Goal: Task Accomplishment & Management: Use online tool/utility

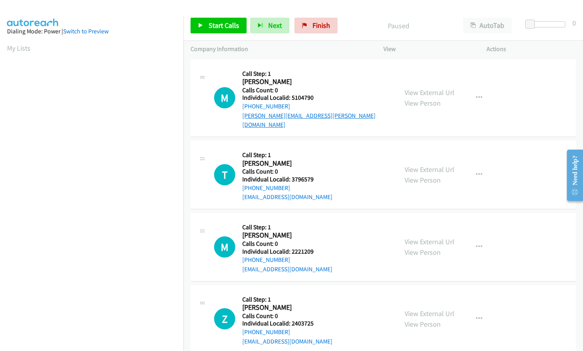
click at [292, 113] on link "tori.leverton@aol.com" at bounding box center [308, 120] width 133 height 17
drag, startPoint x: 290, startPoint y: 97, endPoint x: 315, endPoint y: 97, distance: 25.1
click at [315, 97] on h5 "Individual Localid: 5104790" at bounding box center [316, 98] width 148 height 8
copy h5 "5104790"
drag, startPoint x: 290, startPoint y: 167, endPoint x: 315, endPoint y: 168, distance: 25.1
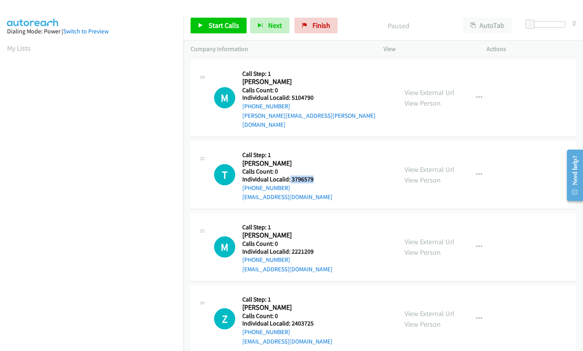
click at [315, 175] on h5 "Individual Localid: 3796579" at bounding box center [287, 179] width 90 height 8
copy h5 "3796579"
drag, startPoint x: 291, startPoint y: 242, endPoint x: 317, endPoint y: 241, distance: 25.9
click at [317, 248] on h5 "Individual Localid: 2221209" at bounding box center [287, 252] width 90 height 8
copy h5 "2221209"
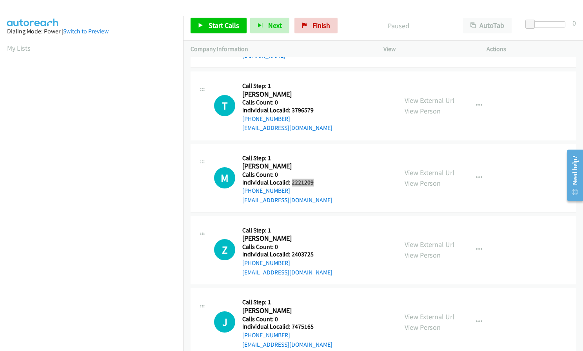
scroll to position [88, 0]
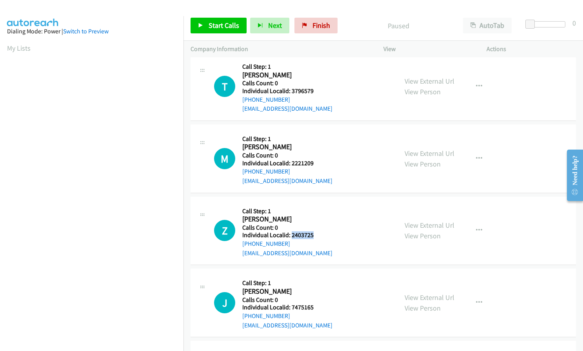
drag, startPoint x: 291, startPoint y: 224, endPoint x: 316, endPoint y: 224, distance: 25.1
click at [316, 231] on h5 "Individual Localid: 2403725" at bounding box center [287, 235] width 90 height 8
copy h5 "2403725"
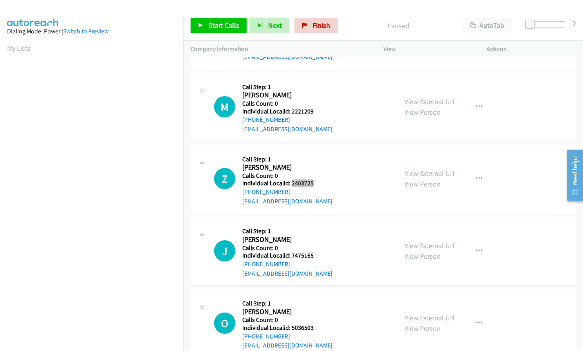
scroll to position [147, 0]
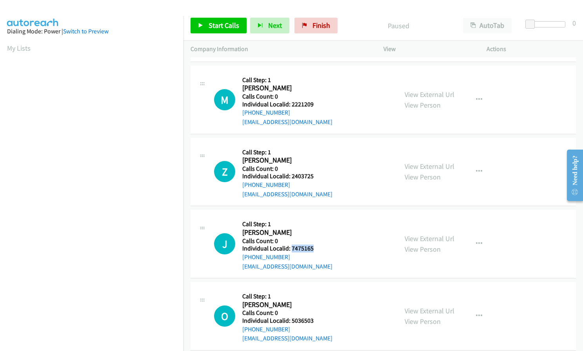
drag, startPoint x: 297, startPoint y: 239, endPoint x: 316, endPoint y: 239, distance: 18.8
click at [316, 244] on h5 "Individual Localid: 7475165" at bounding box center [287, 248] width 90 height 8
copy h5 "7475165"
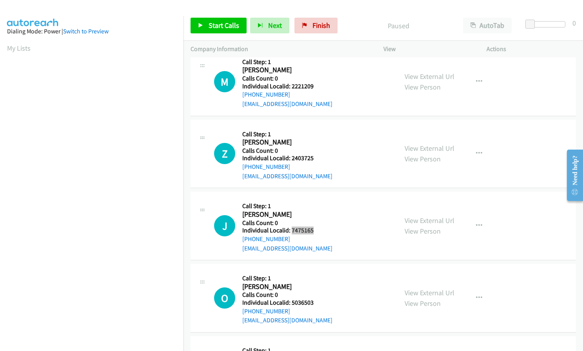
scroll to position [186, 0]
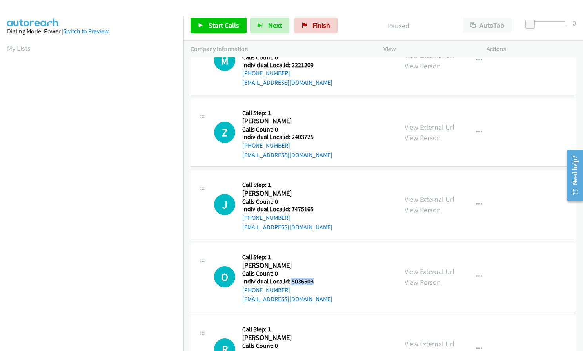
drag, startPoint x: 290, startPoint y: 270, endPoint x: 318, endPoint y: 272, distance: 27.9
click at [318, 277] on h5 "Individual Localid: 5036503" at bounding box center [287, 281] width 90 height 8
copy h5 "5036503"
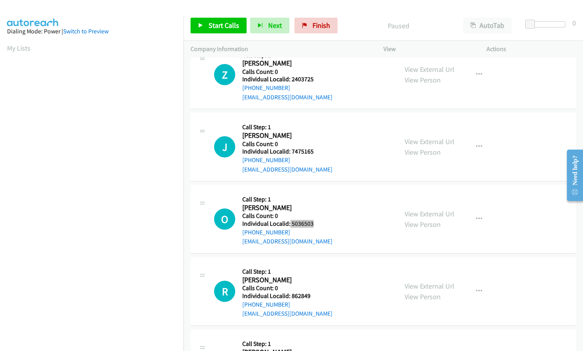
scroll to position [255, 0]
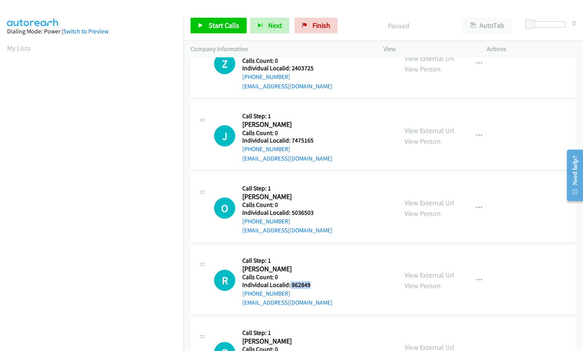
drag, startPoint x: 289, startPoint y: 275, endPoint x: 313, endPoint y: 275, distance: 24.3
click at [313, 281] on h5 "Individual Localid: 862849" at bounding box center [287, 285] width 90 height 8
copy h5 "862849"
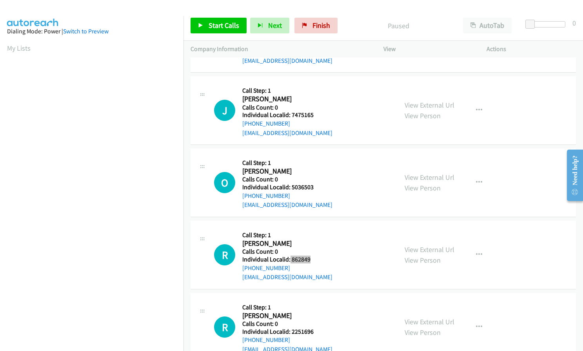
scroll to position [373, 0]
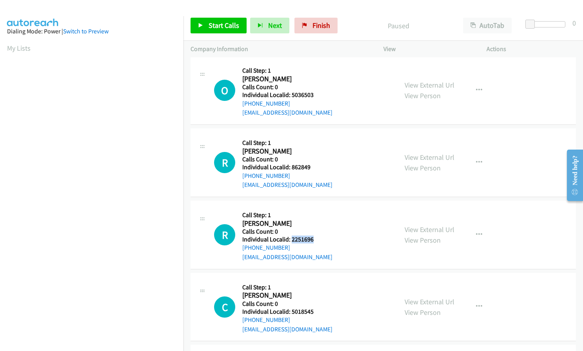
drag, startPoint x: 290, startPoint y: 229, endPoint x: 316, endPoint y: 229, distance: 25.9
click at [316, 235] on h5 "Individual Localid: 2251696" at bounding box center [287, 239] width 90 height 8
copy h5 "2251696"
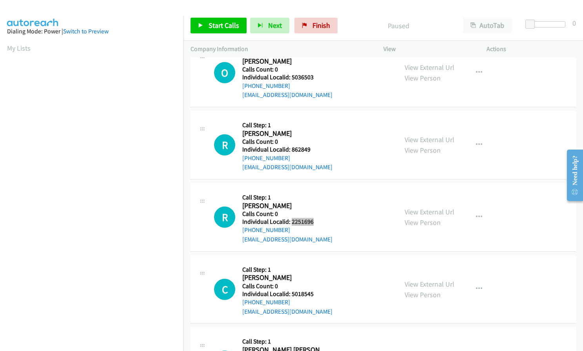
scroll to position [451, 0]
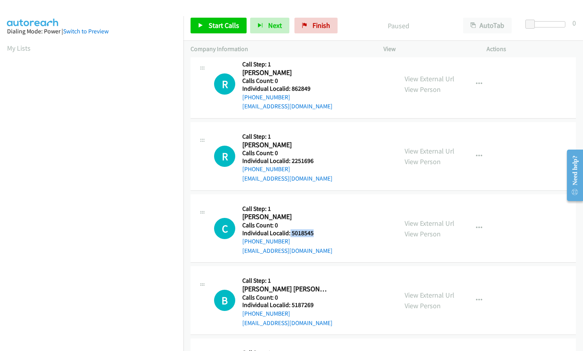
drag, startPoint x: 293, startPoint y: 224, endPoint x: 316, endPoint y: 224, distance: 23.1
click at [316, 229] on h5 "Individual Localid: 5018545" at bounding box center [287, 233] width 90 height 8
copy h5 "5018545"
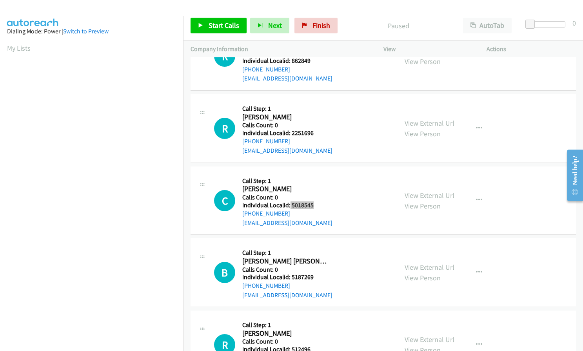
scroll to position [520, 0]
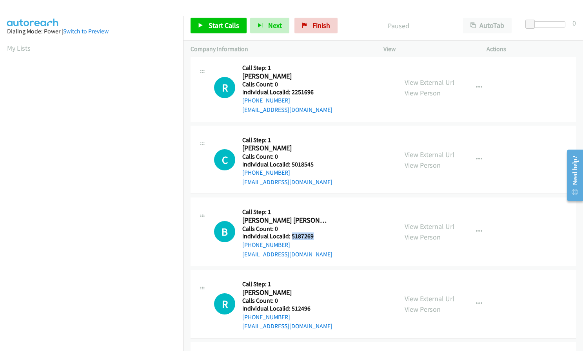
drag, startPoint x: 291, startPoint y: 226, endPoint x: 313, endPoint y: 226, distance: 22.0
click at [313, 232] on h5 "Individual Localid: 5187269" at bounding box center [287, 236] width 90 height 8
copy h5 "5187269"
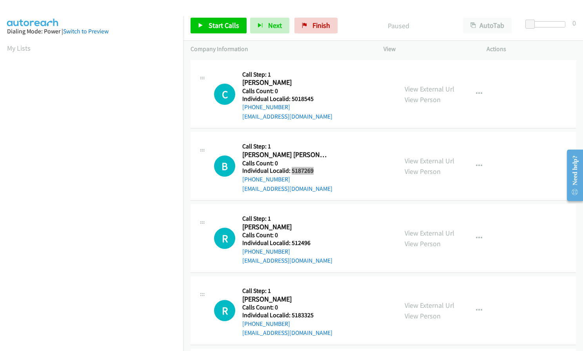
scroll to position [598, 0]
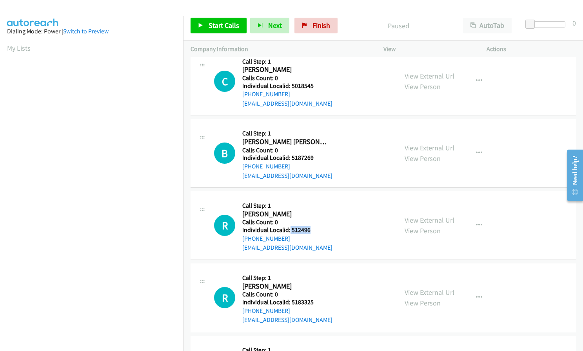
drag, startPoint x: 290, startPoint y: 222, endPoint x: 313, endPoint y: 221, distance: 23.6
click at [313, 226] on h5 "Individual Localid: 512496" at bounding box center [287, 230] width 90 height 8
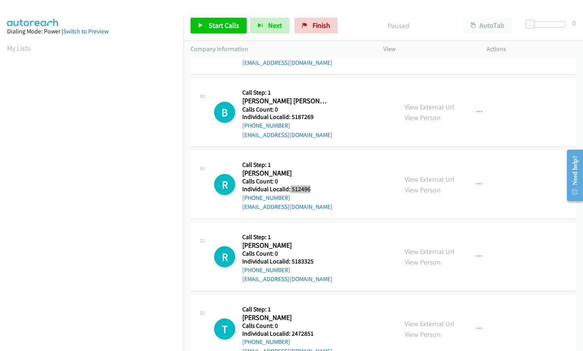
scroll to position [657, 0]
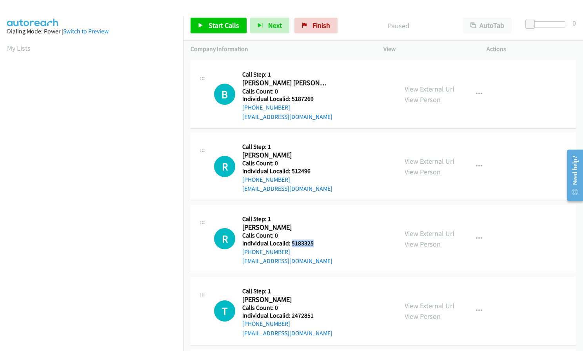
drag, startPoint x: 290, startPoint y: 231, endPoint x: 317, endPoint y: 233, distance: 27.1
click at [317, 239] on h5 "Individual Localid: 5183325" at bounding box center [287, 243] width 90 height 8
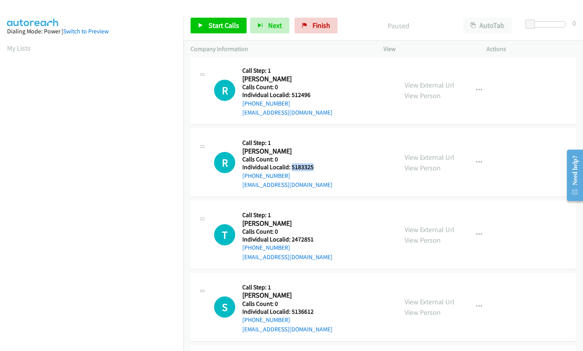
scroll to position [736, 0]
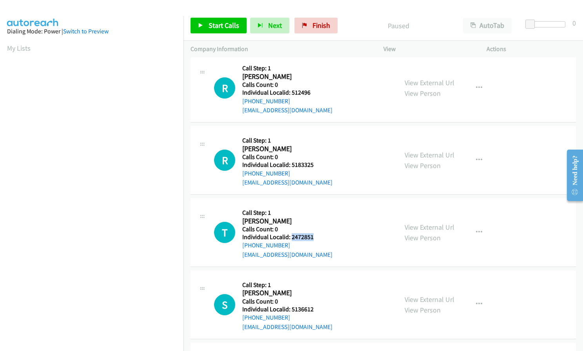
drag, startPoint x: 292, startPoint y: 236, endPoint x: 320, endPoint y: 227, distance: 29.9
click at [320, 233] on h5 "Individual Localid: 2472851" at bounding box center [287, 237] width 90 height 8
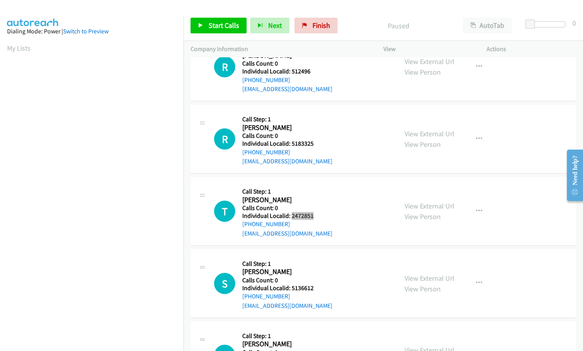
scroll to position [785, 0]
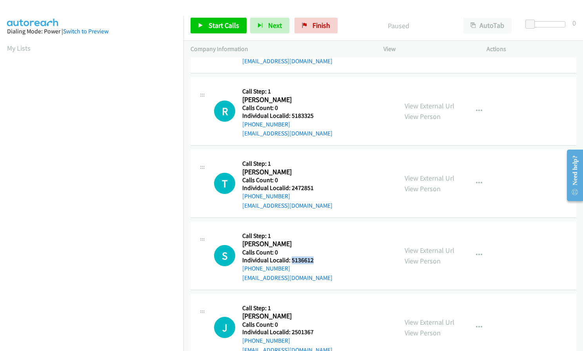
drag, startPoint x: 291, startPoint y: 251, endPoint x: 317, endPoint y: 251, distance: 26.3
click at [317, 256] on h5 "Individual Localid: 5136612" at bounding box center [287, 260] width 90 height 8
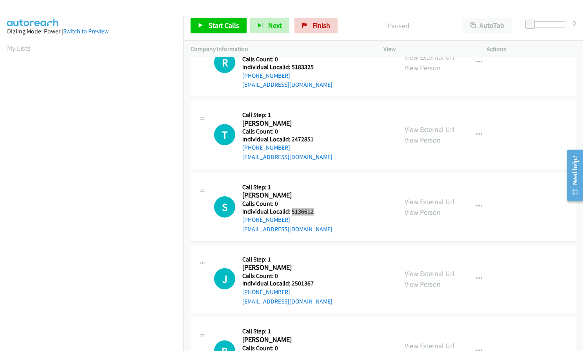
scroll to position [834, 0]
drag, startPoint x: 292, startPoint y: 273, endPoint x: 315, endPoint y: 274, distance: 23.2
click at [315, 279] on h5 "Individual Localid: 2501367" at bounding box center [287, 283] width 90 height 8
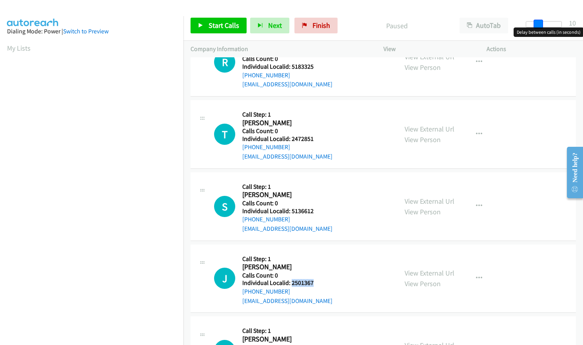
drag, startPoint x: 532, startPoint y: 24, endPoint x: 543, endPoint y: 24, distance: 11.4
click at [543, 24] on div at bounding box center [544, 24] width 36 height 6
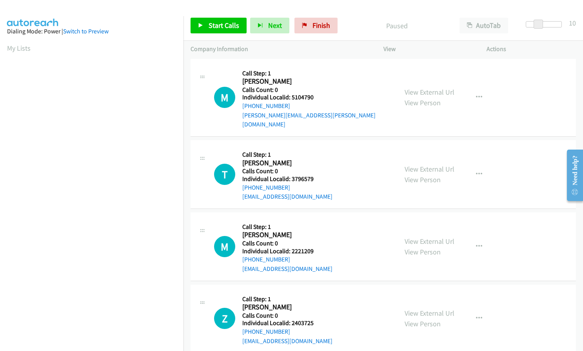
scroll to position [0, 0]
drag, startPoint x: 291, startPoint y: 98, endPoint x: 314, endPoint y: 98, distance: 23.1
click at [314, 98] on h5 "Individual Localid: 5104790" at bounding box center [316, 98] width 148 height 8
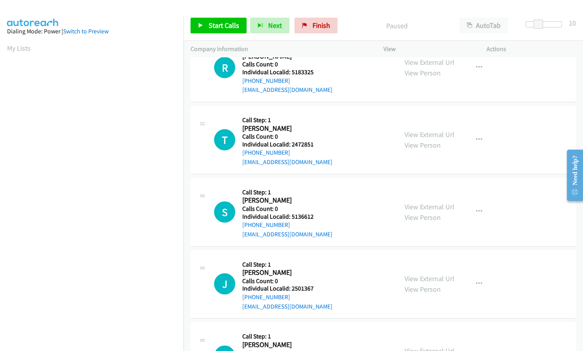
scroll to position [834, 0]
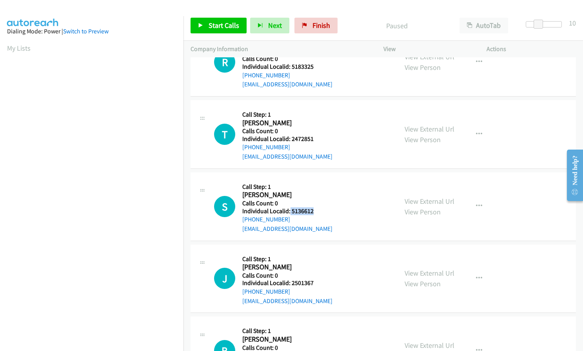
drag, startPoint x: 290, startPoint y: 200, endPoint x: 319, endPoint y: 201, distance: 29.4
click at [319, 207] on h5 "Individual Localid: 5136612" at bounding box center [287, 211] width 90 height 8
click at [220, 24] on span "Start Calls" at bounding box center [224, 25] width 31 height 9
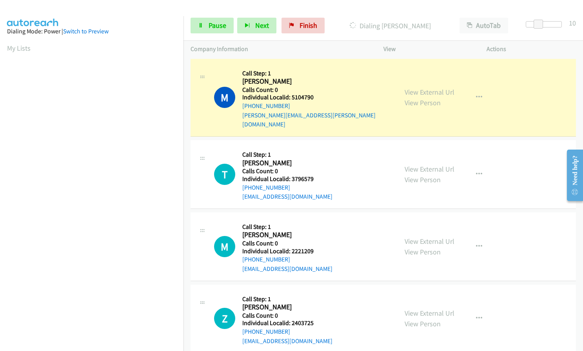
scroll to position [0, 0]
drag, startPoint x: 292, startPoint y: 98, endPoint x: 315, endPoint y: 98, distance: 22.8
click at [315, 98] on h5 "Individual Localid: 5104790" at bounding box center [316, 98] width 148 height 8
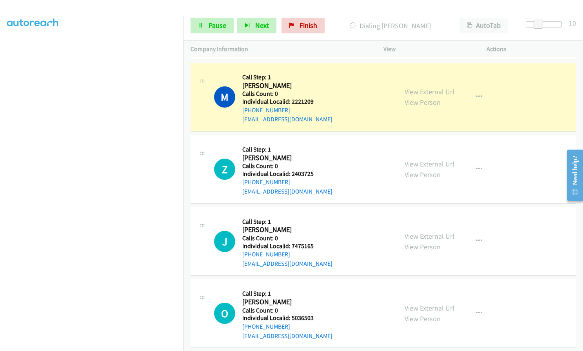
scroll to position [186, 0]
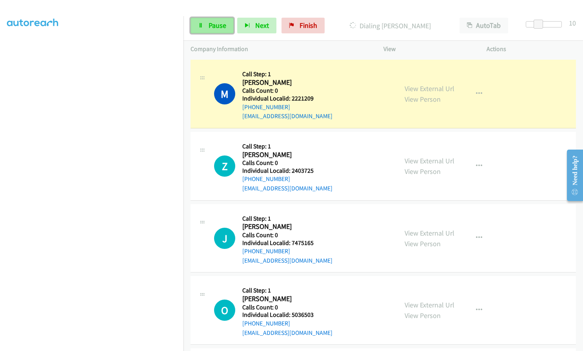
click at [207, 26] on link "Pause" at bounding box center [212, 26] width 43 height 16
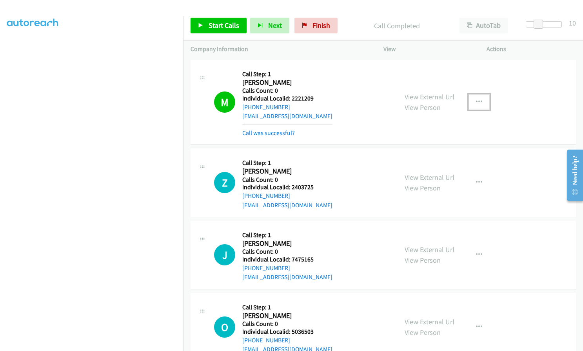
click at [476, 99] on icon "button" at bounding box center [479, 102] width 6 height 6
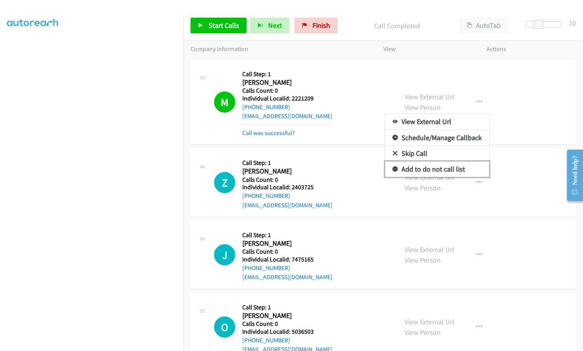
click at [393, 167] on icon at bounding box center [395, 169] width 5 height 5
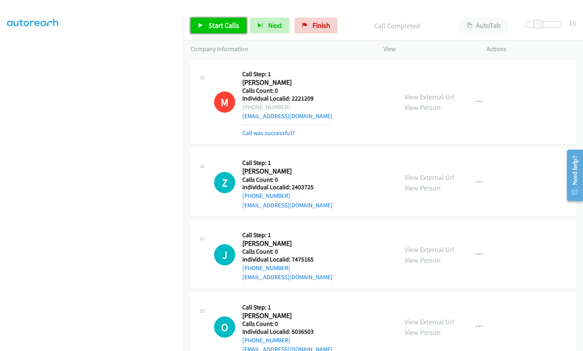
click at [216, 22] on span "Start Calls" at bounding box center [224, 25] width 31 height 9
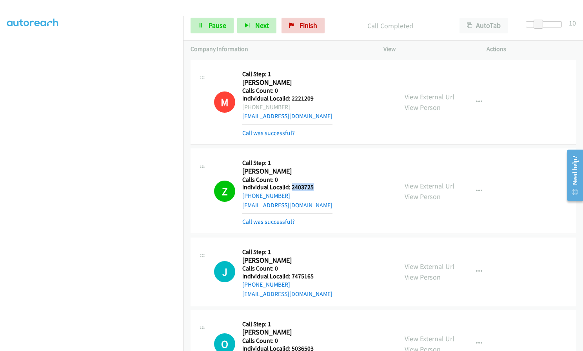
drag, startPoint x: 292, startPoint y: 178, endPoint x: 318, endPoint y: 177, distance: 26.7
click at [318, 183] on h5 "Individual Localid: 2403725" at bounding box center [287, 187] width 90 height 8
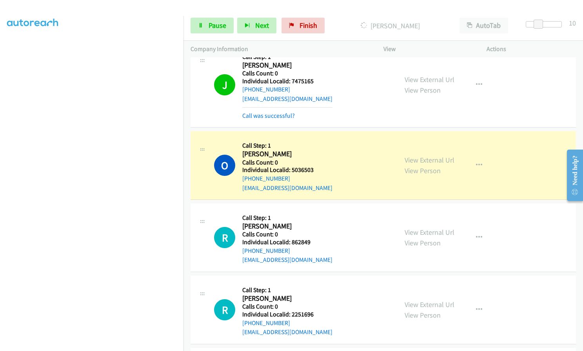
scroll to position [392, 0]
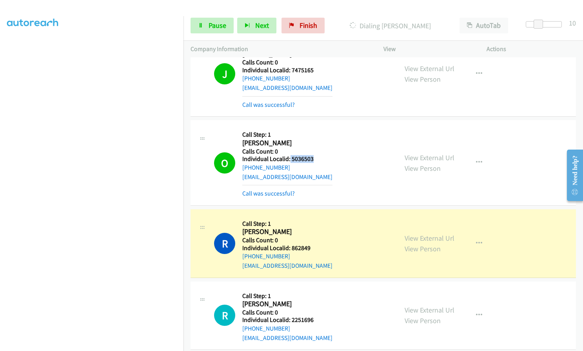
drag, startPoint x: 290, startPoint y: 148, endPoint x: 316, endPoint y: 148, distance: 26.3
click at [317, 155] on h5 "Individual Localid: 5036503" at bounding box center [287, 159] width 90 height 8
click at [212, 31] on link "Pause" at bounding box center [212, 26] width 43 height 16
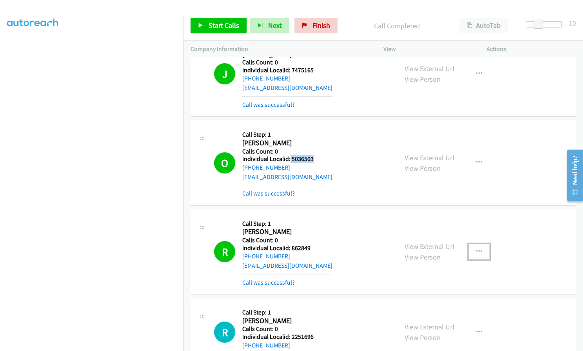
click at [476, 248] on icon "button" at bounding box center [479, 251] width 6 height 6
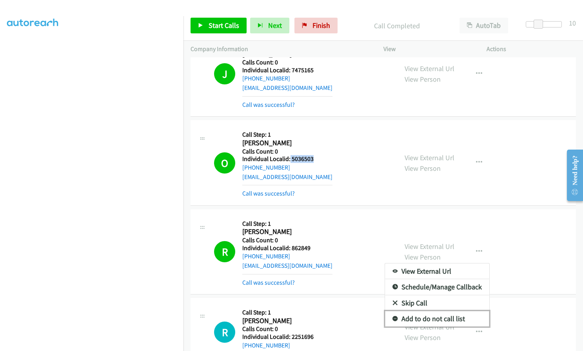
click at [393, 316] on icon at bounding box center [395, 318] width 5 height 5
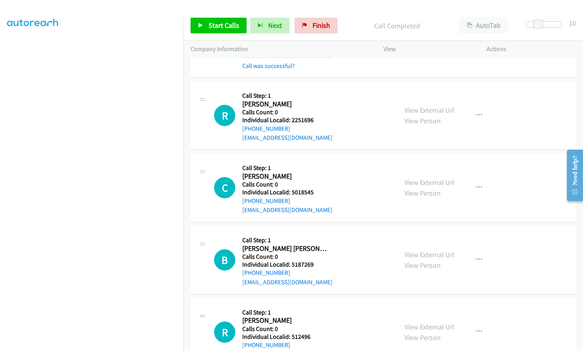
scroll to position [618, 0]
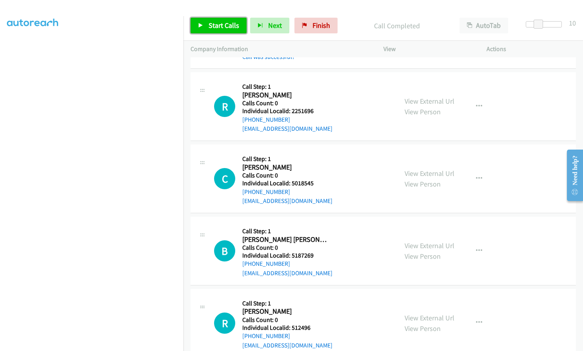
click at [216, 26] on span "Start Calls" at bounding box center [224, 25] width 31 height 9
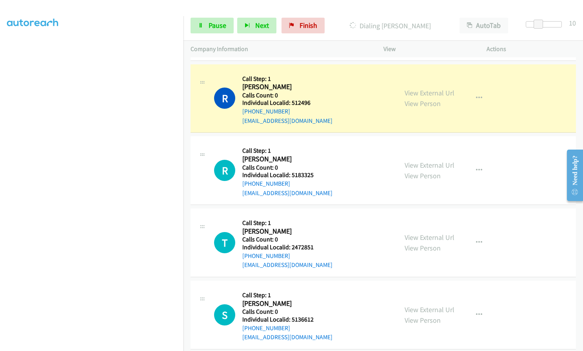
scroll to position [73, 0]
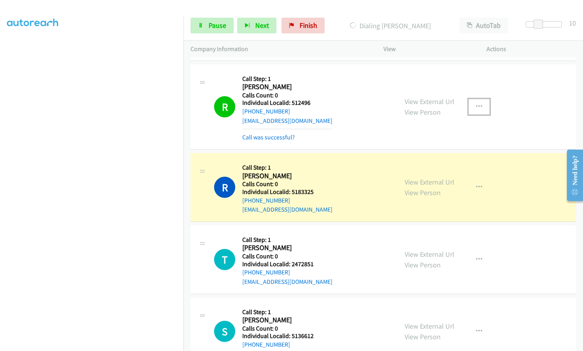
click at [478, 99] on button "button" at bounding box center [479, 107] width 21 height 16
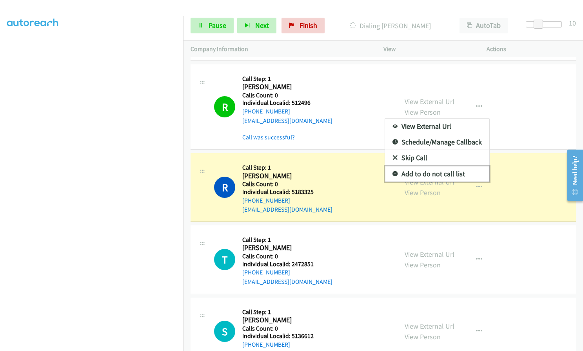
click at [393, 171] on icon at bounding box center [395, 173] width 5 height 5
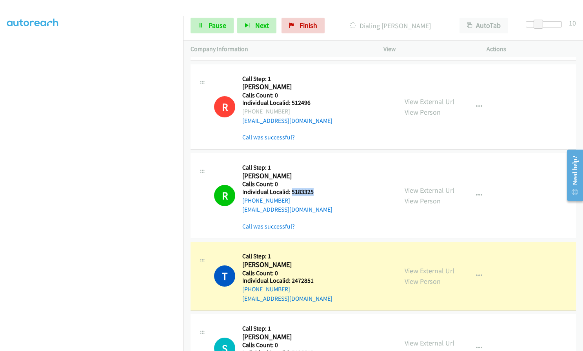
drag, startPoint x: 291, startPoint y: 182, endPoint x: 315, endPoint y: 182, distance: 23.5
click at [315, 188] on h5 "Individual Localid: 5183325" at bounding box center [287, 192] width 90 height 8
click at [219, 23] on span "Pause" at bounding box center [218, 25] width 18 height 9
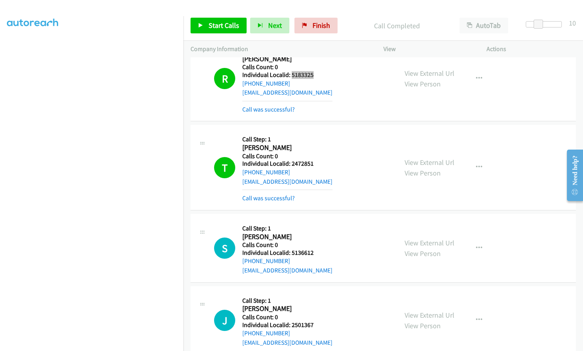
scroll to position [1049, 0]
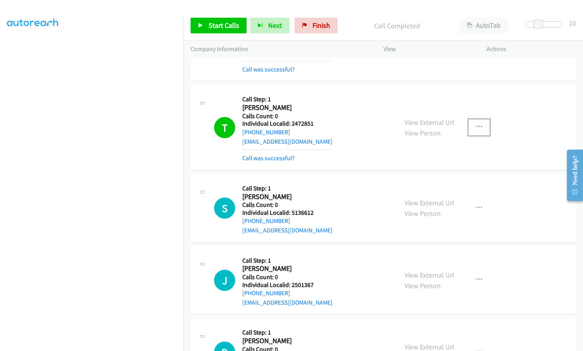
click at [477, 124] on icon "button" at bounding box center [479, 127] width 6 height 6
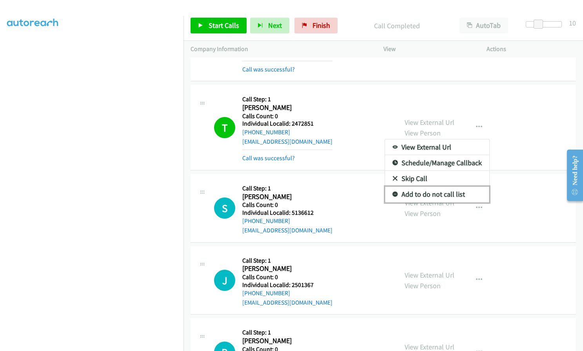
click at [393, 192] on icon at bounding box center [395, 194] width 5 height 5
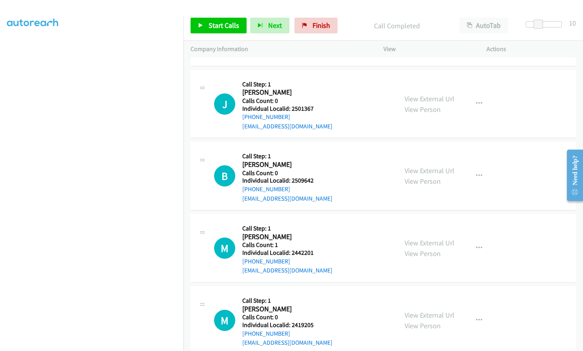
scroll to position [1226, 0]
drag, startPoint x: 291, startPoint y: 171, endPoint x: 311, endPoint y: 171, distance: 19.6
click at [311, 176] on h5 "Individual Localid: 2509642" at bounding box center [287, 180] width 90 height 8
drag, startPoint x: 301, startPoint y: 171, endPoint x: 317, endPoint y: 162, distance: 17.8
click at [328, 152] on h5 "Call Step: 1" at bounding box center [287, 156] width 90 height 8
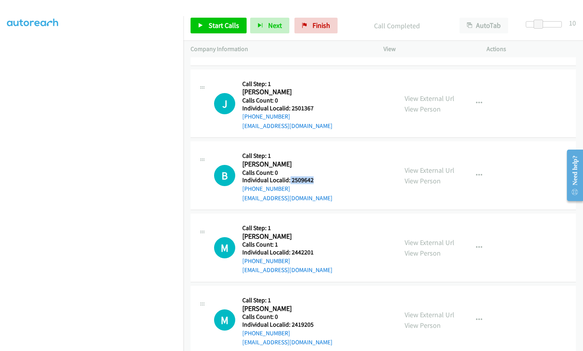
drag, startPoint x: 290, startPoint y: 171, endPoint x: 318, endPoint y: 171, distance: 27.9
click at [318, 176] on h5 "Individual Localid: 2509642" at bounding box center [287, 180] width 90 height 8
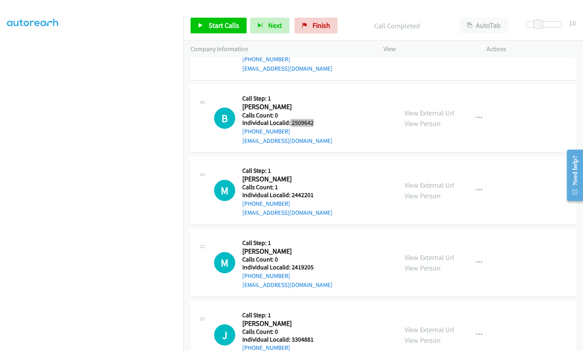
scroll to position [1285, 0]
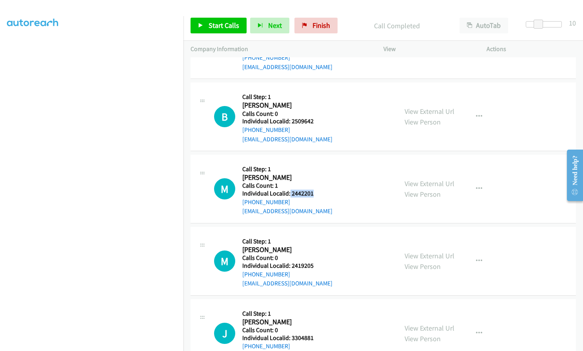
drag, startPoint x: 290, startPoint y: 183, endPoint x: 312, endPoint y: 183, distance: 22.4
click at [312, 189] on h5 "Individual Localid: 2442201" at bounding box center [287, 193] width 90 height 8
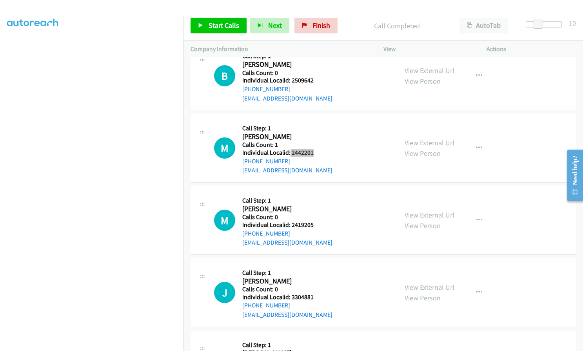
scroll to position [1334, 0]
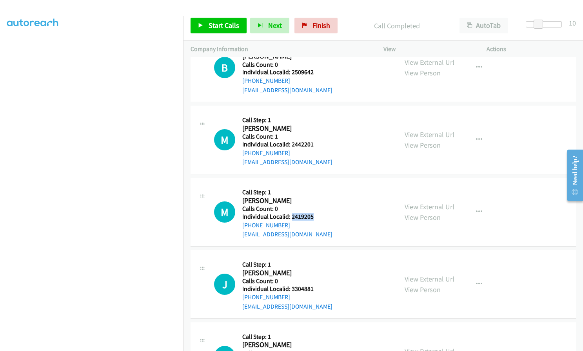
drag, startPoint x: 291, startPoint y: 207, endPoint x: 315, endPoint y: 207, distance: 23.5
click at [315, 213] on h5 "Individual Localid: 2419205" at bounding box center [287, 217] width 90 height 8
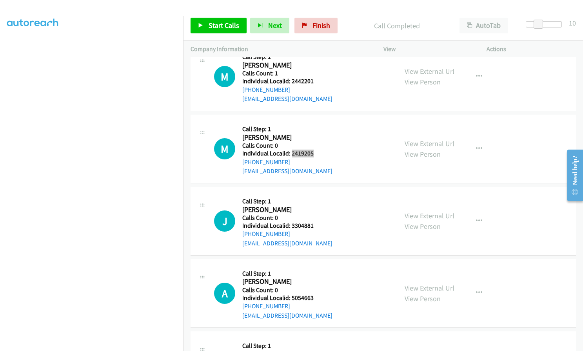
scroll to position [1403, 0]
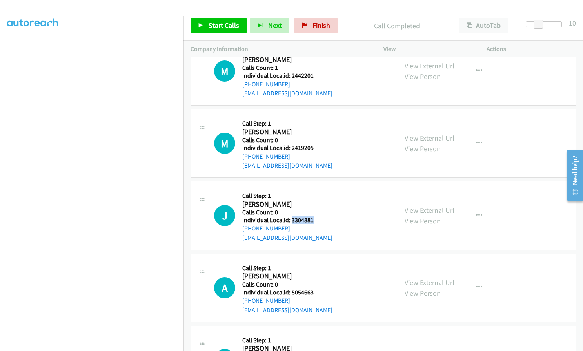
drag, startPoint x: 290, startPoint y: 209, endPoint x: 306, endPoint y: 209, distance: 15.7
click at [314, 216] on h5 "Individual Localid: 3304881" at bounding box center [287, 220] width 90 height 8
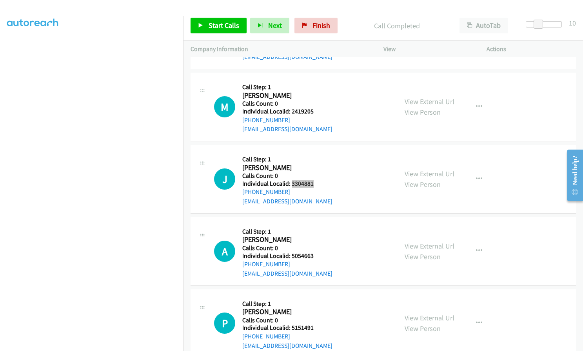
scroll to position [1442, 0]
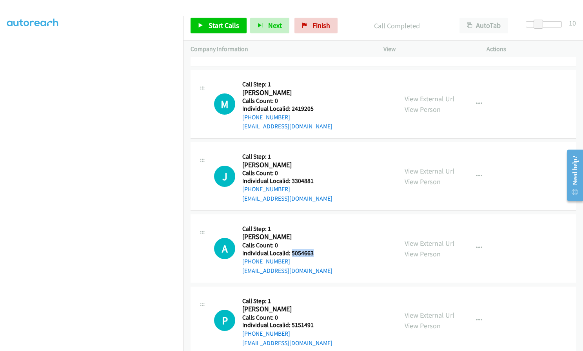
drag, startPoint x: 291, startPoint y: 242, endPoint x: 313, endPoint y: 242, distance: 22.4
click at [313, 249] on h5 "Individual Localid: 5054663" at bounding box center [287, 253] width 90 height 8
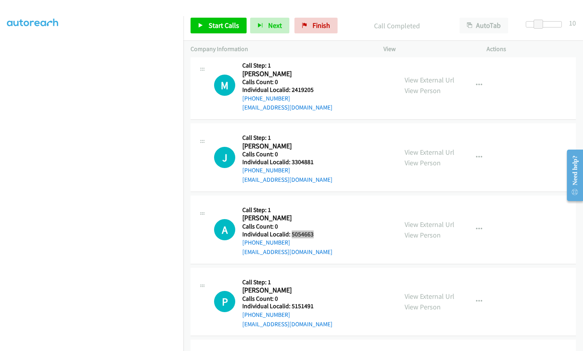
scroll to position [1510, 0]
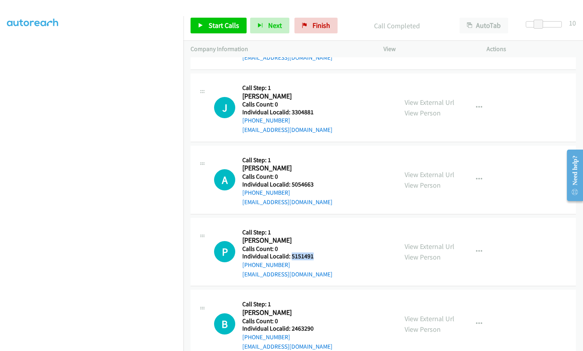
drag, startPoint x: 292, startPoint y: 247, endPoint x: 313, endPoint y: 246, distance: 20.8
click at [313, 252] on h5 "Individual Localid: 5151491" at bounding box center [287, 256] width 90 height 8
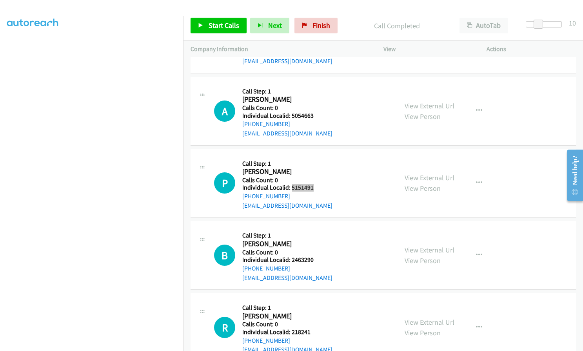
scroll to position [1589, 0]
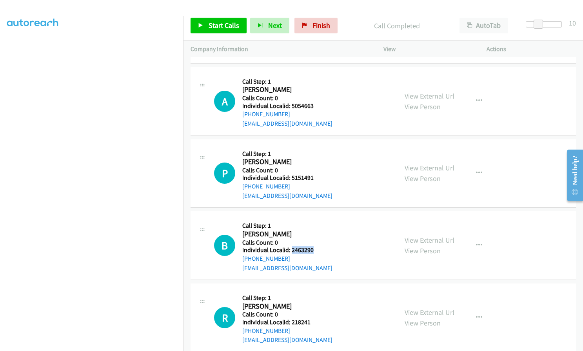
drag, startPoint x: 303, startPoint y: 242, endPoint x: 317, endPoint y: 242, distance: 13.7
click at [320, 246] on h5 "Individual Localid: 2463290" at bounding box center [287, 250] width 90 height 8
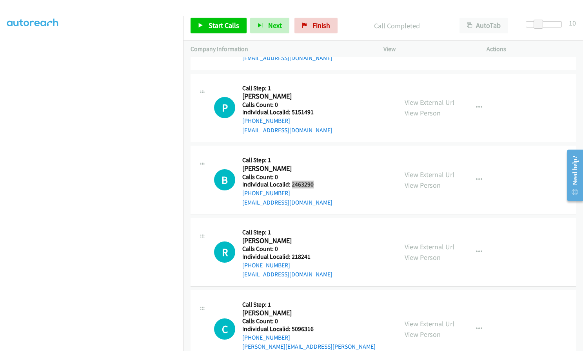
scroll to position [1658, 0]
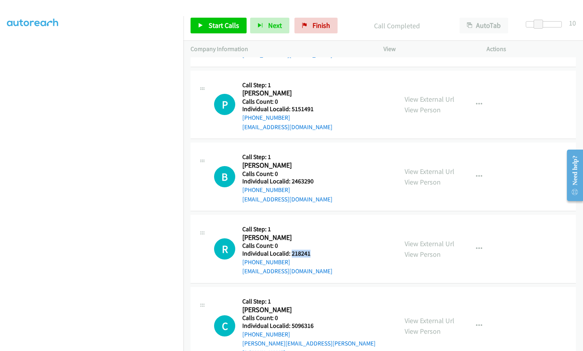
drag, startPoint x: 291, startPoint y: 244, endPoint x: 317, endPoint y: 244, distance: 25.9
click at [317, 250] on h5 "Individual Localid: 218241" at bounding box center [287, 254] width 90 height 8
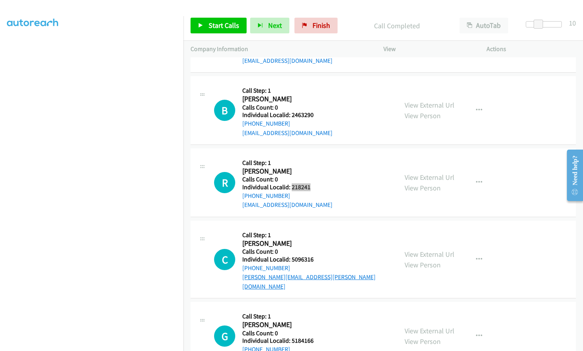
scroll to position [1736, 0]
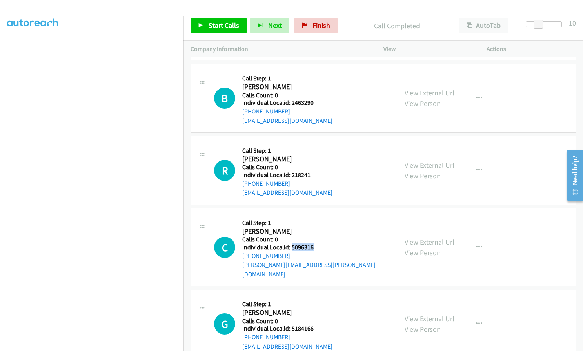
drag, startPoint x: 292, startPoint y: 236, endPoint x: 313, endPoint y: 237, distance: 21.6
click at [313, 243] on h5 "Individual Localid: 5096316" at bounding box center [316, 247] width 148 height 8
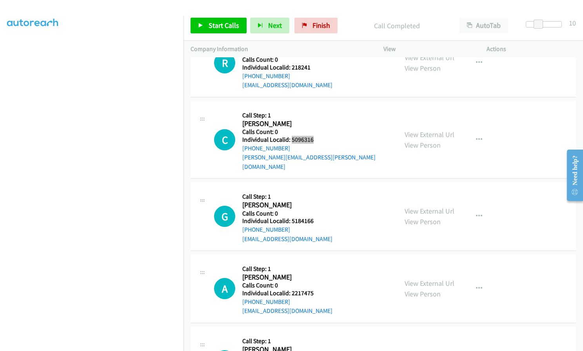
scroll to position [1844, 0]
drag, startPoint x: 293, startPoint y: 202, endPoint x: 319, endPoint y: 205, distance: 25.3
click at [319, 217] on h5 "Individual Localid: 5184166" at bounding box center [287, 221] width 90 height 8
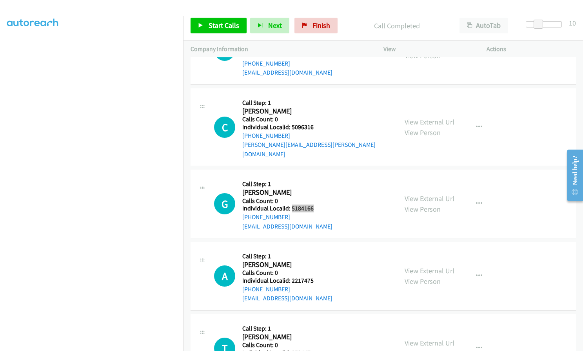
scroll to position [1903, 0]
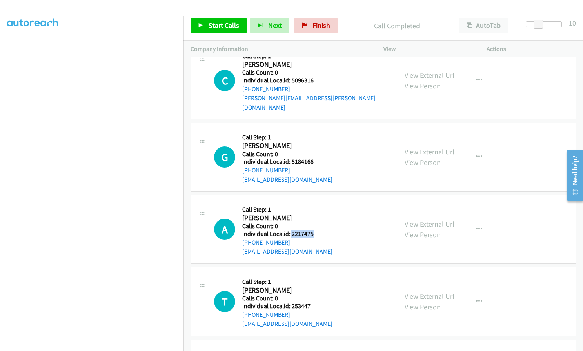
drag, startPoint x: 290, startPoint y: 215, endPoint x: 319, endPoint y: 217, distance: 28.7
click at [319, 230] on h5 "Individual Localid: 2217475" at bounding box center [287, 234] width 90 height 8
drag, startPoint x: 290, startPoint y: 286, endPoint x: 315, endPoint y: 286, distance: 25.5
click at [315, 302] on h5 "Individual Localid: 253447" at bounding box center [287, 306] width 90 height 8
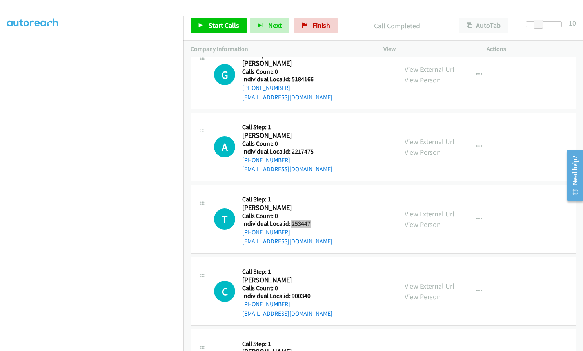
scroll to position [2021, 0]
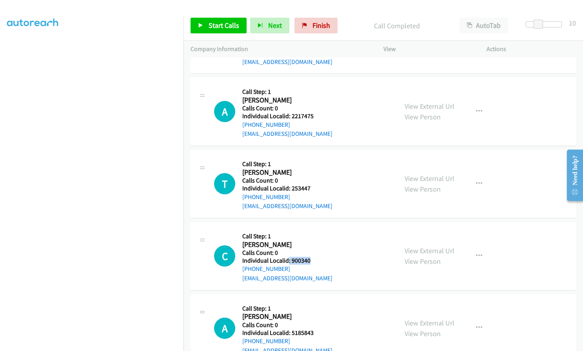
drag, startPoint x: 288, startPoint y: 239, endPoint x: 315, endPoint y: 239, distance: 27.1
click at [315, 257] on h5 "Individual Localid: 900340" at bounding box center [287, 261] width 90 height 8
click at [309, 249] on h5 "Calls Count: 0" at bounding box center [287, 253] width 90 height 8
drag, startPoint x: 290, startPoint y: 240, endPoint x: 317, endPoint y: 240, distance: 26.3
click at [317, 257] on h5 "Individual Localid: 900340" at bounding box center [287, 261] width 90 height 8
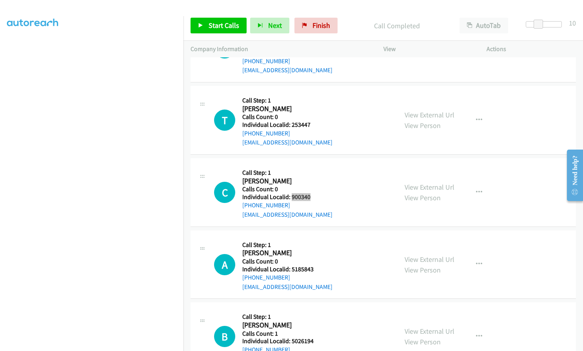
scroll to position [2089, 0]
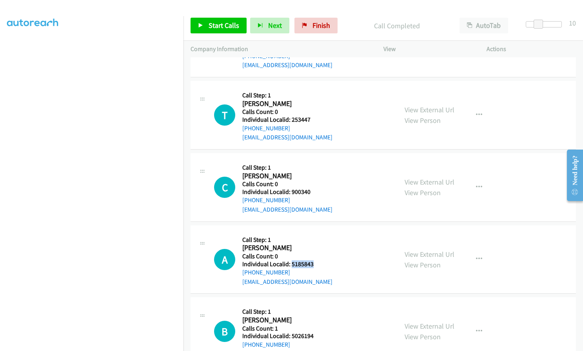
drag, startPoint x: 292, startPoint y: 244, endPoint x: 315, endPoint y: 244, distance: 23.5
click at [315, 260] on h5 "Individual Localid: 5185843" at bounding box center [287, 264] width 90 height 8
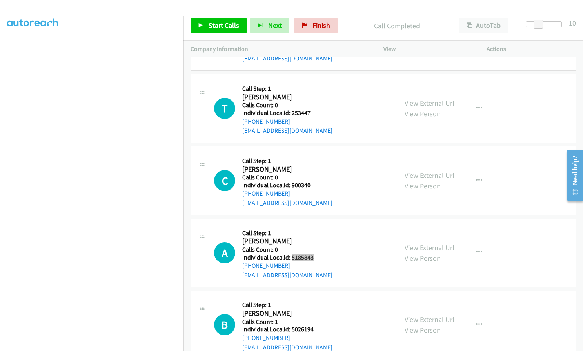
scroll to position [2097, 0]
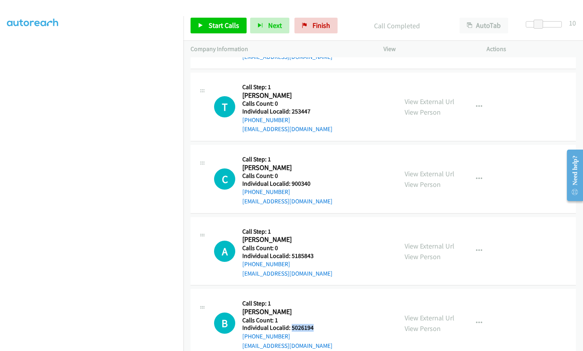
drag, startPoint x: 291, startPoint y: 307, endPoint x: 319, endPoint y: 307, distance: 27.9
click at [319, 324] on h5 "Individual Localid: 5026194" at bounding box center [287, 328] width 90 height 8
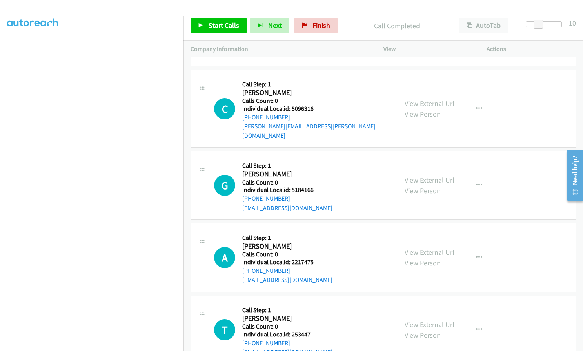
scroll to position [1852, 0]
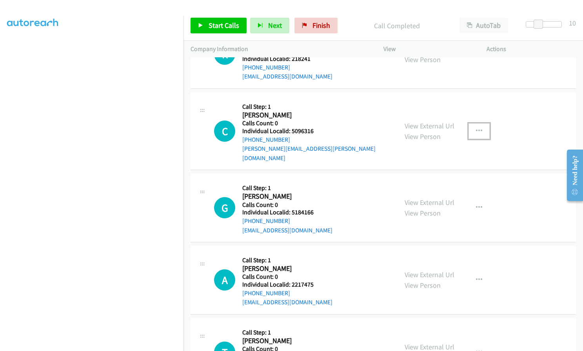
click at [469, 123] on button "button" at bounding box center [479, 131] width 21 height 16
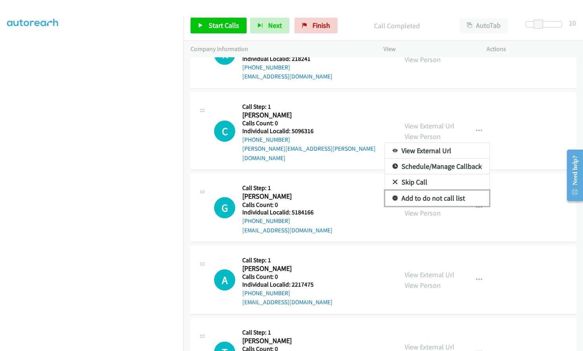
click at [393, 196] on icon at bounding box center [395, 198] width 5 height 5
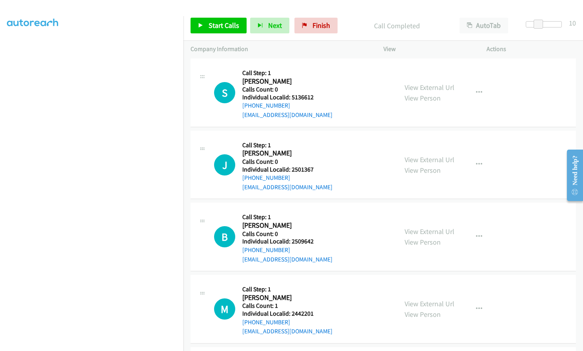
scroll to position [1166, 0]
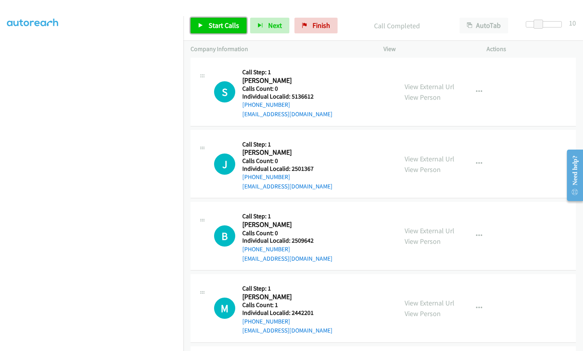
click at [217, 20] on link "Start Calls" at bounding box center [219, 26] width 56 height 16
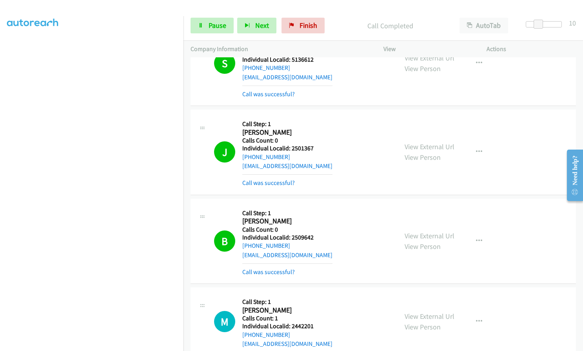
scroll to position [1205, 0]
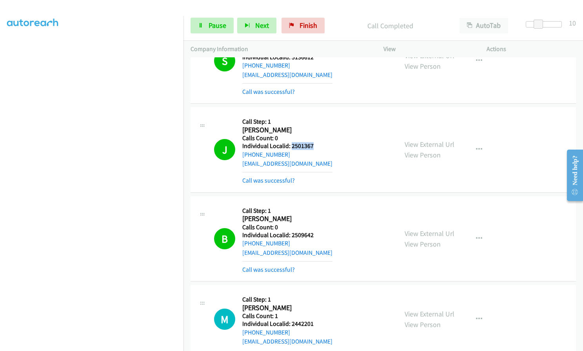
drag, startPoint x: 290, startPoint y: 134, endPoint x: 317, endPoint y: 135, distance: 26.7
click at [317, 142] on h5 "Individual Localid: 2501367" at bounding box center [287, 146] width 90 height 8
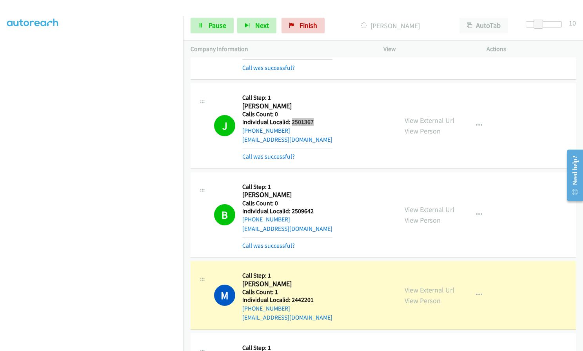
scroll to position [1323, 0]
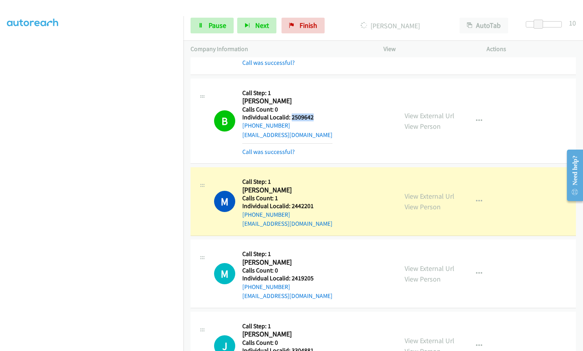
drag, startPoint x: 290, startPoint y: 109, endPoint x: 319, endPoint y: 108, distance: 28.3
click at [319, 113] on h5 "Individual Localid: 2509642" at bounding box center [287, 117] width 90 height 8
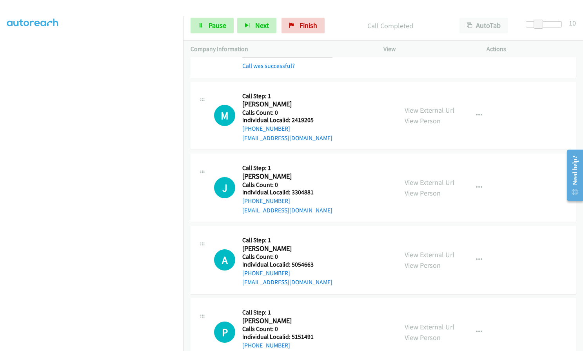
scroll to position [1509, 0]
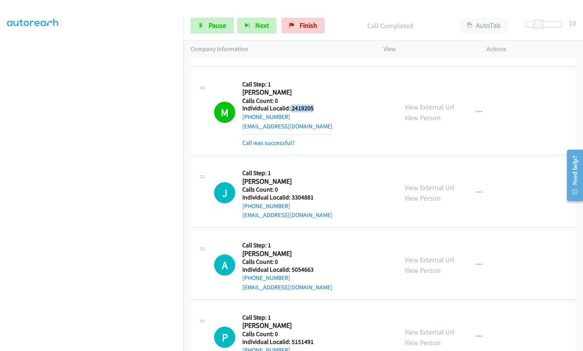
drag, startPoint x: 289, startPoint y: 97, endPoint x: 316, endPoint y: 98, distance: 26.7
click at [316, 104] on h5 "Individual Localid: 2419205" at bounding box center [287, 108] width 90 height 8
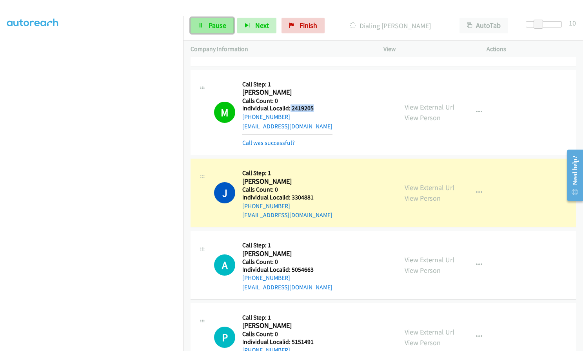
click at [214, 23] on span "Pause" at bounding box center [218, 25] width 18 height 9
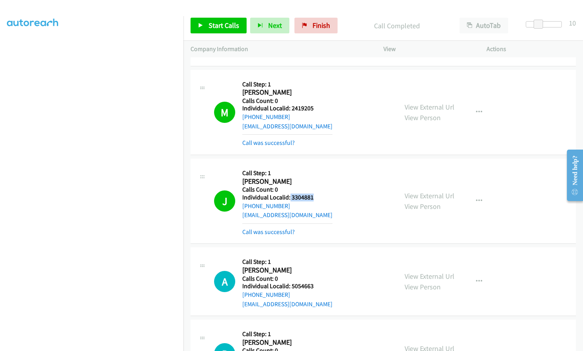
drag, startPoint x: 290, startPoint y: 185, endPoint x: 315, endPoint y: 188, distance: 24.8
click at [315, 193] on h5 "Individual Localid: 3304881" at bounding box center [287, 197] width 90 height 8
click at [481, 193] on button "button" at bounding box center [479, 201] width 21 height 16
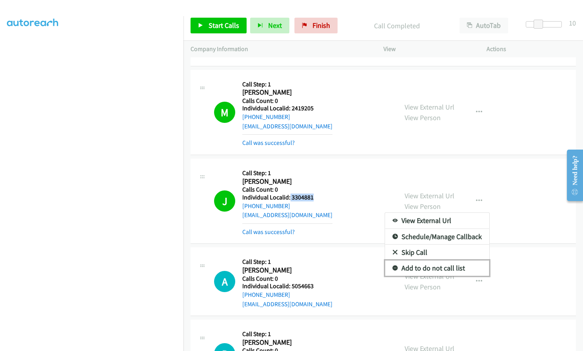
click at [393, 266] on icon at bounding box center [395, 268] width 5 height 5
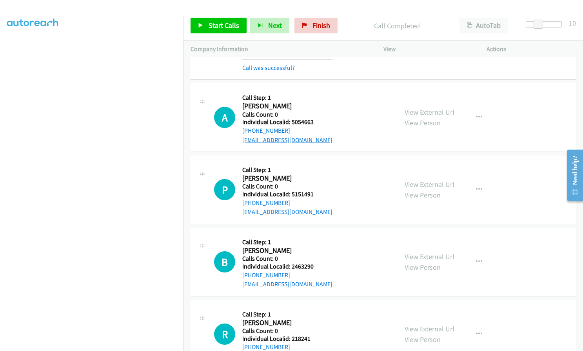
scroll to position [1676, 0]
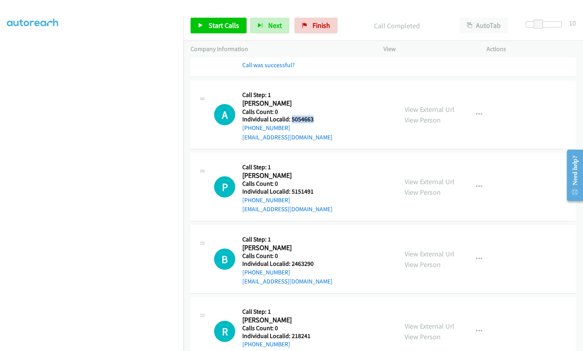
drag, startPoint x: 291, startPoint y: 110, endPoint x: 315, endPoint y: 109, distance: 23.5
click at [315, 115] on h5 "Individual Localid: 5054663" at bounding box center [287, 119] width 90 height 8
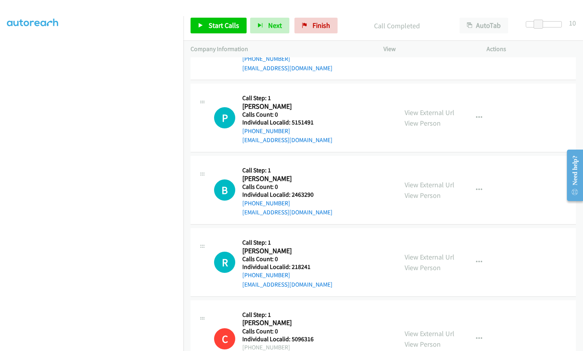
scroll to position [1754, 0]
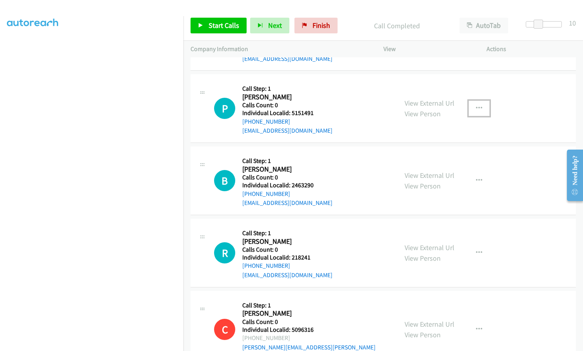
drag, startPoint x: 477, startPoint y: 98, endPoint x: 474, endPoint y: 102, distance: 4.6
click at [477, 105] on icon "button" at bounding box center [479, 108] width 6 height 6
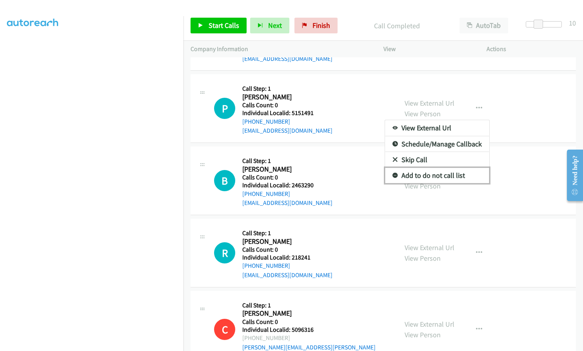
click at [393, 173] on icon at bounding box center [395, 175] width 5 height 5
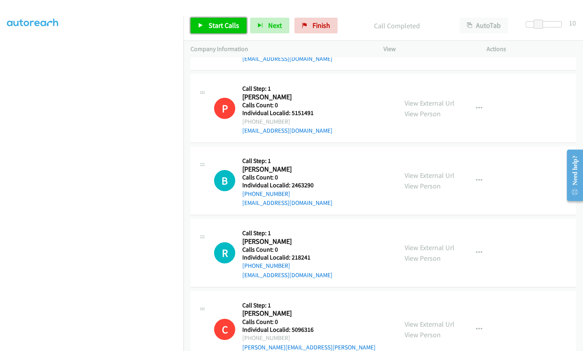
click at [224, 20] on link "Start Calls" at bounding box center [219, 26] width 56 height 16
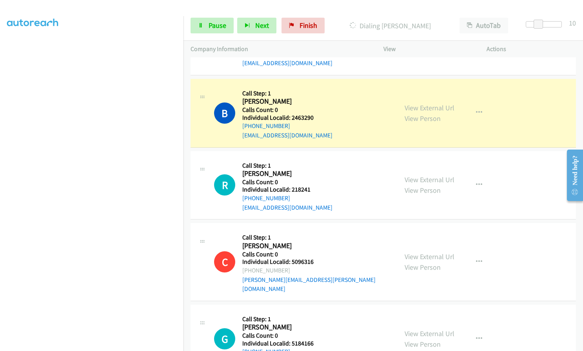
scroll to position [1839, 0]
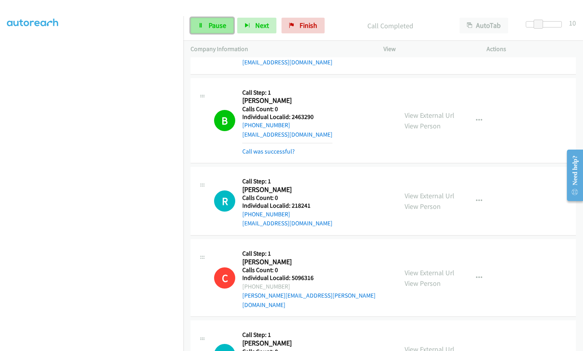
click at [220, 24] on span "Pause" at bounding box center [218, 25] width 18 height 9
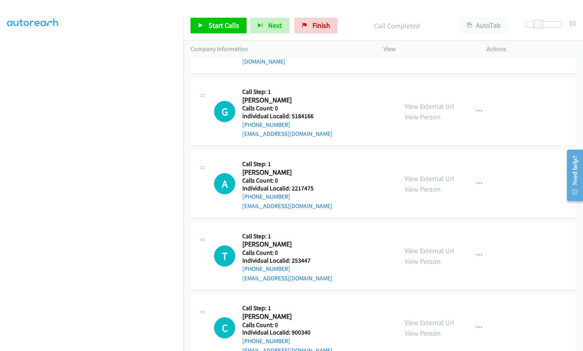
scroll to position [2104, 0]
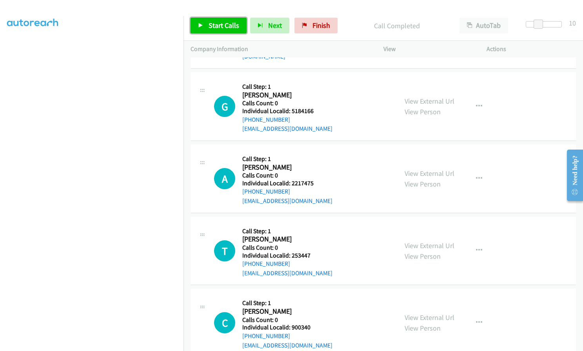
click at [221, 22] on span "Start Calls" at bounding box center [224, 25] width 31 height 9
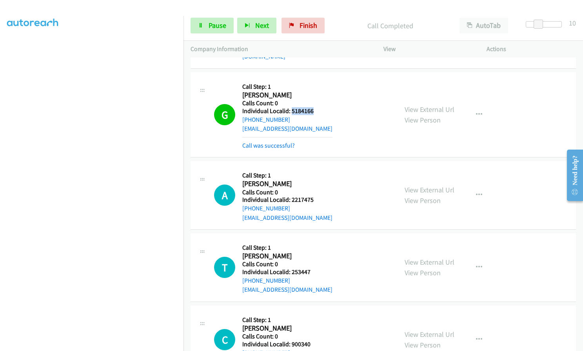
drag, startPoint x: 291, startPoint y: 90, endPoint x: 317, endPoint y: 90, distance: 25.5
click at [317, 107] on h5 "Individual Localid: 5184166" at bounding box center [287, 111] width 90 height 8
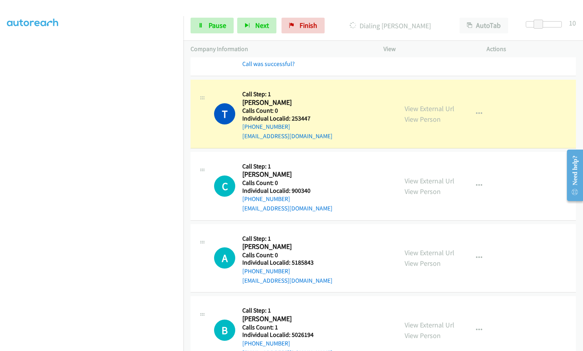
scroll to position [2281, 0]
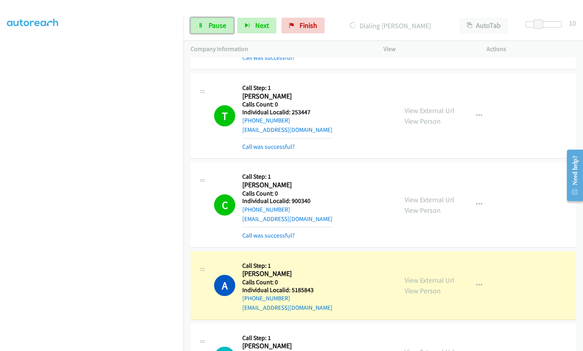
drag, startPoint x: 214, startPoint y: 27, endPoint x: 213, endPoint y: 46, distance: 18.5
click at [214, 27] on span "Pause" at bounding box center [218, 25] width 18 height 9
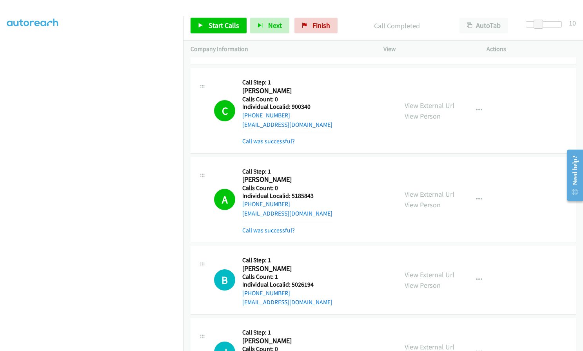
scroll to position [2398, 0]
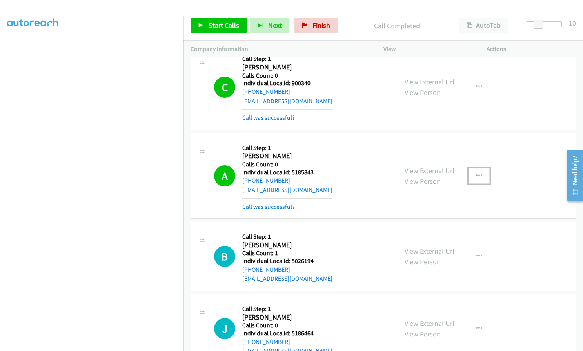
click at [479, 173] on icon "button" at bounding box center [479, 176] width 6 height 6
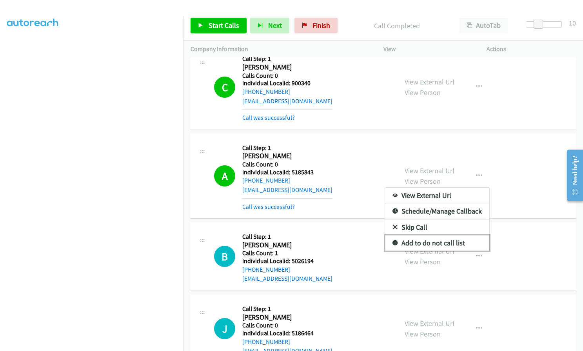
click at [390, 235] on link "Add to do not call list" at bounding box center [437, 243] width 104 height 16
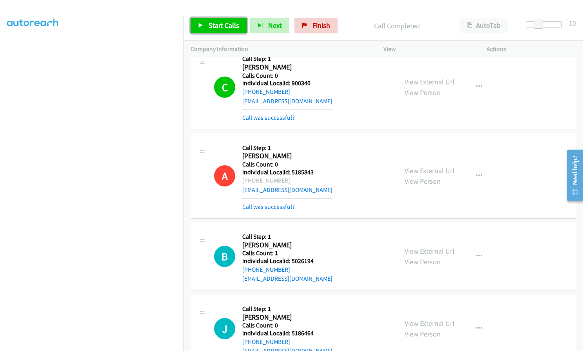
click at [215, 26] on span "Start Calls" at bounding box center [224, 25] width 31 height 9
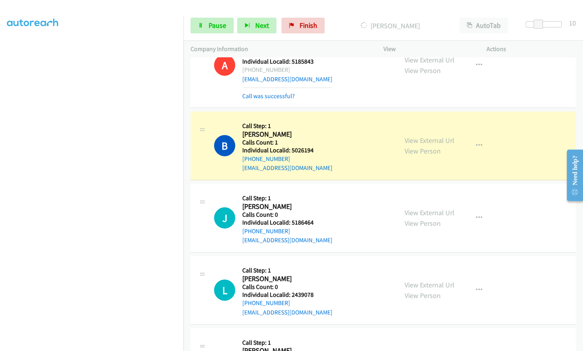
scroll to position [2555, 0]
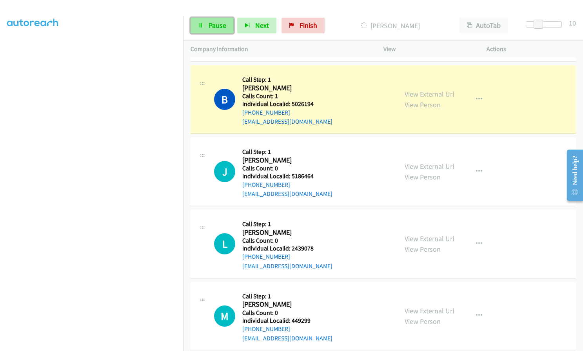
click at [217, 28] on span "Pause" at bounding box center [218, 25] width 18 height 9
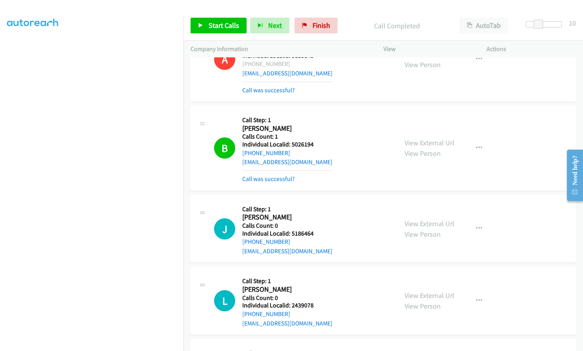
scroll to position [2496, 0]
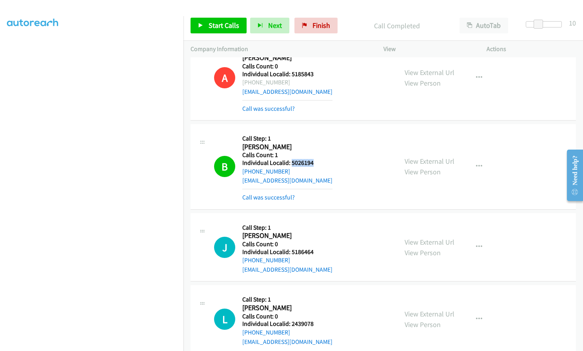
drag, startPoint x: 292, startPoint y: 144, endPoint x: 316, endPoint y: 144, distance: 24.7
click at [316, 159] on h5 "Individual Localid: 5026194" at bounding box center [287, 163] width 90 height 8
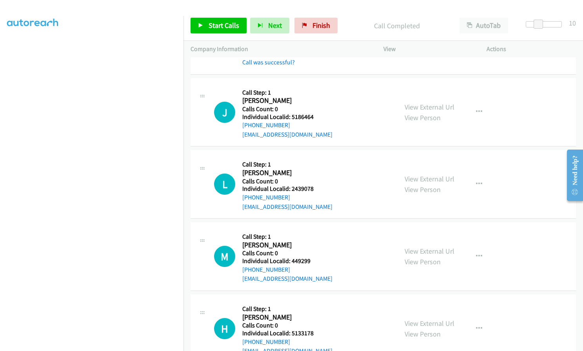
scroll to position [2634, 0]
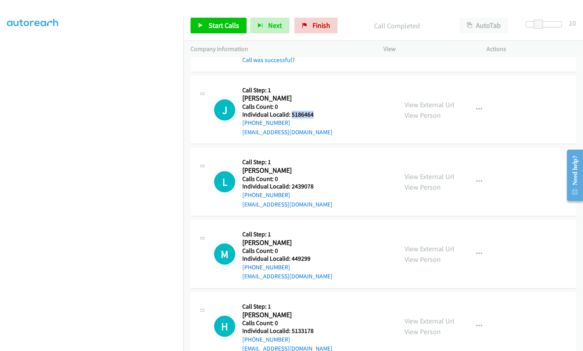
drag, startPoint x: 292, startPoint y: 94, endPoint x: 319, endPoint y: 94, distance: 27.5
click at [319, 111] on h5 "Individual Localid: 5186464" at bounding box center [287, 115] width 90 height 8
drag, startPoint x: 292, startPoint y: 169, endPoint x: 318, endPoint y: 167, distance: 26.4
click at [318, 167] on div "L Callback Scheduled Call Step: 1 Lloyd Cain America/New_York Calls Count: 0 In…" at bounding box center [302, 182] width 177 height 54
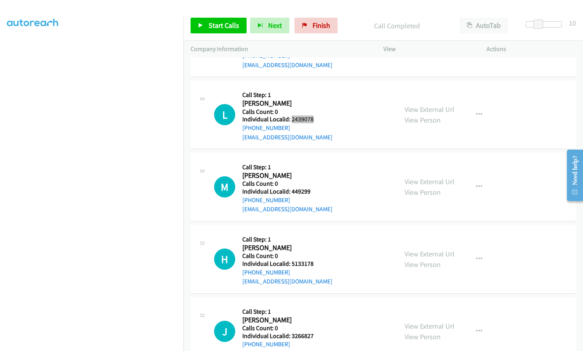
scroll to position [2722, 0]
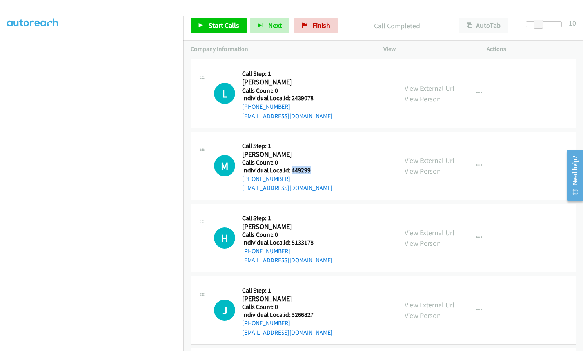
drag, startPoint x: 291, startPoint y: 152, endPoint x: 317, endPoint y: 151, distance: 26.3
click at [317, 151] on div "M Callback Scheduled Call Step: 1 Mike Delosa America/New_York Calls Count: 0 I…" at bounding box center [302, 165] width 177 height 54
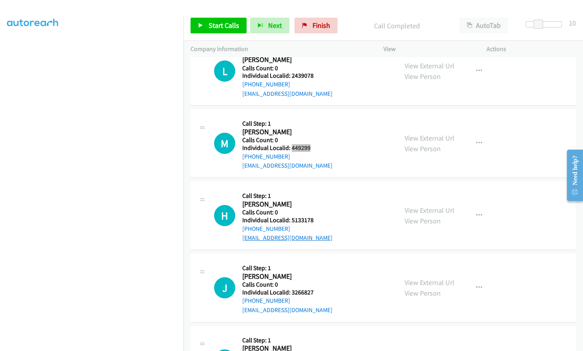
scroll to position [2800, 0]
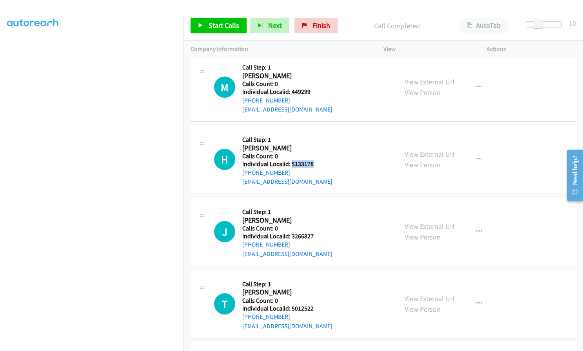
drag, startPoint x: 290, startPoint y: 143, endPoint x: 316, endPoint y: 146, distance: 26.0
click at [316, 146] on div "H Callback Scheduled Call Step: 1 Hayden Perry America/New_York Calls Count: 0 …" at bounding box center [302, 159] width 177 height 54
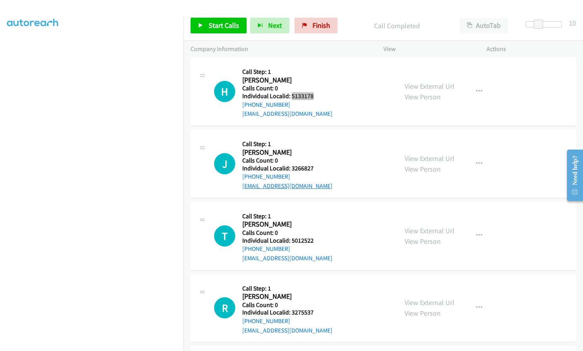
scroll to position [2879, 0]
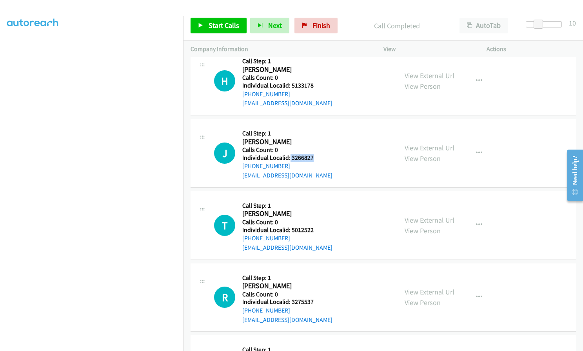
drag, startPoint x: 290, startPoint y: 140, endPoint x: 320, endPoint y: 140, distance: 29.8
click at [320, 140] on div "J Callback Scheduled Call Step: 1 Joshua Staats America/New_York Calls Count: 0…" at bounding box center [302, 153] width 177 height 54
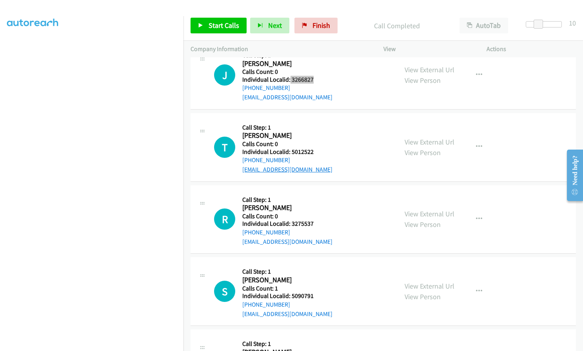
scroll to position [2957, 0]
drag, startPoint x: 290, startPoint y: 133, endPoint x: 313, endPoint y: 133, distance: 23.2
click at [313, 133] on div "T Callback Scheduled Call Step: 1 Tyler Miller America/New_York Calls Count: 0 …" at bounding box center [302, 147] width 177 height 54
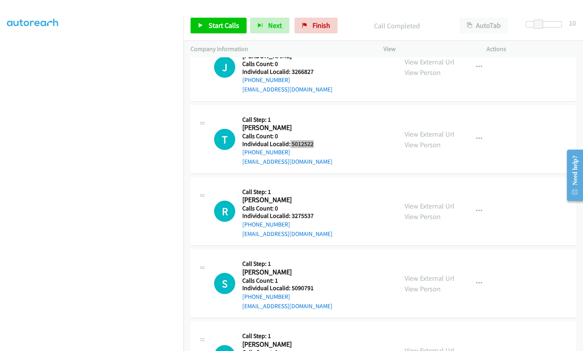
scroll to position [2967, 0]
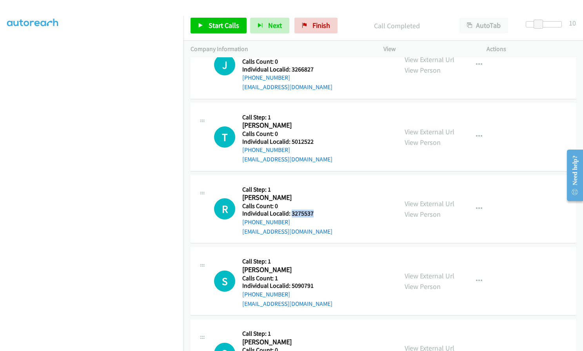
drag, startPoint x: 297, startPoint y: 194, endPoint x: 316, endPoint y: 194, distance: 19.6
click at [316, 194] on div "R Callback Scheduled Call Step: 1 Russell Wood America/New_York Calls Count: 0 …" at bounding box center [302, 209] width 177 height 54
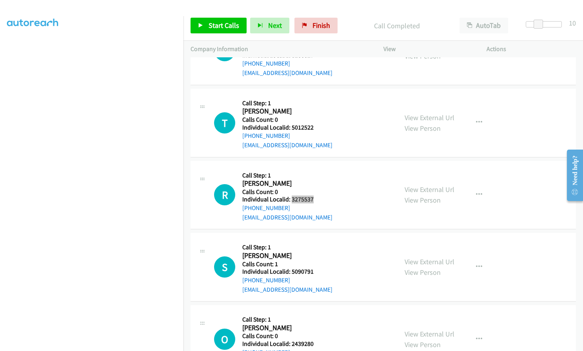
scroll to position [3016, 0]
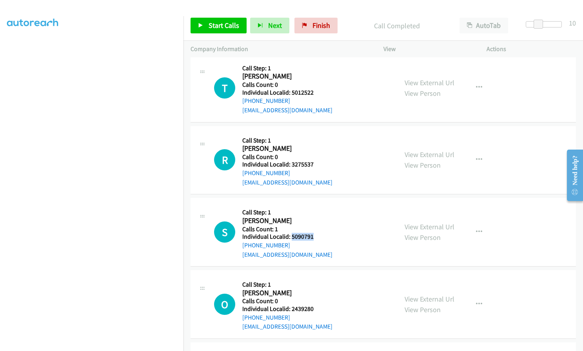
drag, startPoint x: 291, startPoint y: 216, endPoint x: 319, endPoint y: 218, distance: 27.9
click at [319, 218] on div "S Callback Scheduled Call Step: 1 Scott Genobles America/New_York Calls Count: …" at bounding box center [302, 232] width 177 height 54
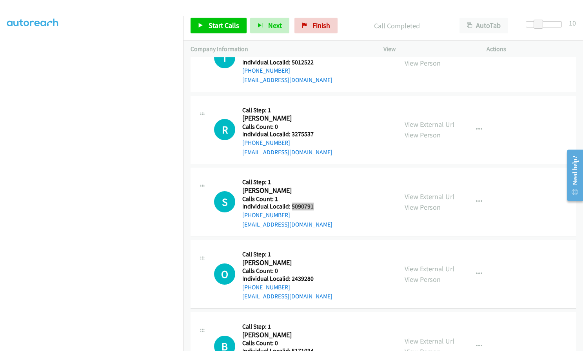
scroll to position [3065, 0]
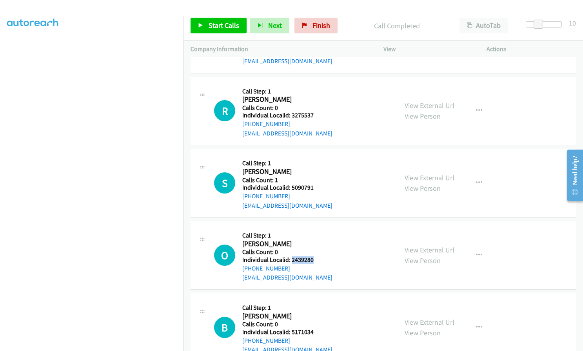
drag, startPoint x: 290, startPoint y: 240, endPoint x: 313, endPoint y: 239, distance: 23.2
click at [313, 256] on h5 "Individual Localid: 2439280" at bounding box center [287, 260] width 90 height 8
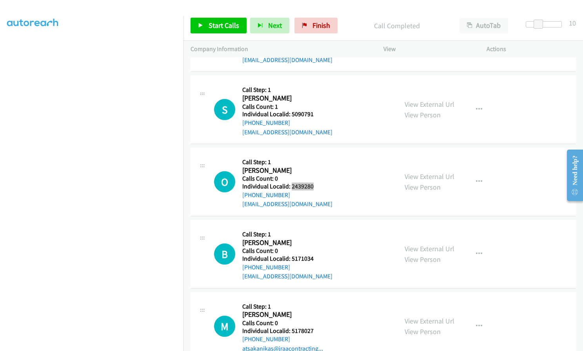
scroll to position [3154, 0]
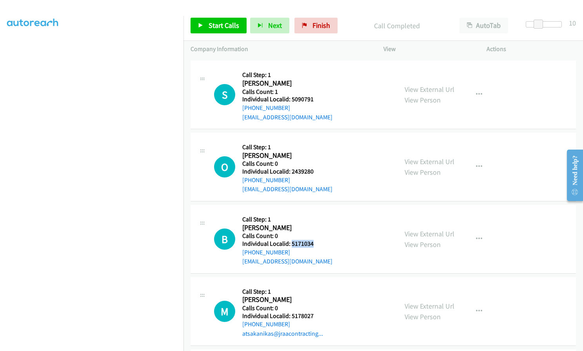
drag, startPoint x: 290, startPoint y: 227, endPoint x: 315, endPoint y: 228, distance: 24.7
click at [315, 228] on div "B Callback Scheduled Call Step: 1 Bryan Karas America/New_York Calls Count: 0 I…" at bounding box center [302, 239] width 177 height 54
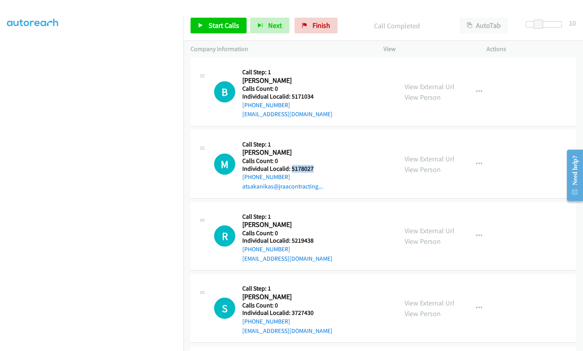
drag, startPoint x: 293, startPoint y: 150, endPoint x: 318, endPoint y: 151, distance: 24.8
click at [318, 165] on h5 "Individual Localid: 5178027" at bounding box center [282, 169] width 81 height 8
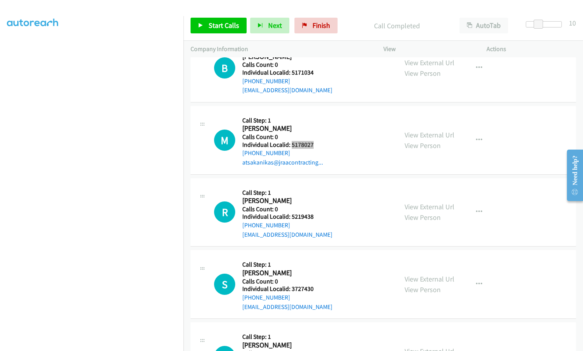
scroll to position [3389, 0]
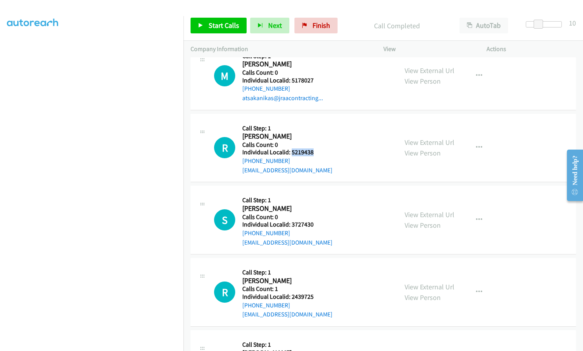
drag, startPoint x: 292, startPoint y: 132, endPoint x: 314, endPoint y: 135, distance: 22.9
click at [314, 135] on div "R Callback Scheduled Call Step: 1 Rebecca Demidovich America/New_York Calls Cou…" at bounding box center [302, 148] width 177 height 54
drag, startPoint x: 291, startPoint y: 204, endPoint x: 318, endPoint y: 205, distance: 27.1
click at [319, 205] on div "S Callback Scheduled Call Step: 1 Shaun Rush America/New_York Calls Count: 0 In…" at bounding box center [302, 220] width 177 height 54
drag, startPoint x: 291, startPoint y: 276, endPoint x: 307, endPoint y: 277, distance: 16.5
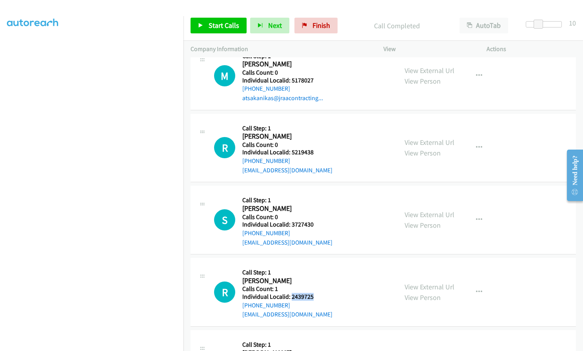
click at [315, 277] on div "R Callback Scheduled Call Step: 1 Ryder Tenney America/New_York Calls Count: 1 …" at bounding box center [302, 292] width 177 height 54
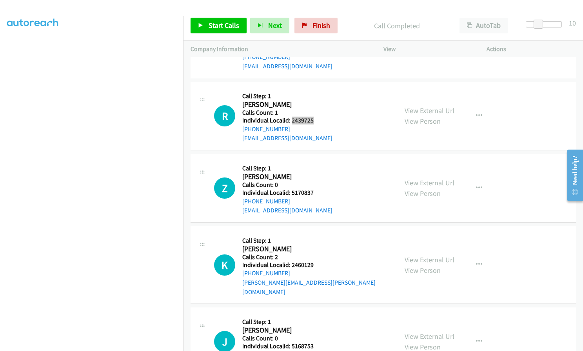
scroll to position [3566, 0]
drag, startPoint x: 291, startPoint y: 175, endPoint x: 305, endPoint y: 174, distance: 13.8
click at [321, 177] on div "Z Callback Scheduled Call Step: 1 Zachary Waldrop America/New_York Calls Count:…" at bounding box center [302, 187] width 177 height 54
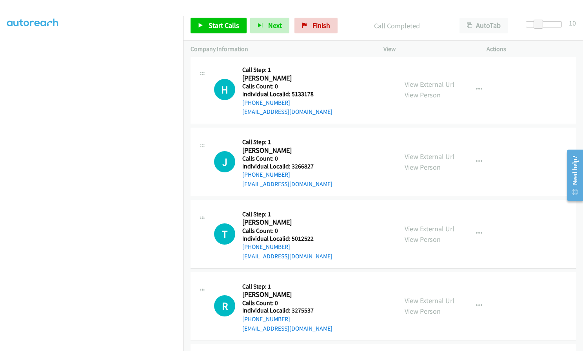
scroll to position [2869, 0]
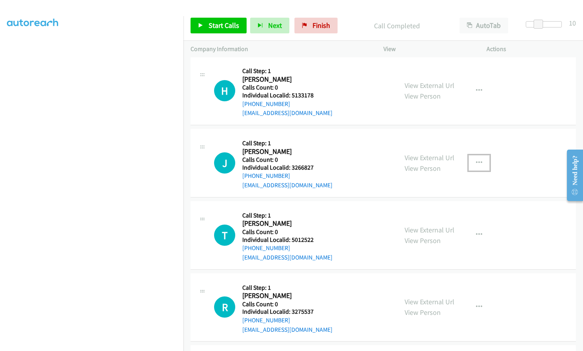
click at [470, 155] on button "button" at bounding box center [479, 163] width 21 height 16
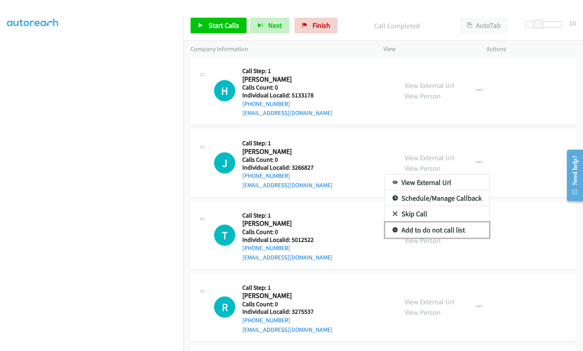
click at [393, 228] on icon at bounding box center [395, 230] width 5 height 5
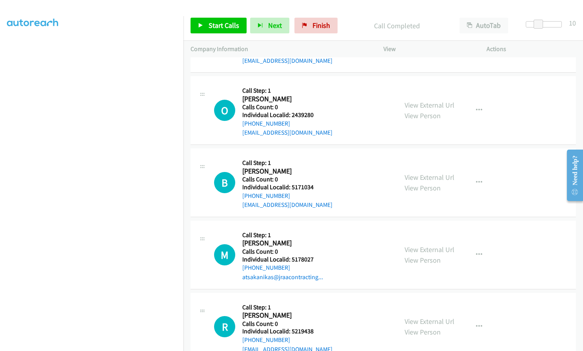
scroll to position [3212, 0]
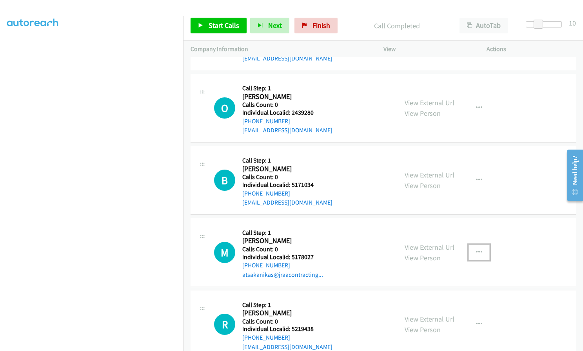
click at [471, 244] on button "button" at bounding box center [479, 252] width 21 height 16
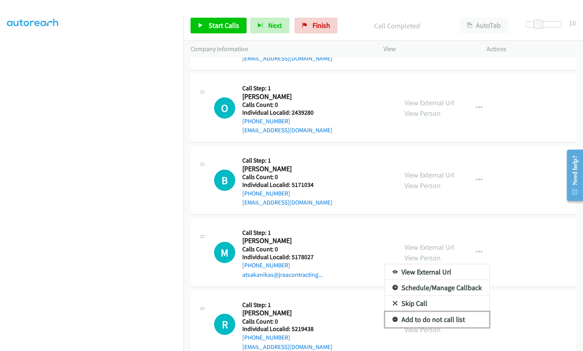
click at [393, 317] on icon at bounding box center [395, 319] width 5 height 5
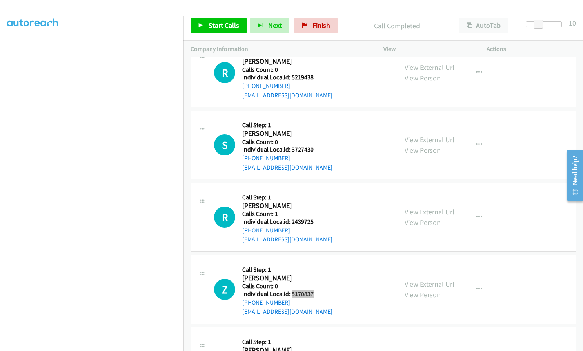
scroll to position [3467, 0]
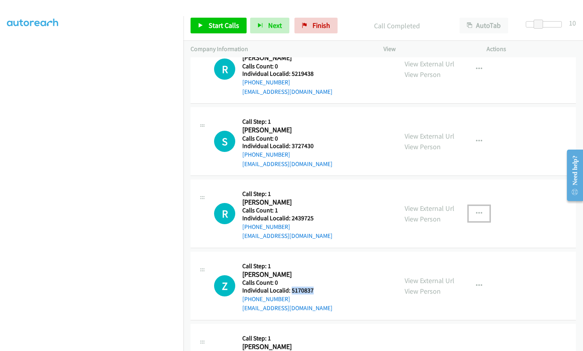
click at [478, 210] on icon "button" at bounding box center [479, 213] width 6 height 6
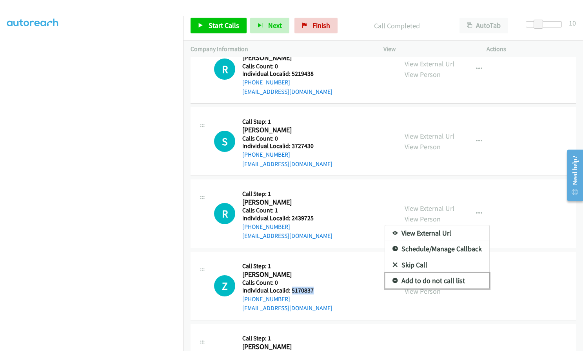
click at [393, 278] on icon at bounding box center [395, 280] width 5 height 5
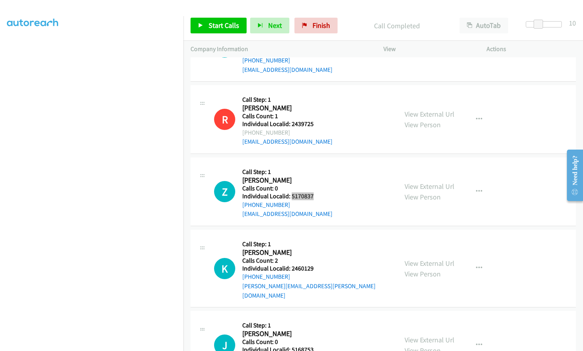
scroll to position [3664, 0]
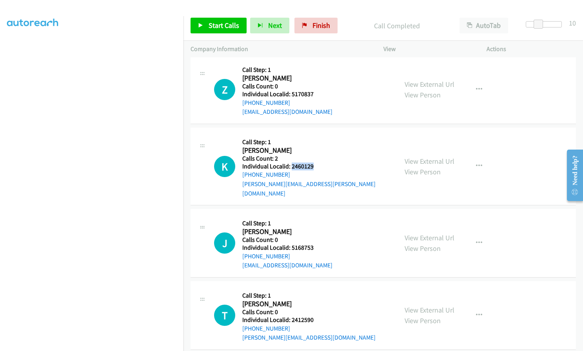
drag, startPoint x: 290, startPoint y: 146, endPoint x: 317, endPoint y: 147, distance: 26.7
click at [317, 147] on div "K Callback Scheduled Call Step: 1 Kinsley Hall America/New_York Calls Count: 2 …" at bounding box center [302, 166] width 177 height 63
drag, startPoint x: 293, startPoint y: 219, endPoint x: 316, endPoint y: 220, distance: 23.5
click at [316, 220] on div "J Callback Scheduled Call Step: 1 James Atkins America/New_York Calls Count: 0 …" at bounding box center [302, 243] width 177 height 54
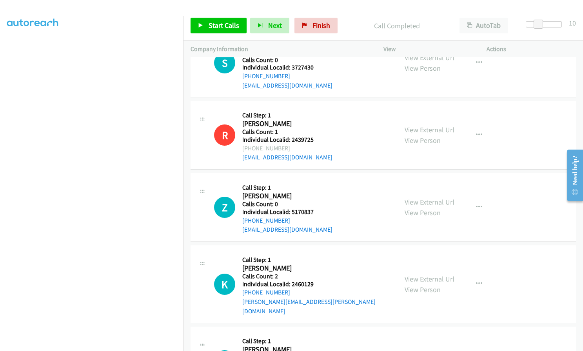
scroll to position [3566, 0]
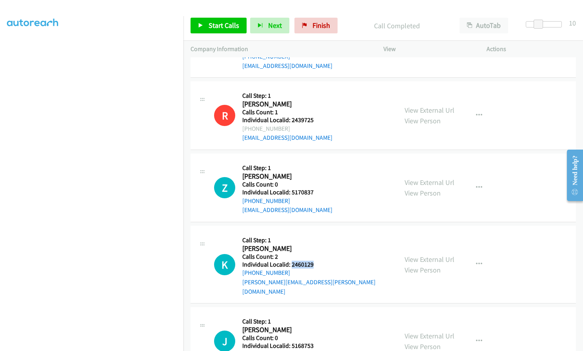
drag, startPoint x: 292, startPoint y: 246, endPoint x: 313, endPoint y: 246, distance: 22.0
click at [314, 246] on div "K Callback Scheduled Call Step: 1 Kinsley Hall America/New_York Calls Count: 2 …" at bounding box center [302, 264] width 177 height 63
click at [312, 236] on h5 "Call Step: 1" at bounding box center [316, 240] width 148 height 8
drag, startPoint x: 290, startPoint y: 257, endPoint x: 250, endPoint y: 253, distance: 39.9
click at [250, 268] on div "+1 304-946-3232" at bounding box center [316, 272] width 148 height 9
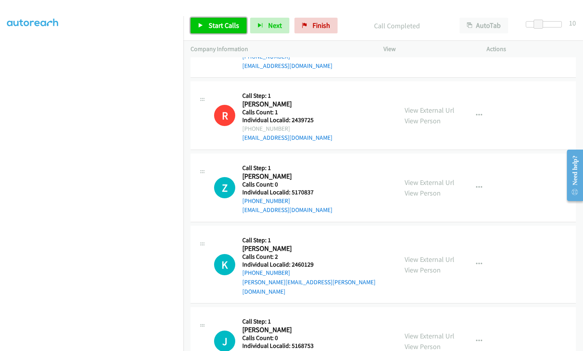
click at [220, 21] on span "Start Calls" at bounding box center [224, 25] width 31 height 9
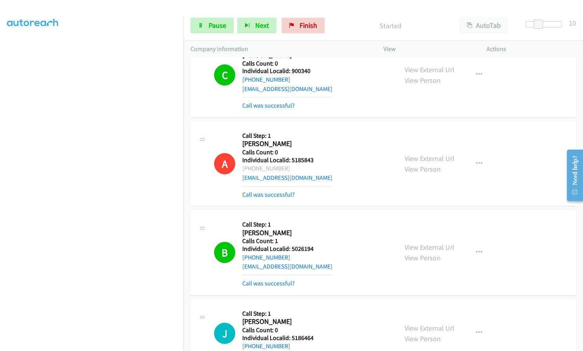
scroll to position [2408, 0]
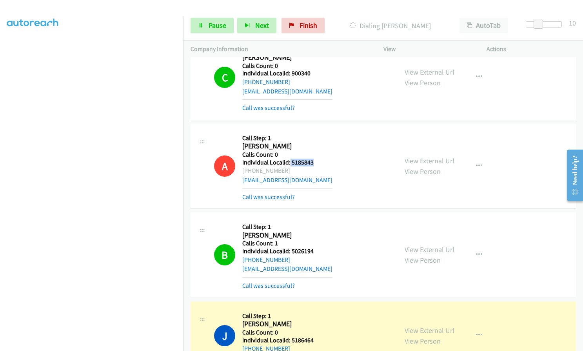
drag, startPoint x: 290, startPoint y: 143, endPoint x: 313, endPoint y: 143, distance: 23.1
click at [313, 159] on h5 "Individual Localid: 5185843" at bounding box center [287, 163] width 90 height 8
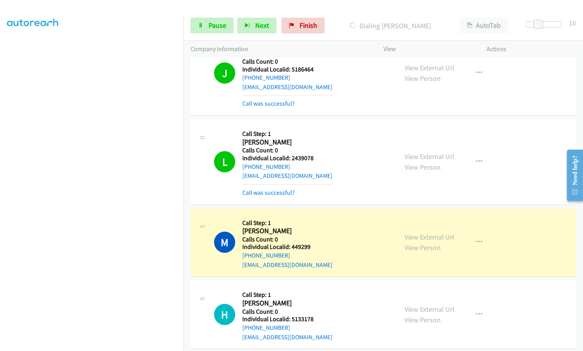
scroll to position [2624, 0]
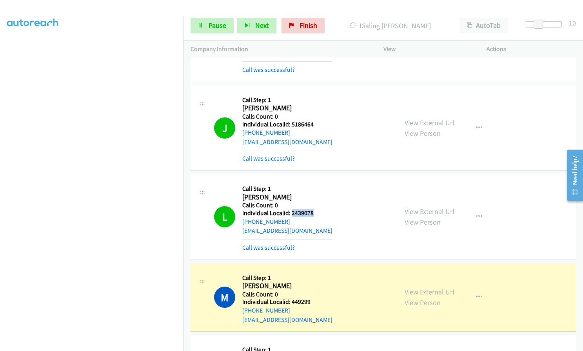
drag, startPoint x: 291, startPoint y: 192, endPoint x: 308, endPoint y: 193, distance: 17.3
click at [315, 192] on div "L Callback Scheduled Call Step: 1 Lloyd Cain America/New_York Calls Count: 0 In…" at bounding box center [302, 216] width 177 height 71
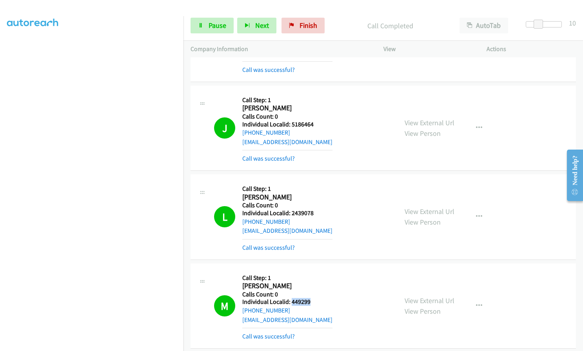
drag, startPoint x: 291, startPoint y: 284, endPoint x: 312, endPoint y: 284, distance: 21.6
click at [312, 284] on div "M Callback Scheduled Call Step: 1 Mike Delosa America/New_York Calls Count: 0 I…" at bounding box center [302, 305] width 177 height 71
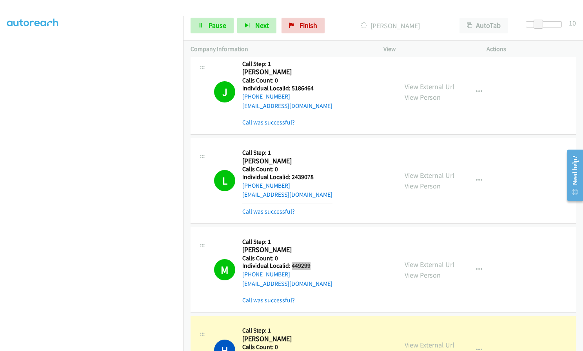
scroll to position [2800, 0]
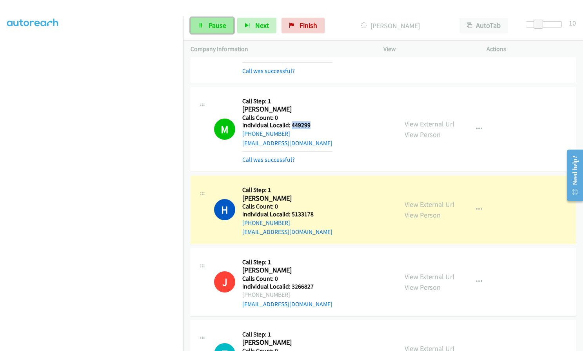
click at [211, 22] on span "Pause" at bounding box center [218, 25] width 18 height 9
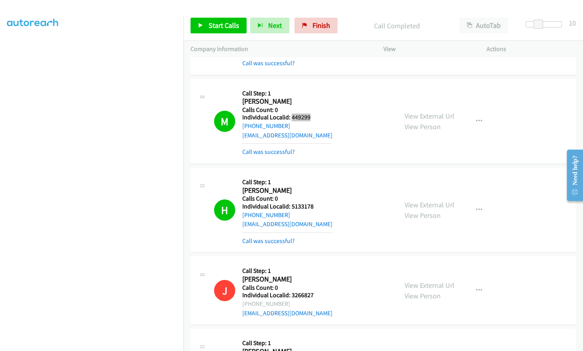
scroll to position [2810, 0]
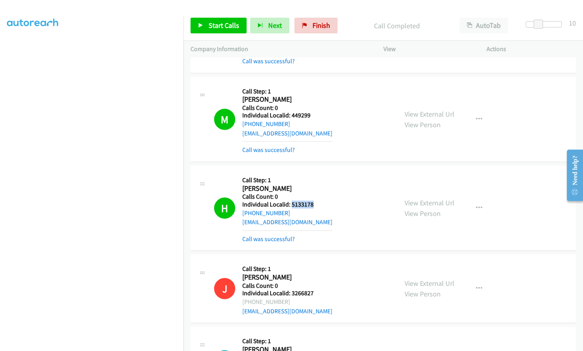
drag, startPoint x: 290, startPoint y: 186, endPoint x: 324, endPoint y: 187, distance: 33.8
click at [324, 187] on div "H Callback Scheduled Call Step: 1 Hayden Perry America/New_York Calls Count: 0 …" at bounding box center [302, 208] width 177 height 71
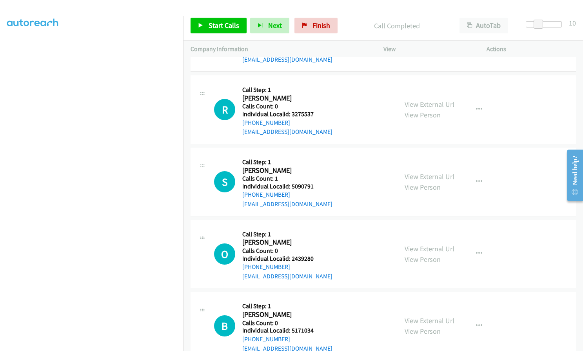
scroll to position [3154, 0]
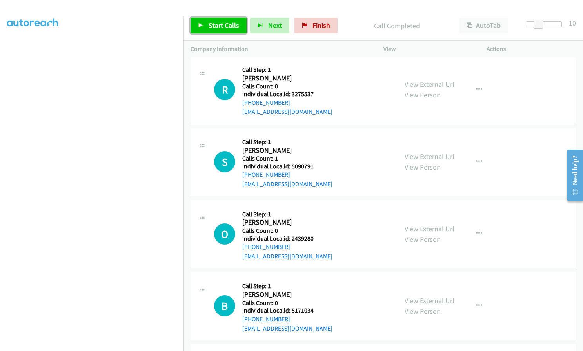
click at [214, 25] on span "Start Calls" at bounding box center [224, 25] width 31 height 9
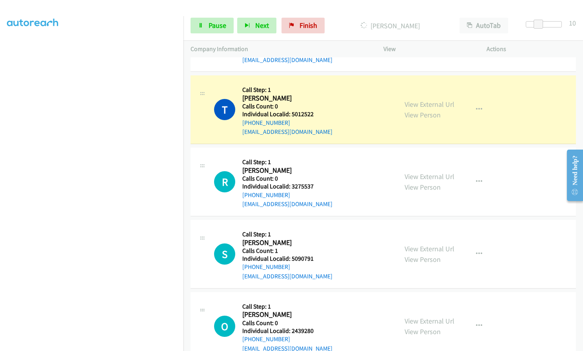
scroll to position [3036, 0]
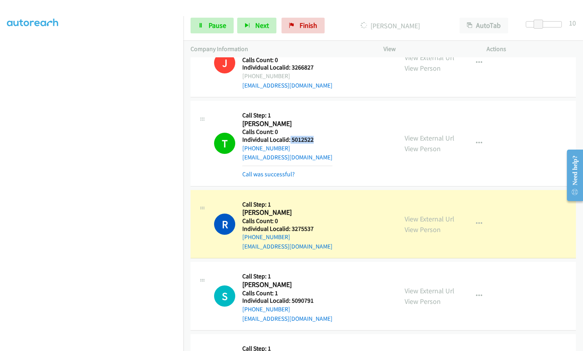
drag, startPoint x: 292, startPoint y: 120, endPoint x: 316, endPoint y: 120, distance: 23.5
click at [316, 120] on div "T Callback Scheduled Call Step: 1 Tyler Miller America/New_York Calls Count: 0 …" at bounding box center [302, 143] width 177 height 71
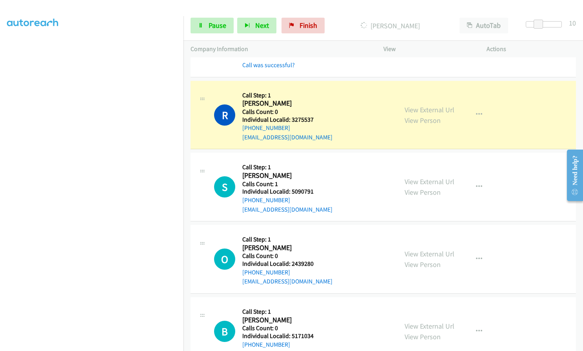
scroll to position [3163, 0]
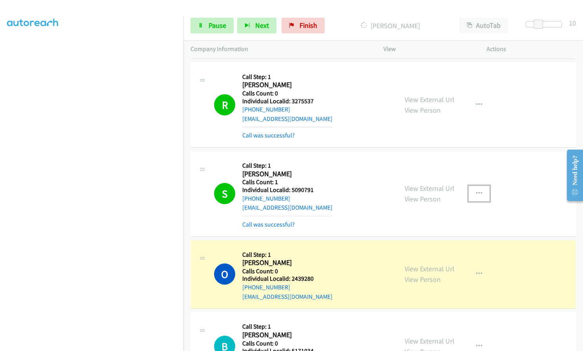
click at [476, 190] on icon "button" at bounding box center [479, 193] width 6 height 6
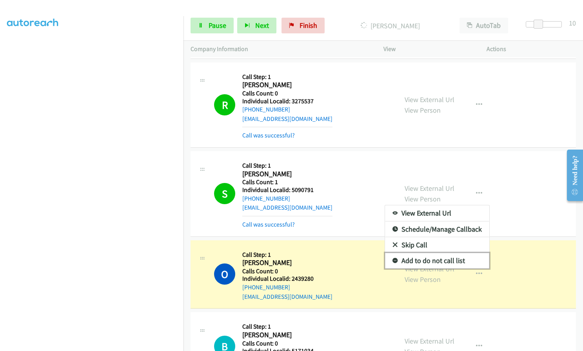
drag, startPoint x: 391, startPoint y: 239, endPoint x: 373, endPoint y: 220, distance: 26.1
click at [393, 258] on icon at bounding box center [395, 260] width 5 height 5
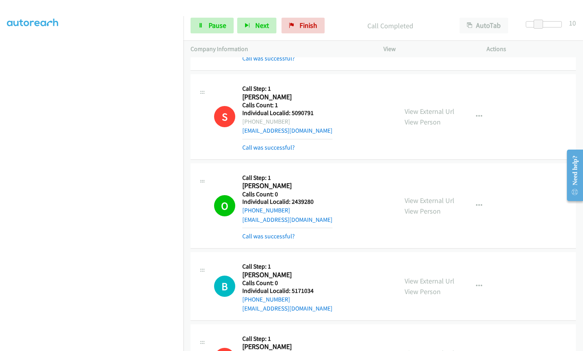
scroll to position [3261, 0]
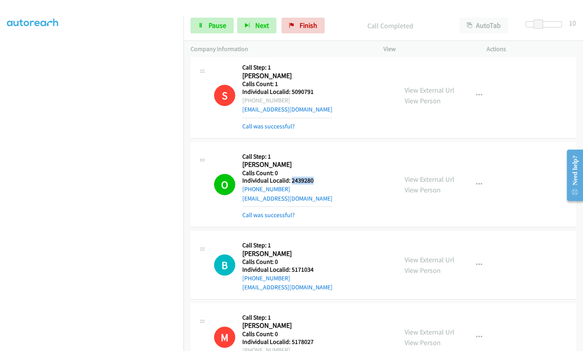
drag, startPoint x: 292, startPoint y: 161, endPoint x: 316, endPoint y: 159, distance: 24.8
click at [316, 177] on h5 "Individual Localid: 2439280" at bounding box center [287, 181] width 90 height 8
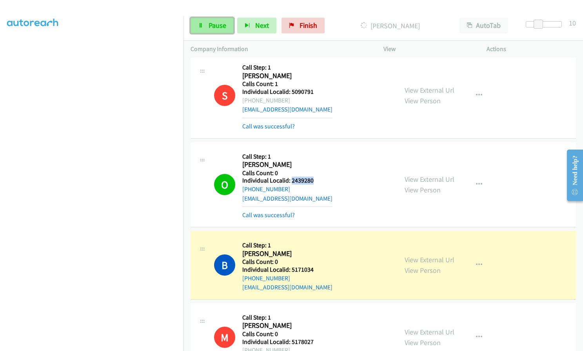
click at [220, 23] on span "Pause" at bounding box center [218, 25] width 18 height 9
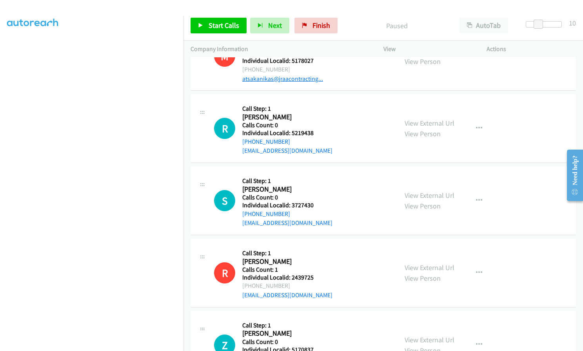
scroll to position [3575, 0]
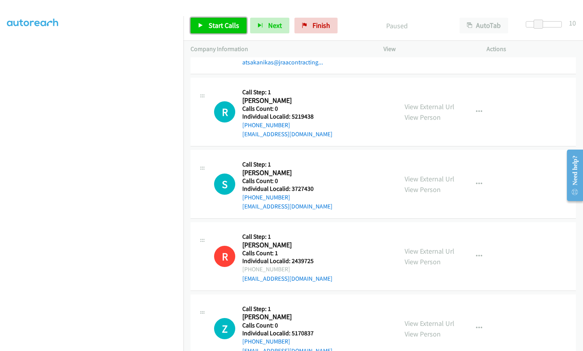
click at [209, 23] on span "Start Calls" at bounding box center [224, 25] width 31 height 9
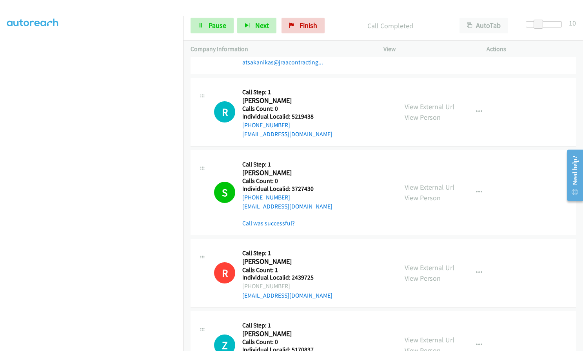
drag, startPoint x: 10, startPoint y: 155, endPoint x: 5, endPoint y: 170, distance: 16.0
click at [4, 169] on aside "Dialing Mode: Power | Switch to Preview My Lists" at bounding box center [92, 150] width 184 height 434
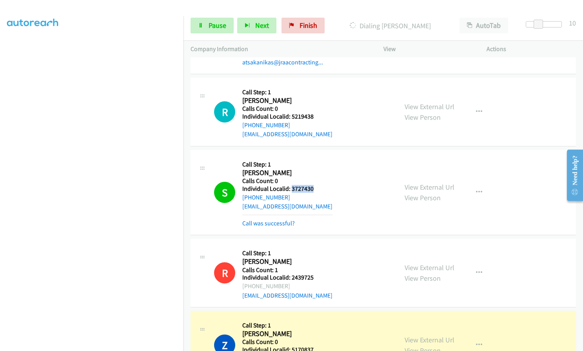
drag, startPoint x: 290, startPoint y: 169, endPoint x: 318, endPoint y: 169, distance: 27.5
click at [318, 169] on div "S Callback Scheduled Call Step: 1 Shaun Rush America/New_York Calls Count: 0 In…" at bounding box center [302, 192] width 177 height 71
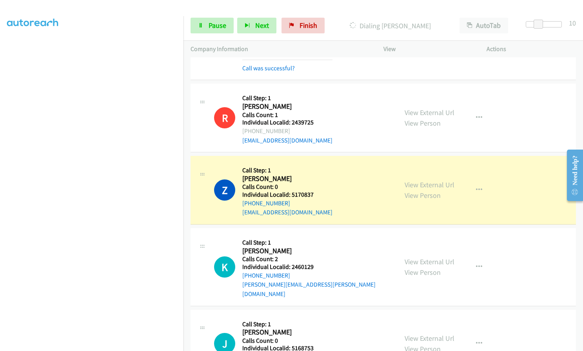
scroll to position [3732, 0]
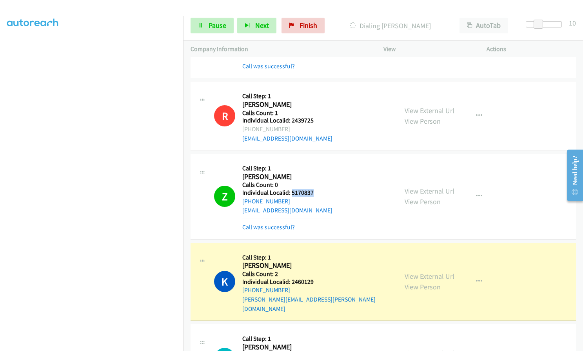
drag, startPoint x: 292, startPoint y: 174, endPoint x: 314, endPoint y: 174, distance: 22.4
click at [314, 174] on div "Z Callback Scheduled Call Step: 1 Zachary Waldrop America/New_York Calls Count:…" at bounding box center [302, 196] width 177 height 71
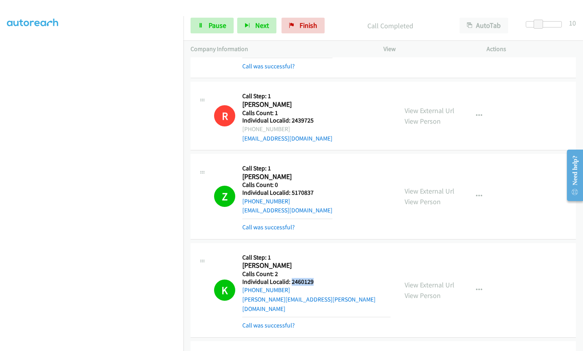
drag, startPoint x: 291, startPoint y: 262, endPoint x: 315, endPoint y: 262, distance: 24.3
click at [315, 262] on div "K Callback Scheduled Call Step: 1 Kinsley Hall America/New_York Calls Count: 2 …" at bounding box center [302, 290] width 177 height 80
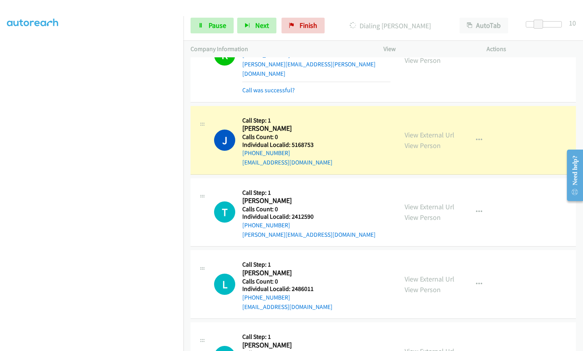
scroll to position [3968, 0]
click at [219, 27] on span "Pause" at bounding box center [218, 25] width 18 height 9
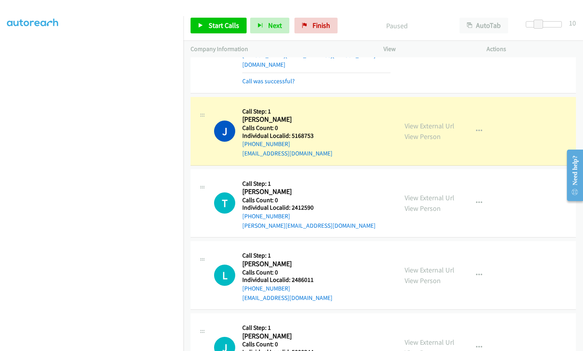
scroll to position [3978, 0]
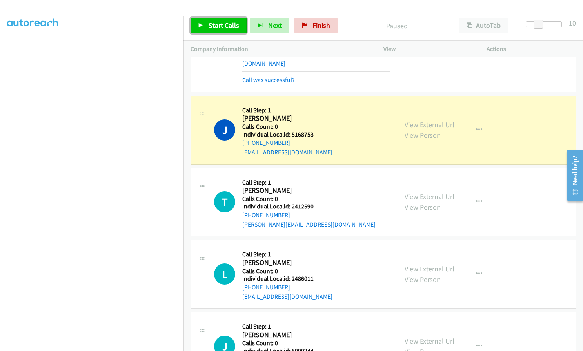
click at [215, 29] on span "Start Calls" at bounding box center [224, 25] width 31 height 9
click at [219, 26] on span "Pause" at bounding box center [218, 25] width 18 height 9
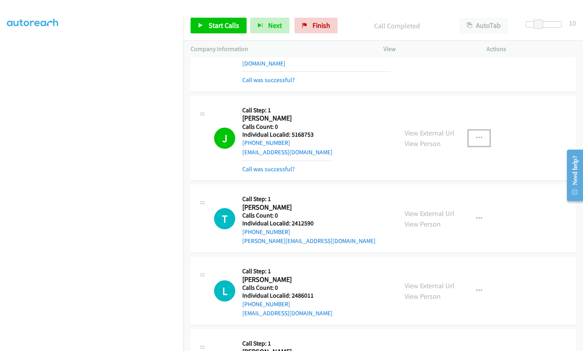
click at [476, 135] on icon "button" at bounding box center [479, 138] width 6 height 6
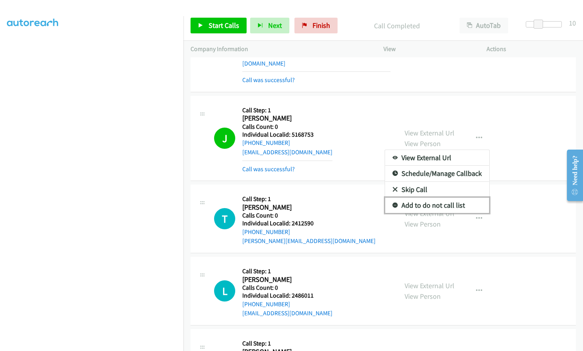
click at [395, 197] on link "Add to do not call list" at bounding box center [437, 205] width 104 height 16
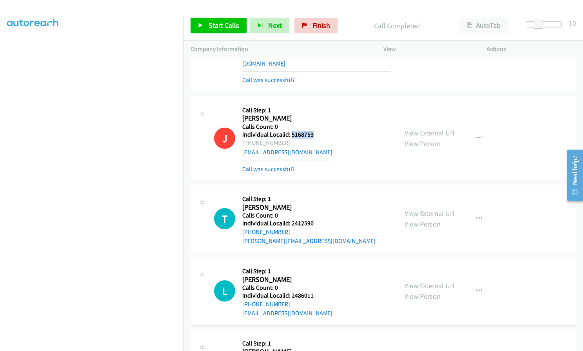
drag, startPoint x: 292, startPoint y: 107, endPoint x: 315, endPoint y: 106, distance: 23.9
click at [315, 106] on div "J Callback Scheduled Call Step: 1 James Atkins America/New_York Calls Count: 0 …" at bounding box center [302, 138] width 177 height 71
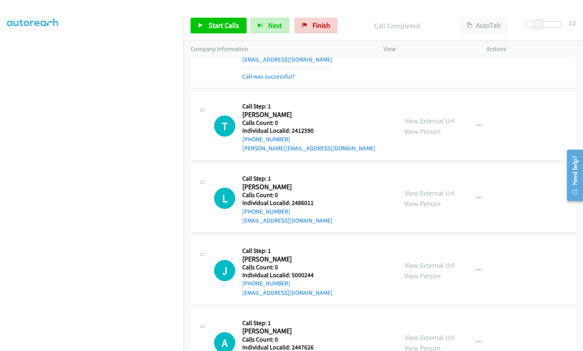
scroll to position [4076, 0]
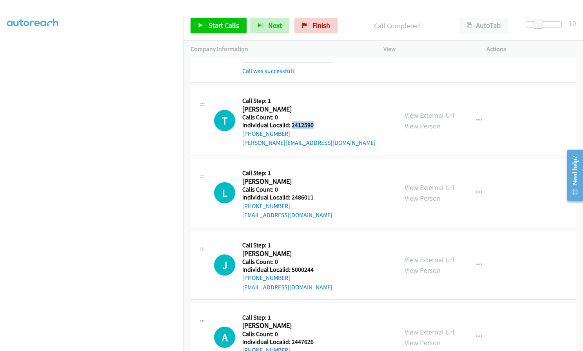
drag, startPoint x: 292, startPoint y: 97, endPoint x: 313, endPoint y: 97, distance: 21.2
click at [317, 97] on div "T Callback Scheduled Call Step: 1 Tina Remington America/New_York Calls Count: …" at bounding box center [302, 120] width 177 height 54
drag, startPoint x: 289, startPoint y: 168, endPoint x: 303, endPoint y: 171, distance: 14.3
click at [314, 193] on h5 "Individual Localid: 2486011" at bounding box center [287, 197] width 90 height 8
drag, startPoint x: 295, startPoint y: 241, endPoint x: 312, endPoint y: 241, distance: 17.3
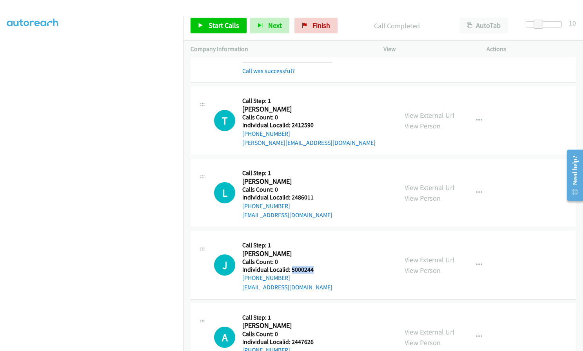
click at [318, 241] on div "J Callback Scheduled Call Step: 1 Jhude Walker America/Chicago Calls Count: 0 I…" at bounding box center [302, 265] width 177 height 54
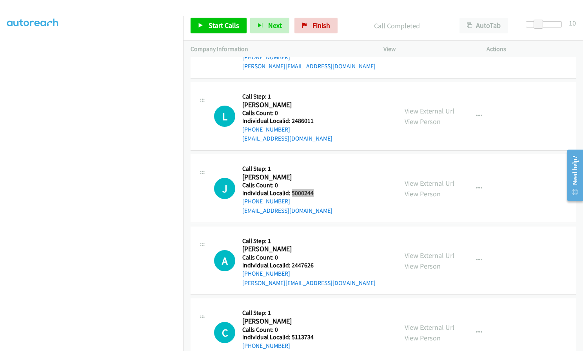
scroll to position [4174, 0]
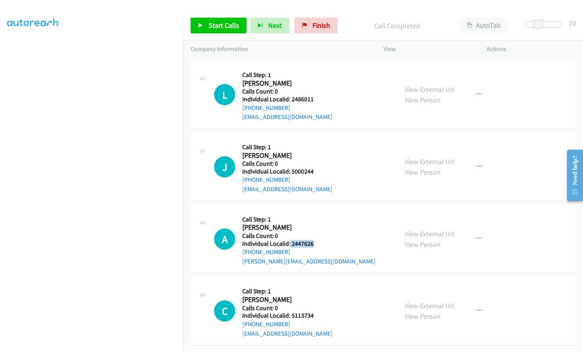
drag, startPoint x: 290, startPoint y: 215, endPoint x: 315, endPoint y: 215, distance: 25.1
click at [315, 215] on div "A Callback Scheduled Call Step: 1 Ansley Elliott America/New_York Calls Count: …" at bounding box center [302, 239] width 177 height 54
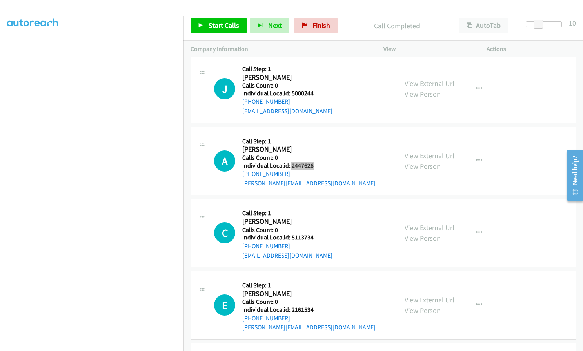
scroll to position [4252, 0]
drag, startPoint x: 290, startPoint y: 208, endPoint x: 316, endPoint y: 208, distance: 25.9
click at [316, 208] on div "C Callback Scheduled Call Step: 1 Caden Scott America/New_York Calls Count: 0 I…" at bounding box center [302, 232] width 177 height 54
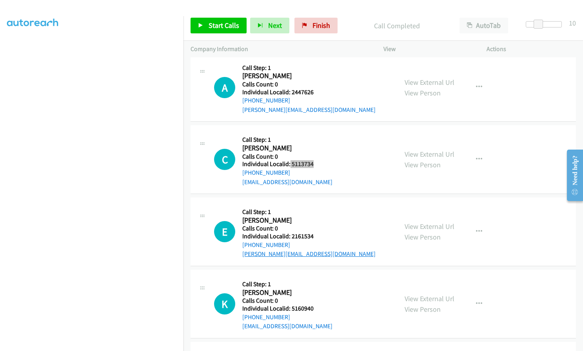
scroll to position [4350, 0]
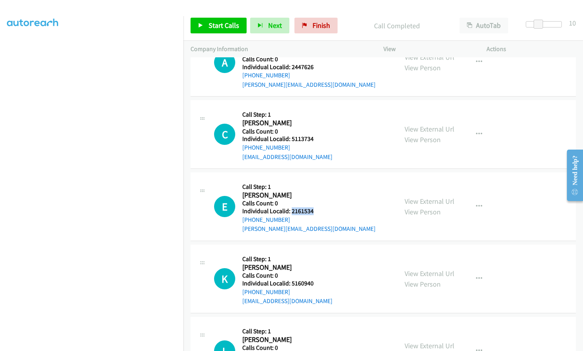
drag, startPoint x: 292, startPoint y: 181, endPoint x: 315, endPoint y: 181, distance: 23.5
click at [315, 207] on h5 "Individual Localid: 2161534" at bounding box center [308, 211] width 133 height 8
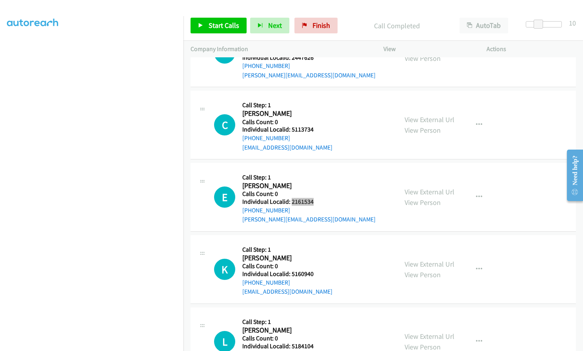
scroll to position [4380, 0]
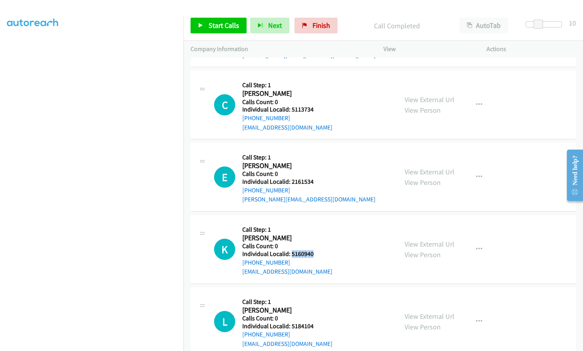
drag, startPoint x: 290, startPoint y: 226, endPoint x: 316, endPoint y: 225, distance: 25.5
click at [316, 250] on h5 "Individual Localid: 5160940" at bounding box center [287, 254] width 90 height 8
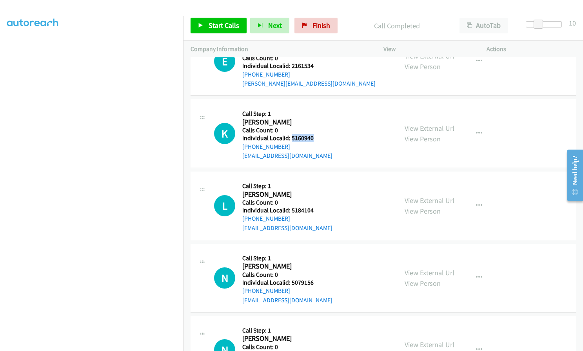
scroll to position [4497, 0]
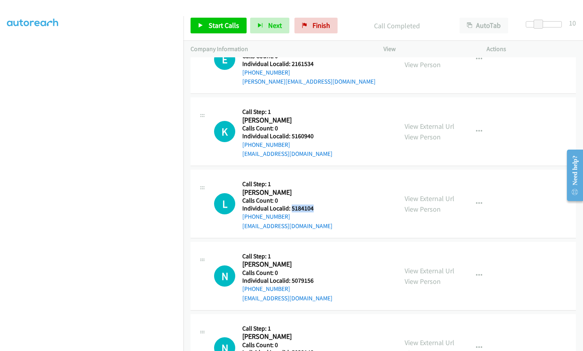
drag, startPoint x: 292, startPoint y: 191, endPoint x: 322, endPoint y: 177, distance: 33.3
click at [322, 177] on div "L Callback Scheduled Call Step: 1 Landon Blizzard America/New_York Calls Count:…" at bounding box center [302, 204] width 177 height 54
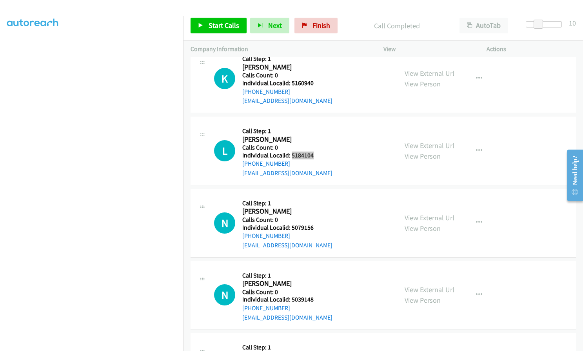
scroll to position [4556, 0]
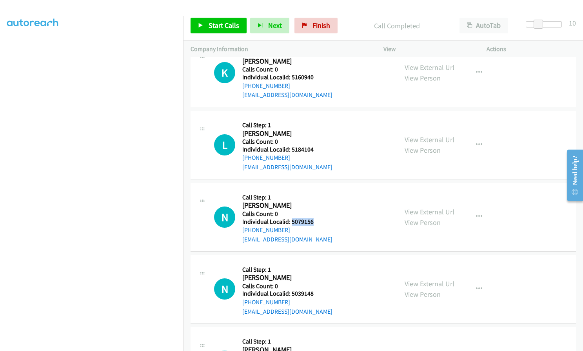
drag, startPoint x: 290, startPoint y: 191, endPoint x: 312, endPoint y: 191, distance: 22.0
click at [312, 218] on h5 "Individual Localid: 5079156" at bounding box center [287, 222] width 90 height 8
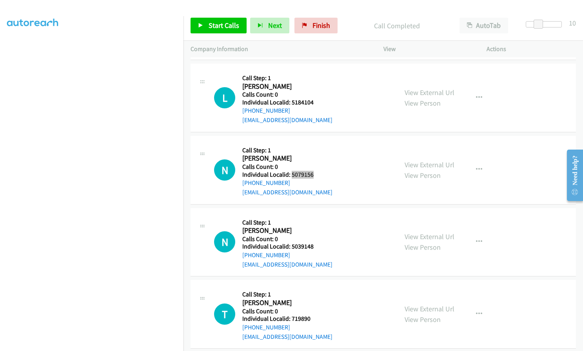
scroll to position [4605, 0]
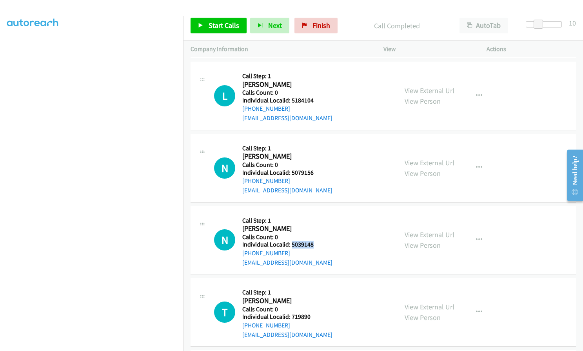
drag, startPoint x: 291, startPoint y: 216, endPoint x: 313, endPoint y: 215, distance: 22.0
click at [313, 215] on div "N Callback Scheduled Call Step: 1 Nikol Bothwell America/New_York Calls Count: …" at bounding box center [302, 240] width 177 height 54
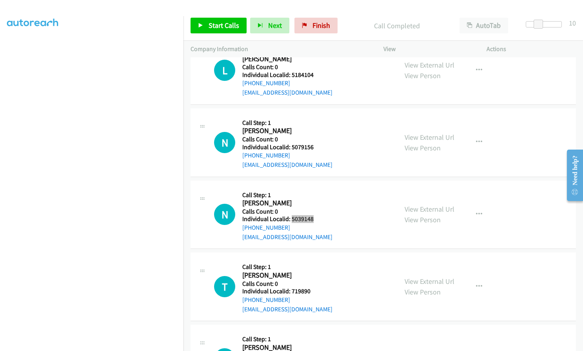
scroll to position [4684, 0]
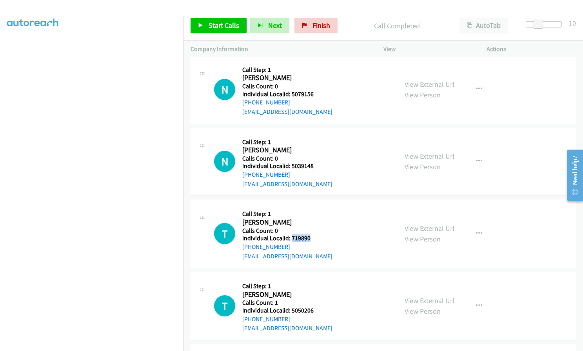
drag, startPoint x: 290, startPoint y: 210, endPoint x: 306, endPoint y: 210, distance: 15.7
click at [310, 210] on div "T Callback Scheduled Call Step: 1 Tyler Jackson America/New_York Calls Count: 0…" at bounding box center [302, 233] width 177 height 54
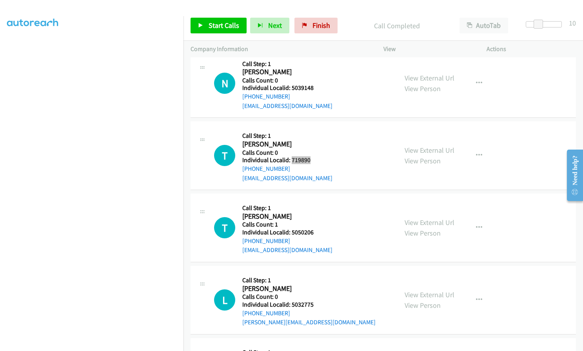
scroll to position [4762, 0]
drag, startPoint x: 291, startPoint y: 205, endPoint x: 308, endPoint y: 204, distance: 16.9
click at [314, 205] on div "T Callback Scheduled Call Step: 1 Tilly Barrett America/New_York Calls Count: 1…" at bounding box center [302, 227] width 177 height 54
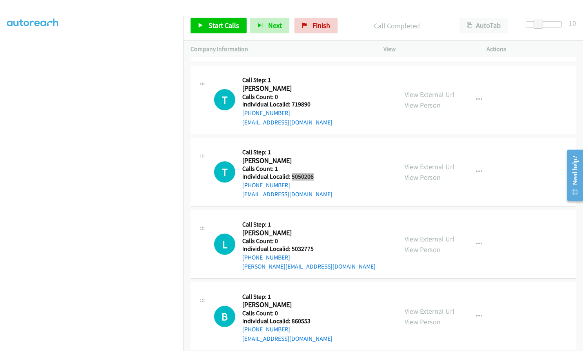
scroll to position [4831, 0]
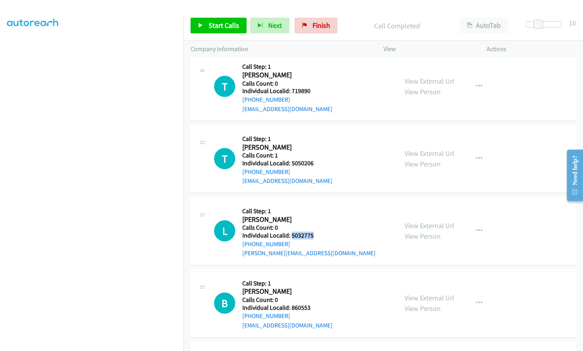
drag, startPoint x: 291, startPoint y: 209, endPoint x: 314, endPoint y: 207, distance: 23.3
click at [314, 207] on div "L Callback Scheduled Call Step: 1 Lyla Hancock America/New_York Calls Count: 0 …" at bounding box center [302, 231] width 177 height 54
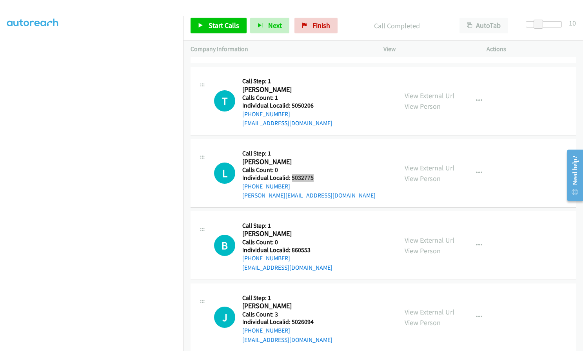
scroll to position [4899, 0]
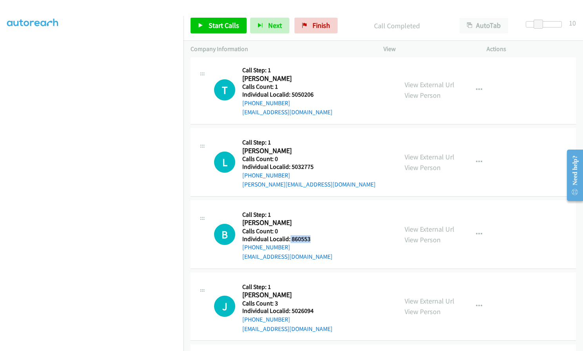
drag, startPoint x: 289, startPoint y: 209, endPoint x: 314, endPoint y: 209, distance: 25.1
click at [314, 209] on div "B Callback Scheduled Call Step: 1 Brady Myers America/New_York Calls Count: 0 I…" at bounding box center [302, 234] width 177 height 54
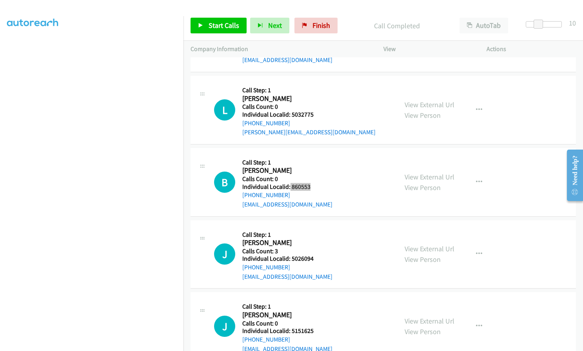
scroll to position [4968, 0]
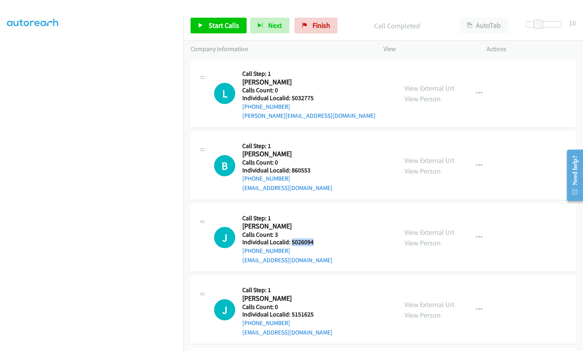
drag, startPoint x: 291, startPoint y: 215, endPoint x: 313, endPoint y: 215, distance: 22.0
click at [313, 215] on div "J Callback Scheduled Call Step: 1 Jaycie Berg America/Chicago Calls Count: 3 In…" at bounding box center [302, 238] width 177 height 54
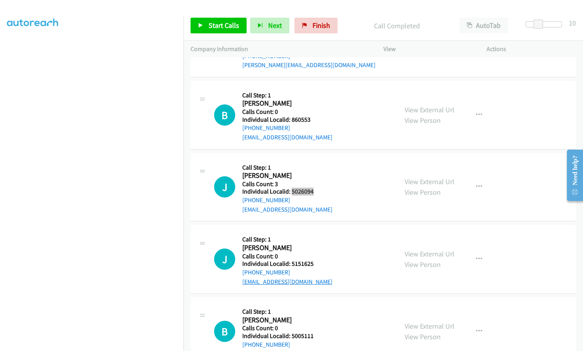
scroll to position [5027, 0]
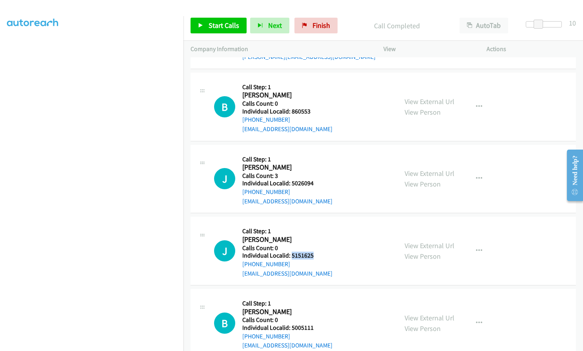
drag, startPoint x: 291, startPoint y: 226, endPoint x: 317, endPoint y: 227, distance: 26.3
click at [317, 251] on h5 "Individual Localid: 5151625" at bounding box center [287, 255] width 90 height 8
click at [210, 28] on span "Start Calls" at bounding box center [224, 25] width 31 height 9
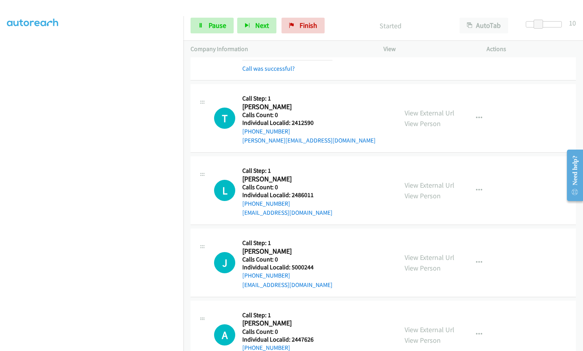
scroll to position [4076, 0]
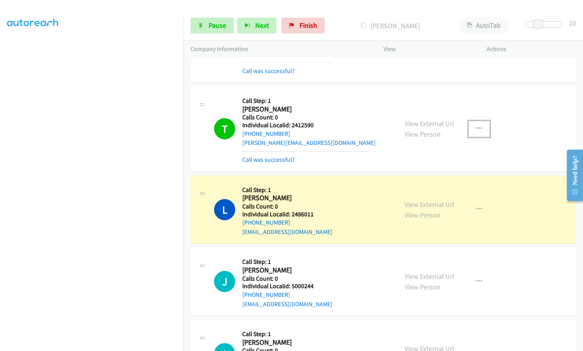
click at [480, 121] on button "button" at bounding box center [479, 129] width 21 height 16
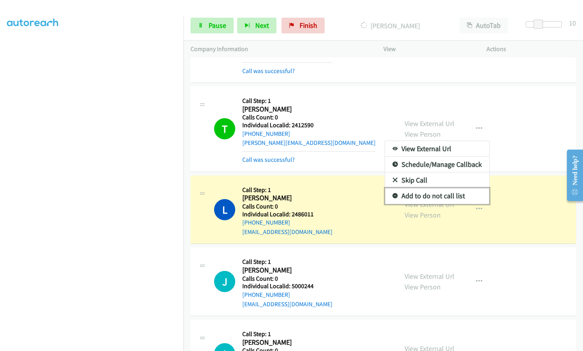
click at [393, 193] on icon at bounding box center [395, 195] width 5 height 5
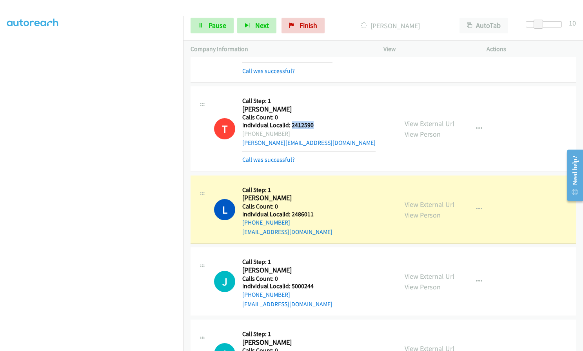
drag, startPoint x: 292, startPoint y: 96, endPoint x: 315, endPoint y: 96, distance: 22.8
click at [315, 96] on div "T Callback Scheduled Call Step: 1 Tina Remington America/New_York Calls Count: …" at bounding box center [302, 128] width 177 height 71
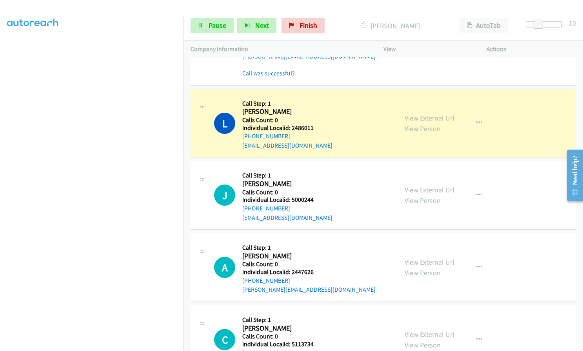
scroll to position [4164, 0]
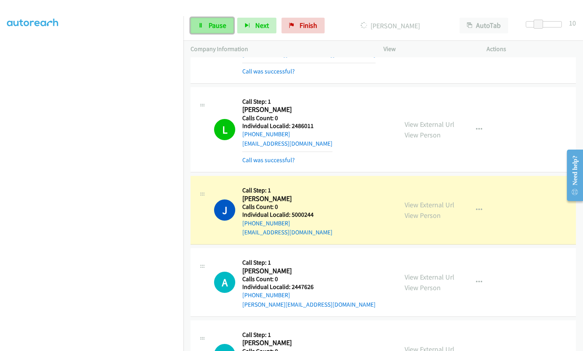
click at [212, 20] on link "Pause" at bounding box center [212, 26] width 43 height 16
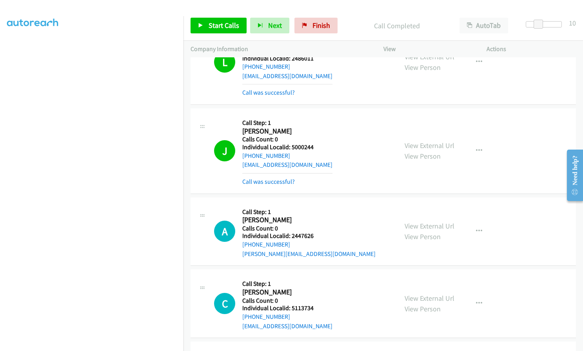
scroll to position [4242, 0]
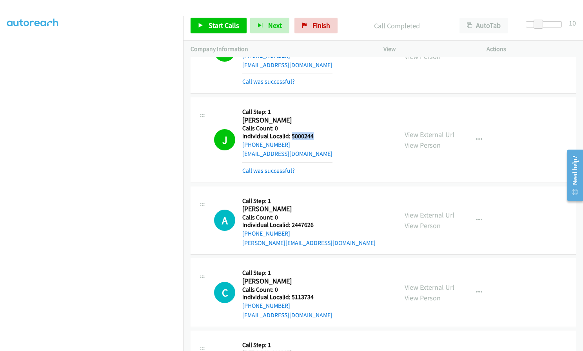
drag, startPoint x: 291, startPoint y: 108, endPoint x: 316, endPoint y: 108, distance: 25.1
click at [317, 108] on div "J Callback Scheduled Call Step: 1 Jhude Walker America/Chicago Calls Count: 0 I…" at bounding box center [302, 139] width 177 height 71
click at [222, 22] on span "Start Calls" at bounding box center [224, 25] width 31 height 9
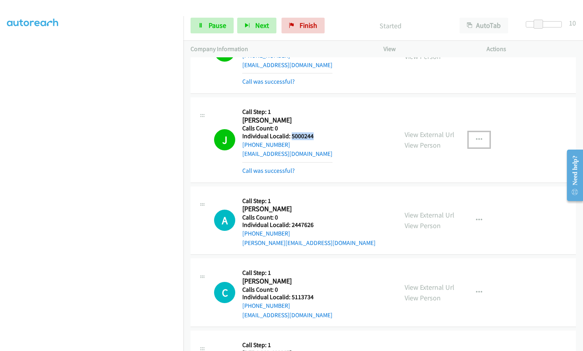
click at [476, 137] on icon "button" at bounding box center [479, 140] width 6 height 6
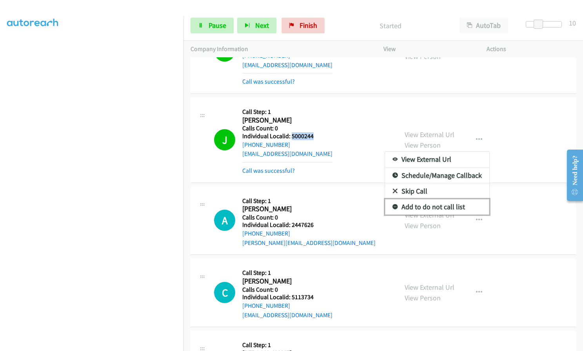
click at [393, 204] on icon at bounding box center [395, 206] width 5 height 5
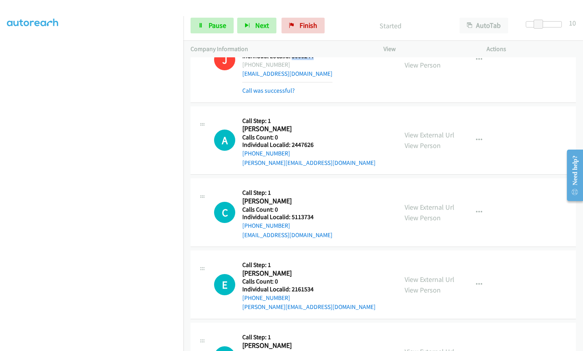
scroll to position [4340, 0]
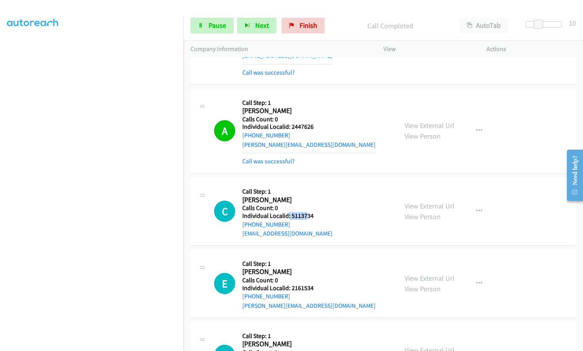
drag, startPoint x: 289, startPoint y: 185, endPoint x: 307, endPoint y: 186, distance: 18.1
click at [307, 212] on h5 "Individual Localid: 5113734" at bounding box center [287, 216] width 90 height 8
click at [297, 204] on h5 "Calls Count: 0" at bounding box center [287, 208] width 90 height 8
drag, startPoint x: 292, startPoint y: 188, endPoint x: 317, endPoint y: 190, distance: 25.2
click at [317, 190] on div "C Callback Scheduled Call Step: 1 Caden Scott America/New_York Calls Count: 0 I…" at bounding box center [302, 211] width 177 height 54
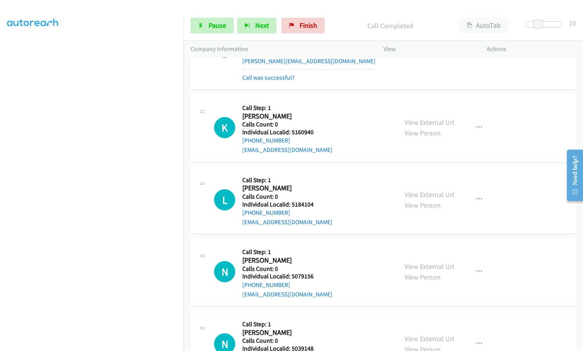
scroll to position [4605, 0]
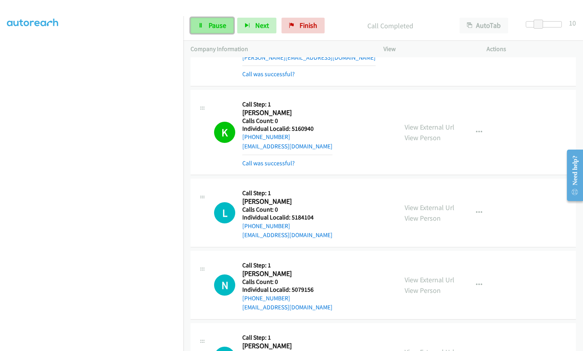
click at [216, 26] on span "Pause" at bounding box center [218, 25] width 18 height 9
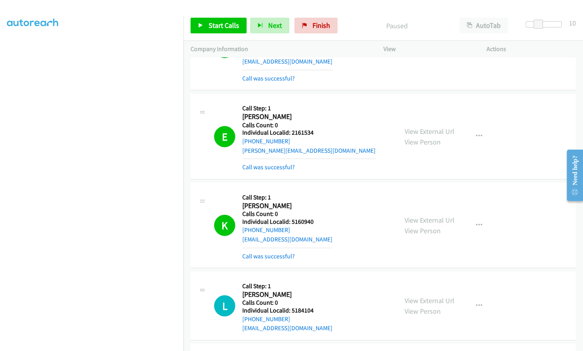
scroll to position [4517, 0]
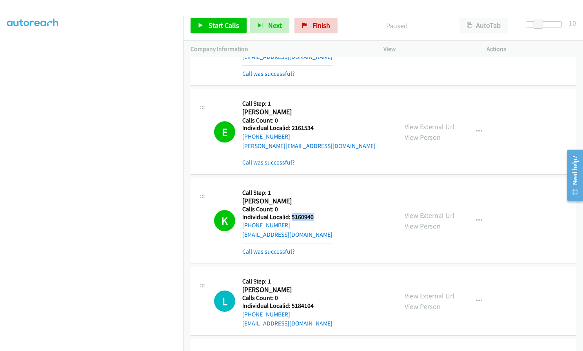
drag, startPoint x: 291, startPoint y: 188, endPoint x: 318, endPoint y: 187, distance: 27.1
click at [318, 213] on h5 "Individual Localid: 5160940" at bounding box center [287, 217] width 90 height 8
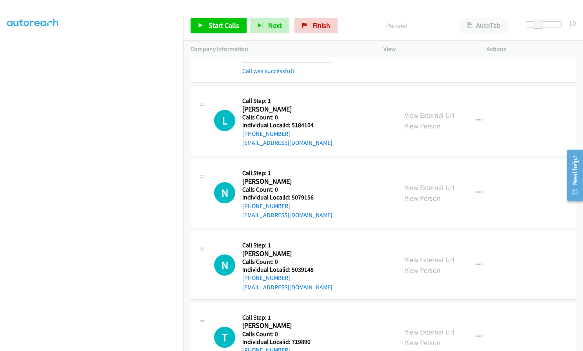
scroll to position [4703, 0]
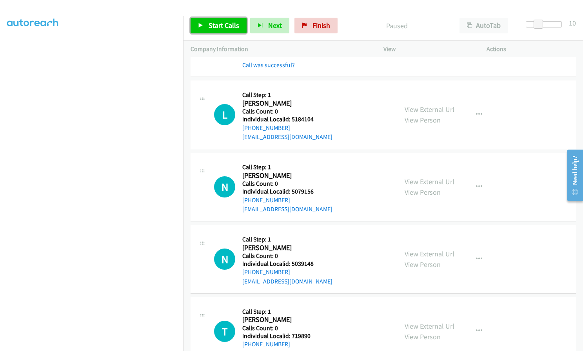
click at [211, 26] on span "Start Calls" at bounding box center [224, 25] width 31 height 9
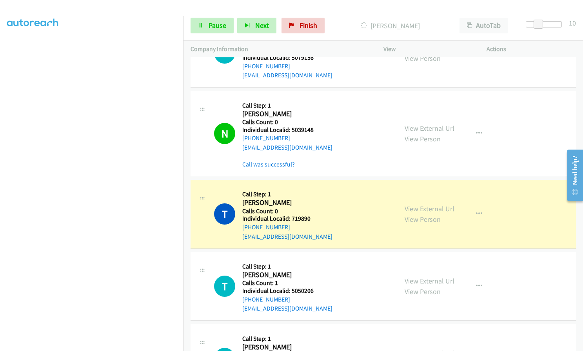
scroll to position [4841, 0]
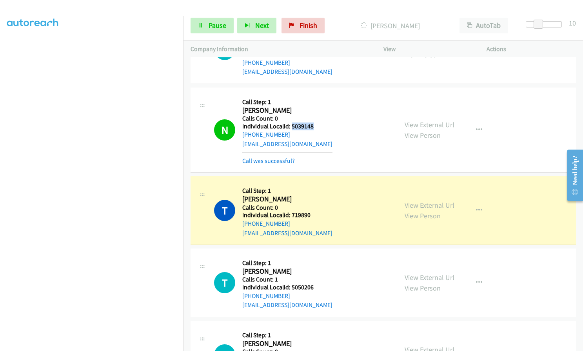
drag, startPoint x: 291, startPoint y: 98, endPoint x: 317, endPoint y: 98, distance: 25.9
click at [317, 98] on div "N Callback Scheduled Call Step: 1 Nikol Bothwell America/New_York Calls Count: …" at bounding box center [302, 130] width 177 height 71
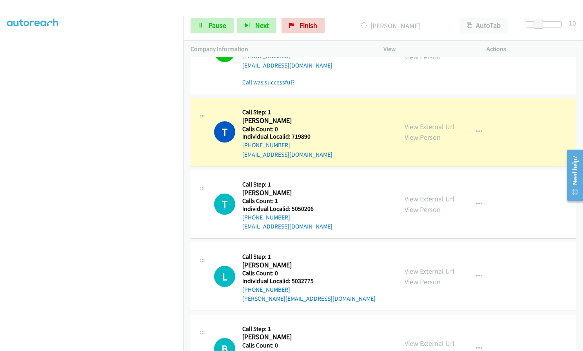
scroll to position [4929, 0]
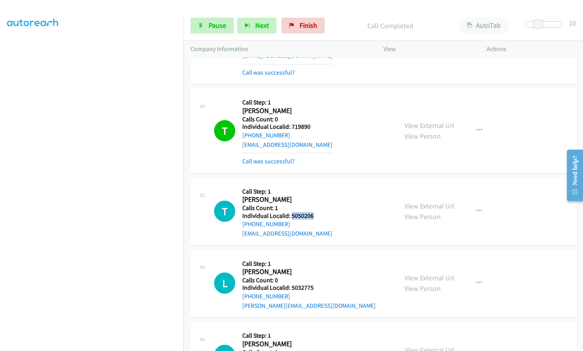
drag, startPoint x: 292, startPoint y: 186, endPoint x: 315, endPoint y: 189, distance: 23.7
click at [315, 189] on div "T Callback Scheduled Call Step: 1 Tilly Barrett America/New_York Calls Count: 1…" at bounding box center [302, 211] width 177 height 54
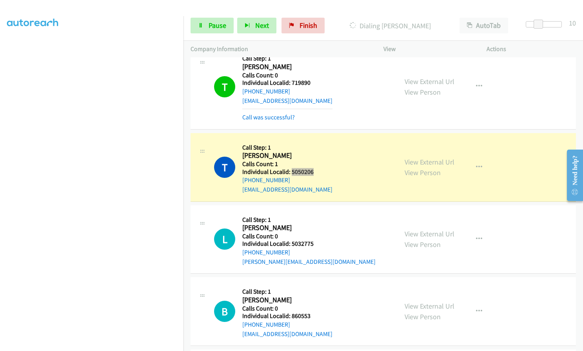
scroll to position [4978, 0]
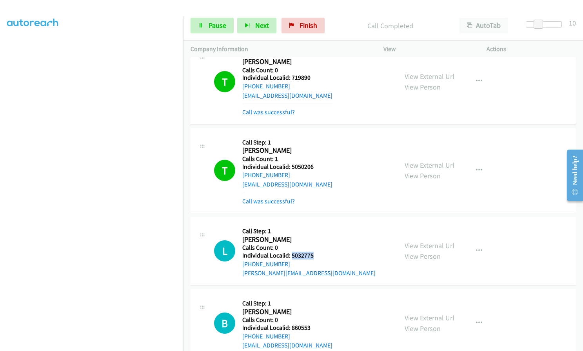
drag, startPoint x: 291, startPoint y: 226, endPoint x: 318, endPoint y: 227, distance: 27.1
click at [318, 227] on div "L Callback Scheduled Call Step: 1 Lyla Hancock America/New_York Calls Count: 0 …" at bounding box center [302, 251] width 177 height 54
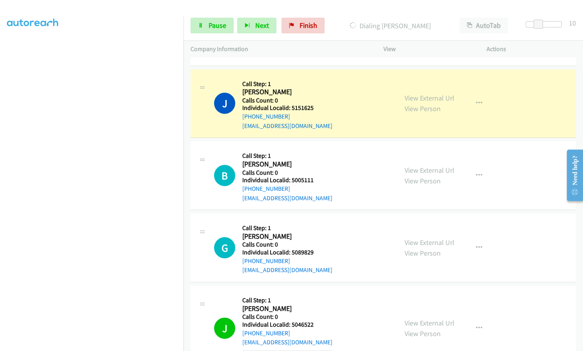
scroll to position [5400, 0]
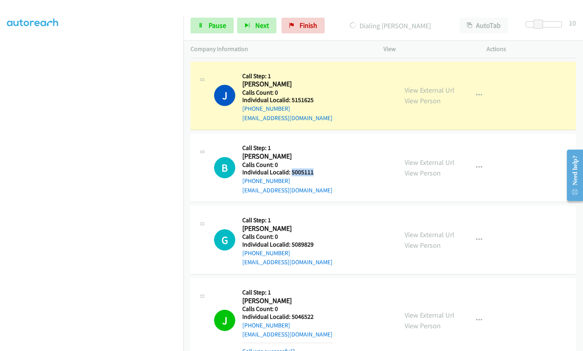
drag, startPoint x: 292, startPoint y: 143, endPoint x: 304, endPoint y: 142, distance: 13.0
click at [320, 144] on div "B Callback Scheduled Call Step: 1 Ben Neville America/New_York Calls Count: 0 I…" at bounding box center [302, 167] width 177 height 54
drag, startPoint x: 291, startPoint y: 216, endPoint x: 319, endPoint y: 216, distance: 28.2
click at [319, 216] on div "G Callback Scheduled Call Step: 1 Guy Helwig America/New_York Calls Count: 0 In…" at bounding box center [302, 240] width 177 height 54
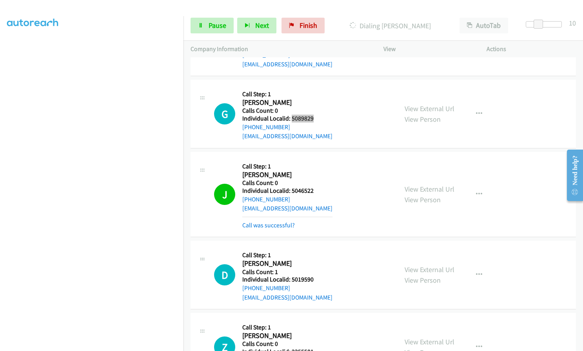
scroll to position [5527, 0]
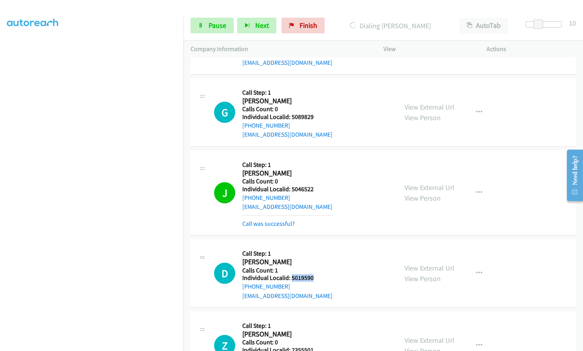
drag, startPoint x: 300, startPoint y: 251, endPoint x: 314, endPoint y: 251, distance: 14.1
click at [314, 251] on div "D Callback Scheduled Call Step: 1 Douglas Randolph America/New_York Calls Count…" at bounding box center [302, 273] width 177 height 54
drag, startPoint x: 204, startPoint y: 25, endPoint x: 206, endPoint y: 30, distance: 5.6
click at [204, 25] on link "Pause" at bounding box center [212, 26] width 43 height 16
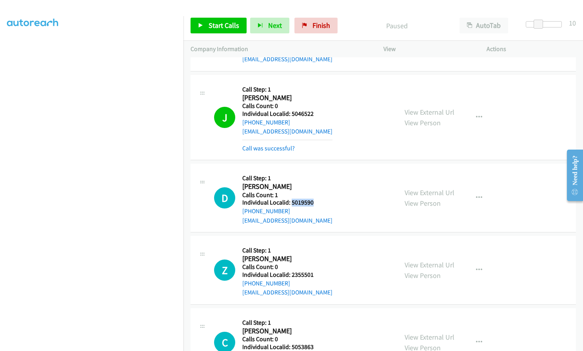
scroll to position [5606, 0]
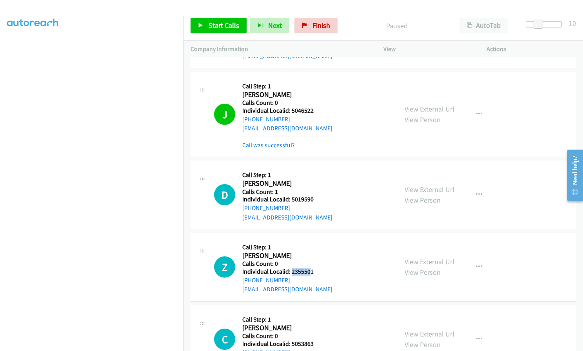
drag, startPoint x: 291, startPoint y: 245, endPoint x: 310, endPoint y: 245, distance: 18.8
click at [310, 268] on h5 "Individual Localid: 2355501" at bounding box center [287, 272] width 90 height 8
drag, startPoint x: 301, startPoint y: 244, endPoint x: 249, endPoint y: 239, distance: 52.4
click at [307, 243] on h5 "Call Step: 1" at bounding box center [287, 247] width 90 height 8
click at [353, 240] on div "Z Callback Scheduled Call Step: 1 Zayde Kile America/New_York Calls Count: 0 In…" at bounding box center [302, 267] width 177 height 54
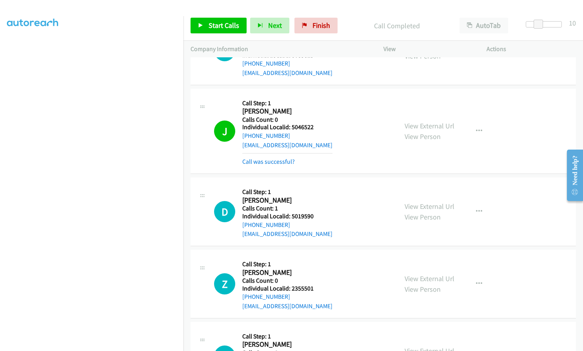
scroll to position [5623, 0]
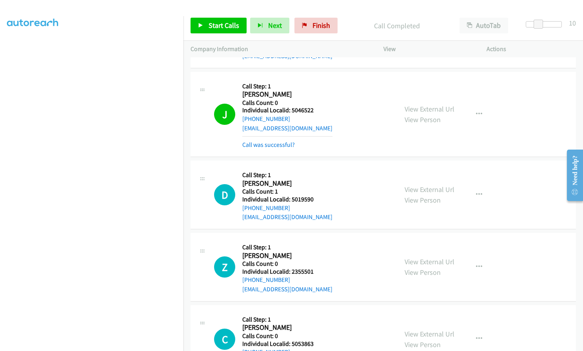
drag, startPoint x: 291, startPoint y: 242, endPoint x: 314, endPoint y: 248, distance: 24.1
click at [314, 248] on div "Z Callback Scheduled Call Step: 1 Zayde Kile America/New_York Calls Count: 0 In…" at bounding box center [302, 267] width 177 height 54
drag, startPoint x: 302, startPoint y: 244, endPoint x: 307, endPoint y: 220, distance: 24.9
click at [307, 243] on h5 "Call Step: 1" at bounding box center [287, 247] width 90 height 8
drag, startPoint x: 290, startPoint y: 244, endPoint x: 320, endPoint y: 247, distance: 30.4
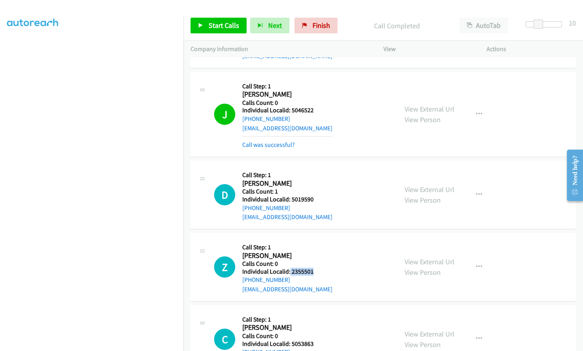
click at [320, 247] on div "Z Callback Scheduled Call Step: 1 Zayde Kile America/New_York Calls Count: 0 In…" at bounding box center [302, 267] width 177 height 54
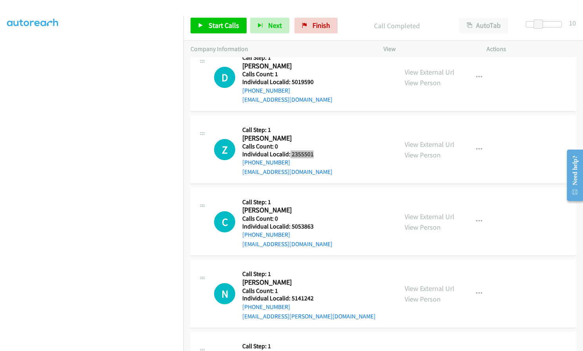
scroll to position [5770, 0]
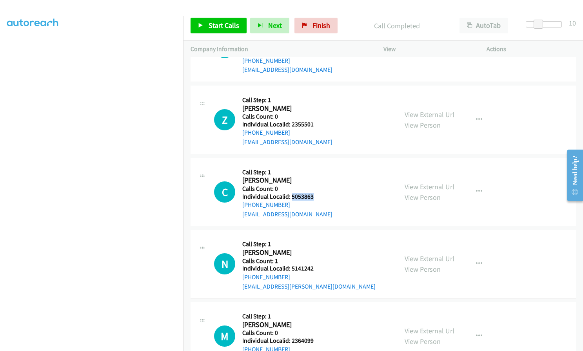
drag, startPoint x: 291, startPoint y: 167, endPoint x: 321, endPoint y: 171, distance: 30.5
click at [321, 171] on div "C Callback Scheduled Call Step: 1 Chance Mayfield America/New_York Calls Count:…" at bounding box center [302, 192] width 177 height 54
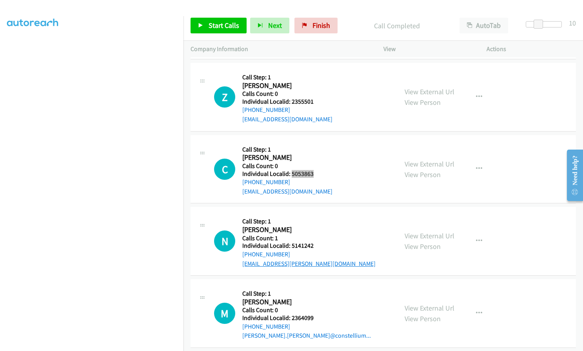
scroll to position [5838, 0]
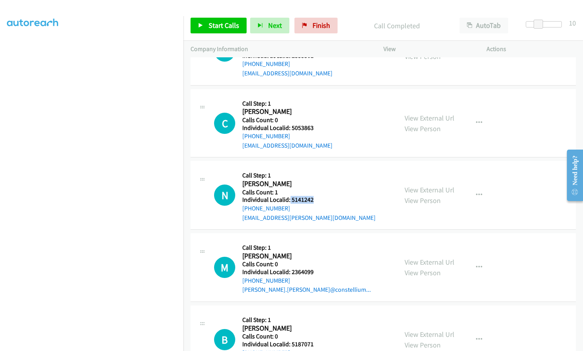
drag, startPoint x: 290, startPoint y: 170, endPoint x: 312, endPoint y: 171, distance: 22.8
click at [312, 196] on h5 "Individual Localid: 5141242" at bounding box center [308, 200] width 133 height 8
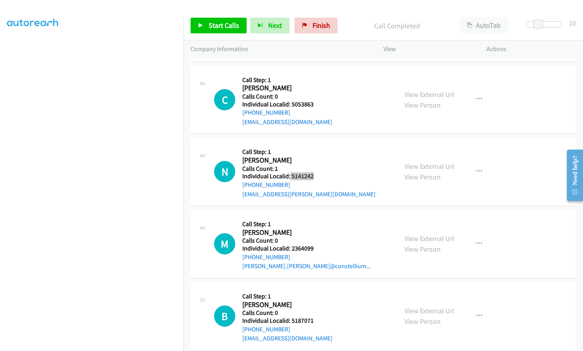
scroll to position [5868, 0]
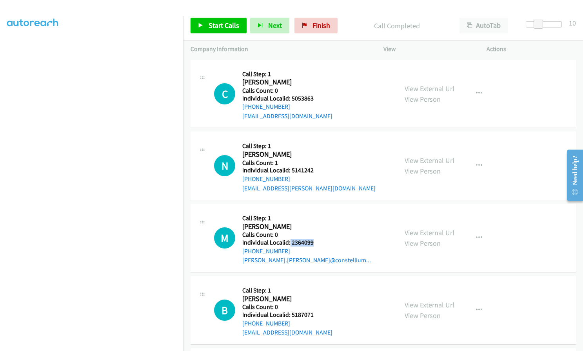
drag, startPoint x: 290, startPoint y: 214, endPoint x: 315, endPoint y: 214, distance: 25.5
click at [315, 239] on h5 "Individual Localid: 2364099" at bounding box center [306, 243] width 129 height 8
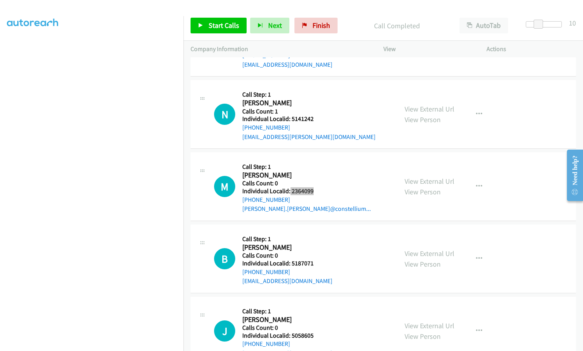
scroll to position [5927, 0]
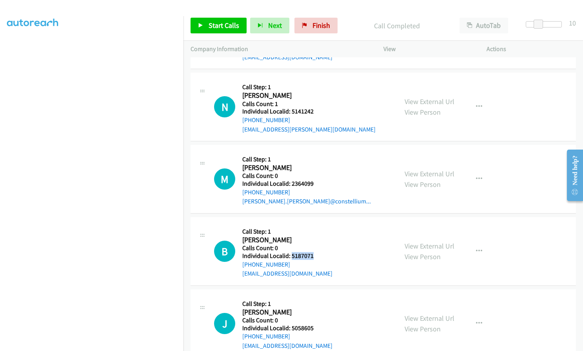
drag, startPoint x: 292, startPoint y: 226, endPoint x: 313, endPoint y: 228, distance: 21.2
click at [313, 228] on div "B Callback Scheduled Call Step: 1 Bradley Boring America/New_York Calls Count: …" at bounding box center [302, 251] width 177 height 54
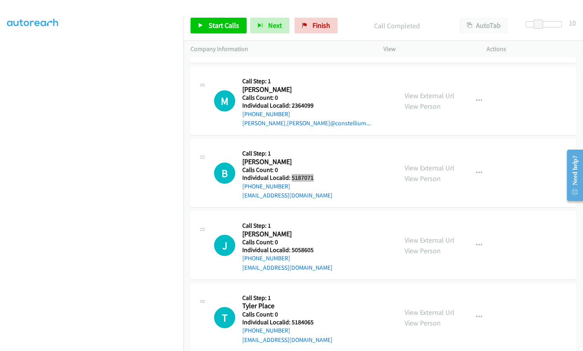
scroll to position [6005, 0]
drag, startPoint x: 291, startPoint y: 220, endPoint x: 314, endPoint y: 222, distance: 22.9
click at [314, 222] on div "J Callback Scheduled Call Step: 1 Jacob Lovis America/New_York Calls Count: 0 I…" at bounding box center [302, 245] width 177 height 54
drag, startPoint x: 293, startPoint y: 294, endPoint x: 315, endPoint y: 295, distance: 22.4
click at [315, 295] on div "T Callback Scheduled Call Step: 1 Tyler Place America/New_York Calls Count: 0 I…" at bounding box center [302, 317] width 177 height 54
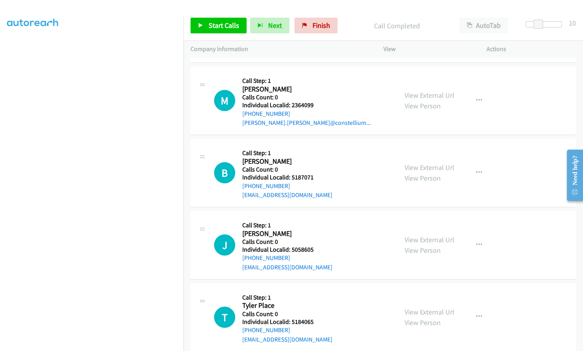
click at [301, 301] on h2 "Tyler Place" at bounding box center [287, 305] width 90 height 9
drag, startPoint x: 291, startPoint y: 293, endPoint x: 313, endPoint y: 294, distance: 22.8
click at [313, 294] on div "T Callback Scheduled Call Step: 1 Tyler Place America/New_York Calls Count: 0 I…" at bounding box center [302, 317] width 177 height 54
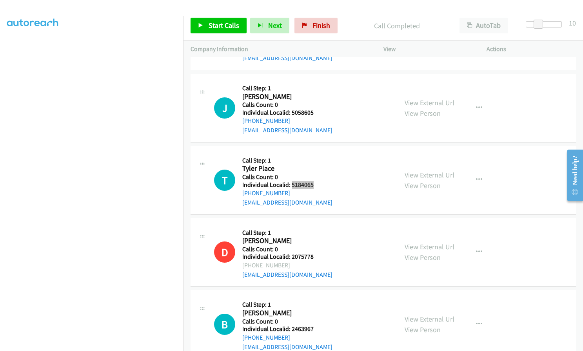
scroll to position [6142, 0]
drag, startPoint x: 290, startPoint y: 300, endPoint x: 313, endPoint y: 300, distance: 23.1
click at [313, 300] on div "B Callback Scheduled Call Step: 1 Bryleigh Harris America/New_York Calls Count:…" at bounding box center [302, 324] width 177 height 54
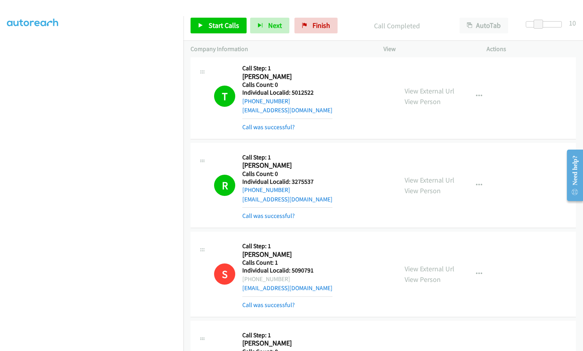
scroll to position [3082, 0]
drag, startPoint x: 292, startPoint y: 162, endPoint x: 308, endPoint y: 162, distance: 16.1
click at [319, 164] on div "R Callback Scheduled Call Step: 1 Russell Wood America/New_York Calls Count: 0 …" at bounding box center [302, 186] width 177 height 71
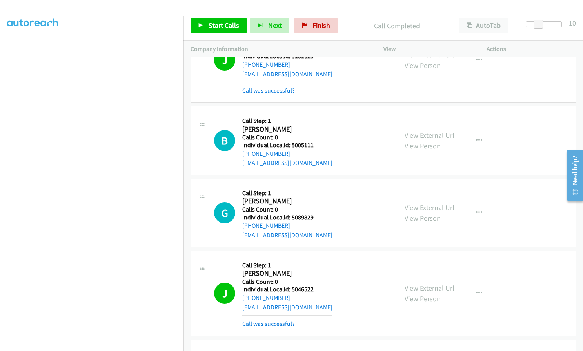
scroll to position [5456, 0]
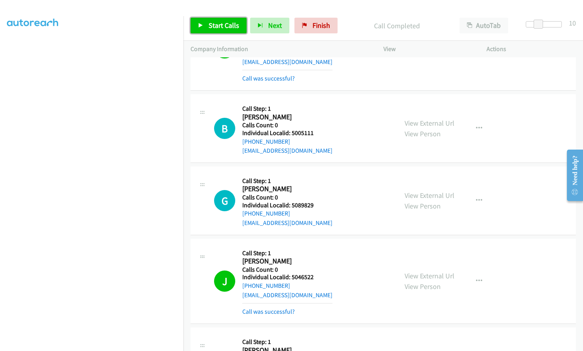
click at [227, 26] on span "Start Calls" at bounding box center [224, 25] width 31 height 9
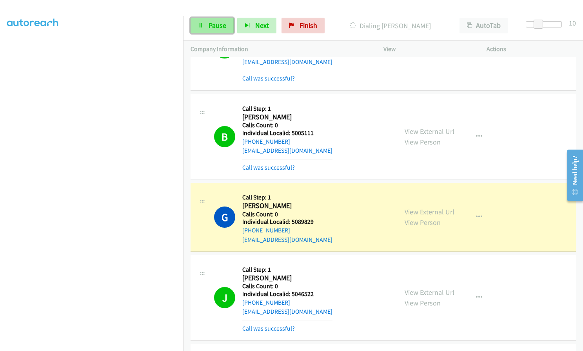
click at [214, 26] on span "Pause" at bounding box center [218, 25] width 18 height 9
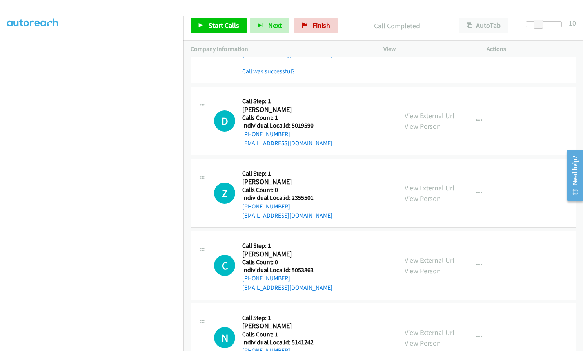
scroll to position [5730, 0]
click at [203, 28] on icon at bounding box center [200, 25] width 5 height 5
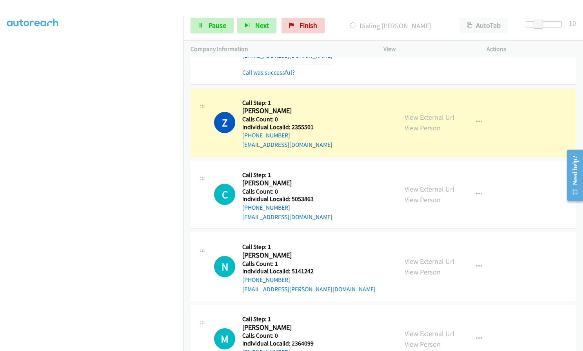
scroll to position [5819, 0]
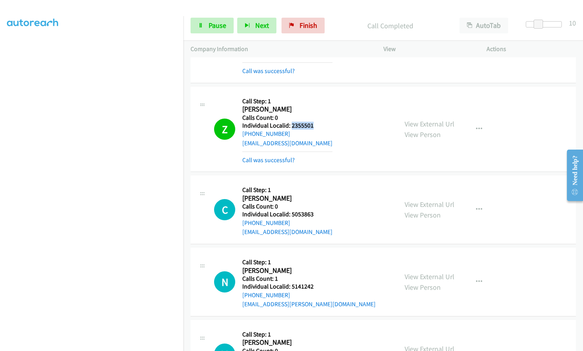
drag, startPoint x: 291, startPoint y: 99, endPoint x: 319, endPoint y: 99, distance: 27.5
click at [319, 99] on div "Z Callback Scheduled Call Step: 1 Zayde Kile America/New_York Calls Count: 0 In…" at bounding box center [302, 129] width 177 height 71
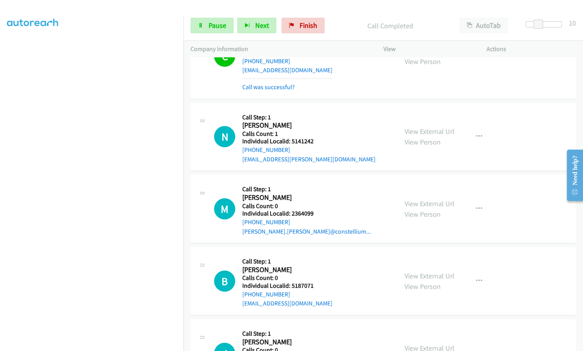
scroll to position [5985, 0]
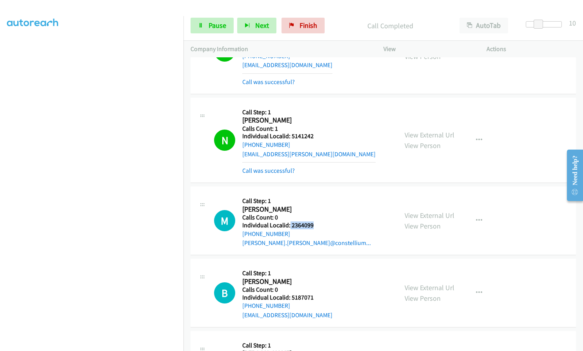
drag, startPoint x: 290, startPoint y: 196, endPoint x: 319, endPoint y: 198, distance: 29.1
click at [319, 221] on h5 "Individual Localid: 2364099" at bounding box center [306, 225] width 129 height 8
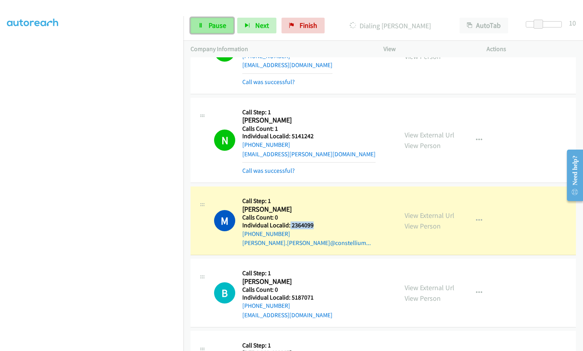
click at [220, 24] on span "Pause" at bounding box center [218, 25] width 18 height 9
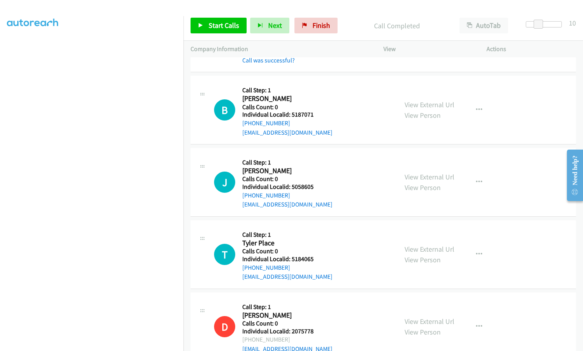
scroll to position [6191, 0]
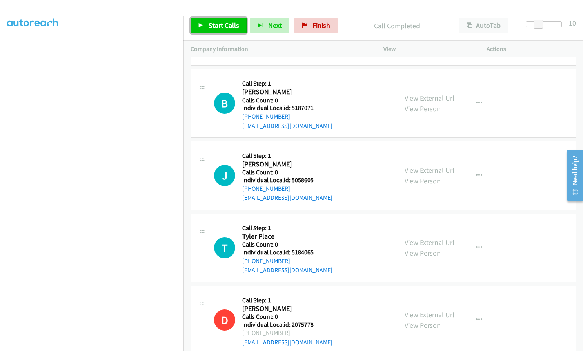
click at [215, 26] on span "Start Calls" at bounding box center [224, 25] width 31 height 9
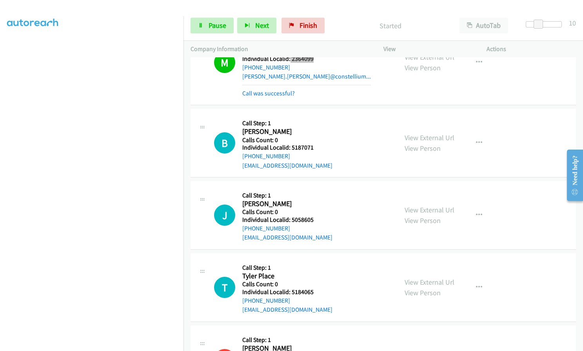
scroll to position [6152, 0]
drag, startPoint x: 290, startPoint y: 118, endPoint x: 315, endPoint y: 118, distance: 24.7
click at [315, 118] on div "B Callback Scheduled Call Step: 1 Bradley Boring America/New_York Calls Count: …" at bounding box center [302, 142] width 177 height 54
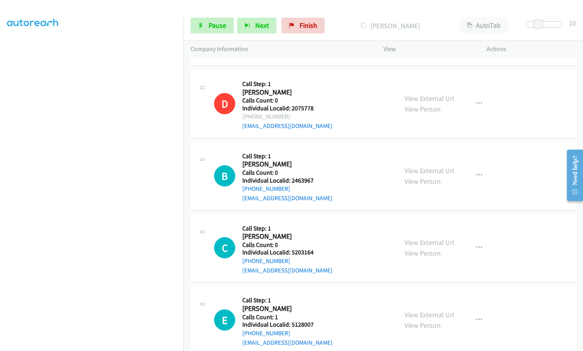
scroll to position [6427, 0]
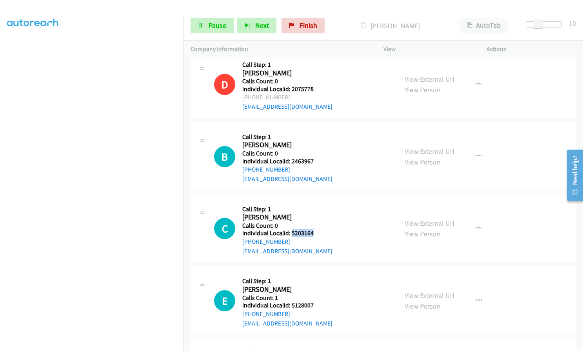
drag, startPoint x: 291, startPoint y: 203, endPoint x: 314, endPoint y: 205, distance: 23.7
click at [314, 205] on div "C Callback Scheduled Call Step: 1 Collier Martinez America/Phoenix Calls Count:…" at bounding box center [302, 229] width 177 height 54
drag, startPoint x: 291, startPoint y: 279, endPoint x: 316, endPoint y: 277, distance: 25.6
click at [316, 301] on h5 "Individual Localid: 5128007" at bounding box center [287, 305] width 90 height 8
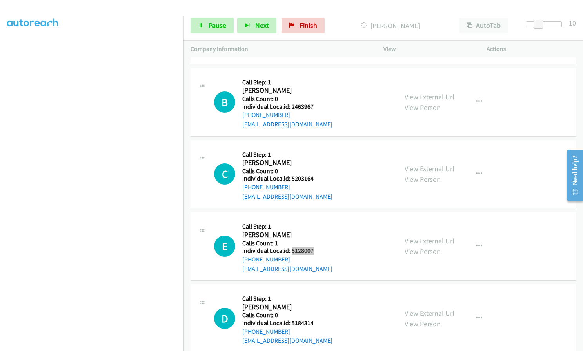
scroll to position [6496, 0]
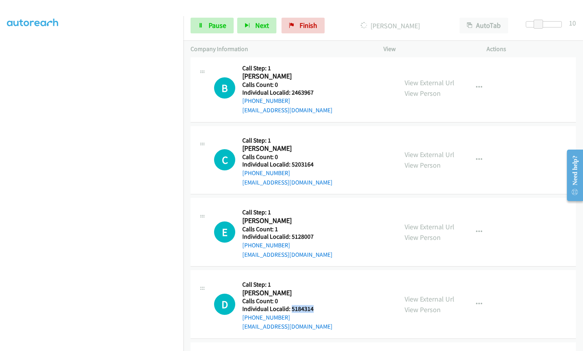
drag, startPoint x: 291, startPoint y: 280, endPoint x: 314, endPoint y: 280, distance: 23.1
click at [314, 280] on div "D Callback Scheduled Call Step: 1 Dylan Salyers America/New_York Calls Count: 0…" at bounding box center [302, 304] width 177 height 54
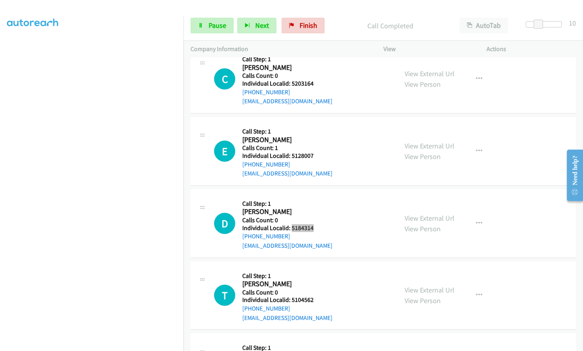
scroll to position [6600, 0]
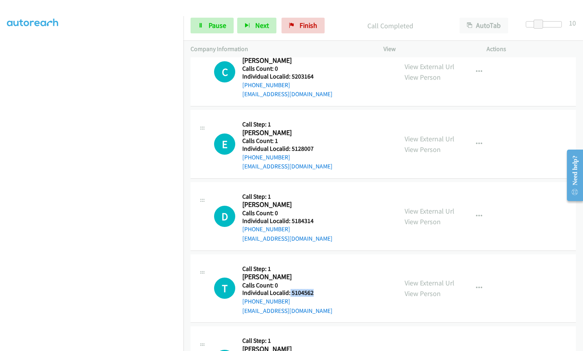
drag, startPoint x: 290, startPoint y: 262, endPoint x: 317, endPoint y: 263, distance: 27.5
click at [317, 263] on div "T Callback Scheduled Call Step: 1 Tatum Coriell America/New_York Calls Count: 0…" at bounding box center [302, 288] width 177 height 54
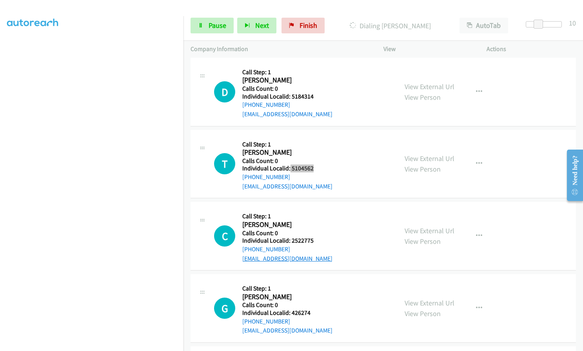
scroll to position [6757, 0]
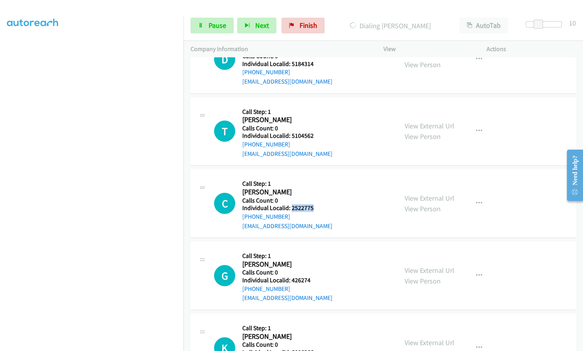
drag, startPoint x: 290, startPoint y: 181, endPoint x: 313, endPoint y: 178, distance: 22.6
click at [313, 178] on div "C Callback Scheduled Call Step: 1 Chad Cornett America/New_York Calls Count: 0 …" at bounding box center [302, 203] width 177 height 54
drag, startPoint x: 291, startPoint y: 253, endPoint x: 311, endPoint y: 252, distance: 20.0
click at [315, 253] on div "G Callback Scheduled Call Step: 1 Greg Kenreigh America/New_York Calls Count: 0…" at bounding box center [302, 275] width 177 height 54
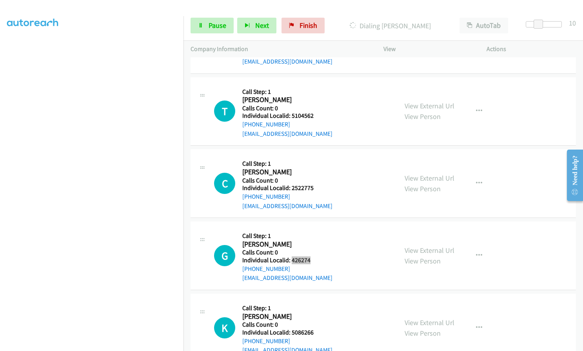
scroll to position [6806, 0]
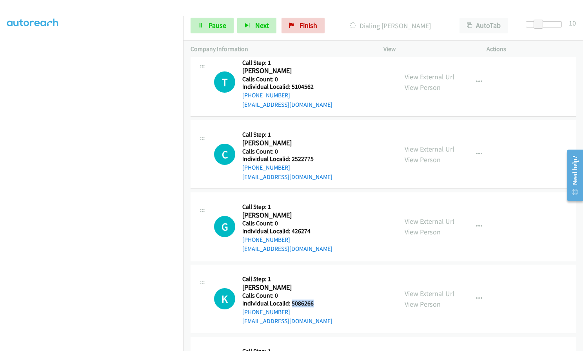
drag, startPoint x: 292, startPoint y: 274, endPoint x: 313, endPoint y: 275, distance: 22.0
click at [315, 275] on div "K Callback Scheduled Call Step: 1 Kira Mauney America/New_York Calls Count: 0 I…" at bounding box center [302, 298] width 177 height 54
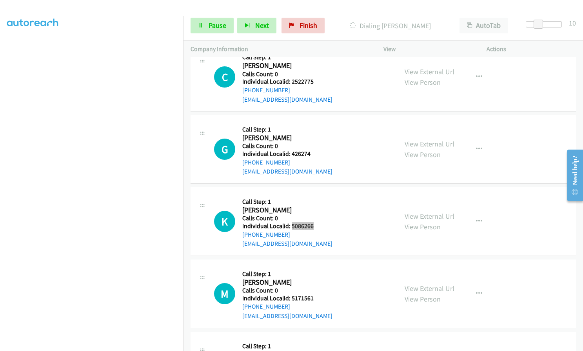
scroll to position [6914, 0]
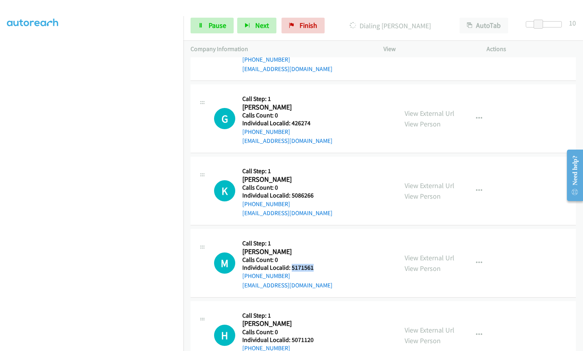
drag, startPoint x: 291, startPoint y: 240, endPoint x: 313, endPoint y: 240, distance: 22.0
click at [313, 240] on div "M Callback Scheduled Call Step: 1 Michael Cox America/New_York Calls Count: 0 I…" at bounding box center [302, 263] width 177 height 54
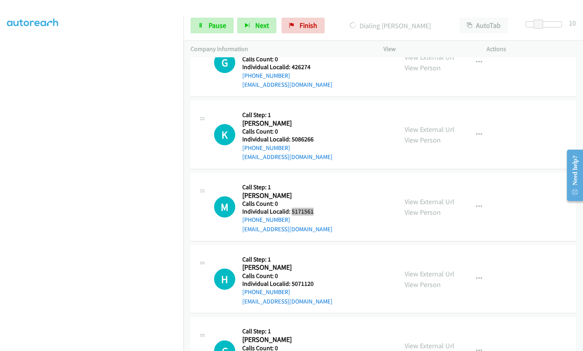
scroll to position [6983, 0]
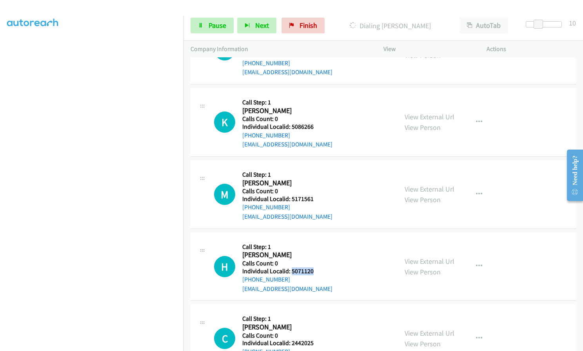
drag, startPoint x: 291, startPoint y: 243, endPoint x: 316, endPoint y: 243, distance: 24.7
click at [316, 243] on div "H Callback Scheduled Call Step: 1 Henry Rubin America/New_York Calls Count: 0 I…" at bounding box center [302, 266] width 177 height 54
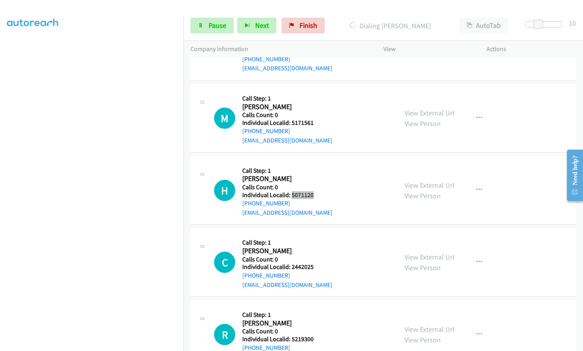
scroll to position [7061, 0]
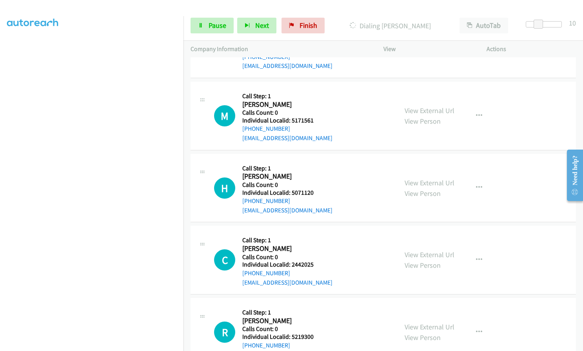
drag, startPoint x: 290, startPoint y: 244, endPoint x: 322, endPoint y: 249, distance: 32.5
click at [322, 249] on div "C Callback Scheduled Call Step: 1 Craig Ostrich America/New_York Calls Count: 0…" at bounding box center [302, 260] width 177 height 54
click at [293, 261] on h5 "Individual Localid: 2442025" at bounding box center [287, 265] width 90 height 8
drag, startPoint x: 292, startPoint y: 237, endPoint x: 314, endPoint y: 238, distance: 22.4
click at [314, 238] on div "C Callback Scheduled Call Step: 1 Craig Ostrich America/New_York Calls Count: 0…" at bounding box center [302, 260] width 177 height 54
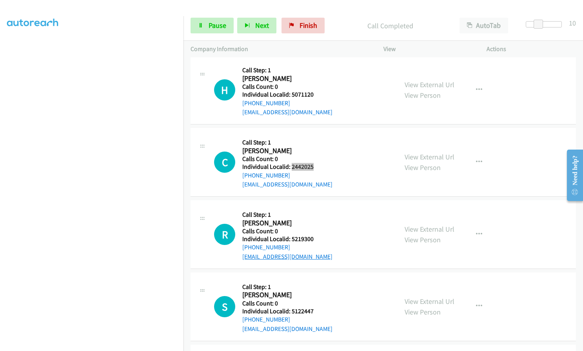
scroll to position [7176, 0]
drag, startPoint x: 291, startPoint y: 210, endPoint x: 316, endPoint y: 211, distance: 24.8
click at [316, 235] on h5 "Individual Localid: 5219300" at bounding box center [287, 239] width 90 height 8
drag, startPoint x: 292, startPoint y: 282, endPoint x: 315, endPoint y: 282, distance: 23.5
click at [315, 282] on div "S Callback Scheduled Call Step: 1 Sonny Coy America/New_York Calls Count: 0 Ind…" at bounding box center [302, 306] width 177 height 54
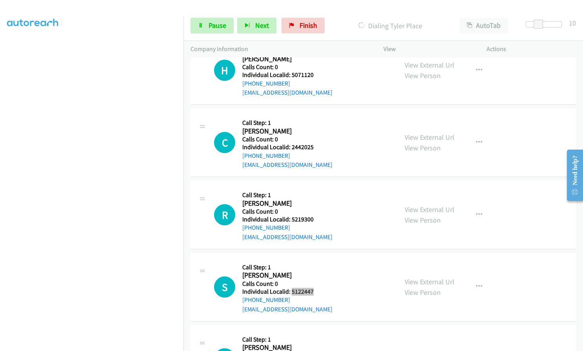
scroll to position [7222, 0]
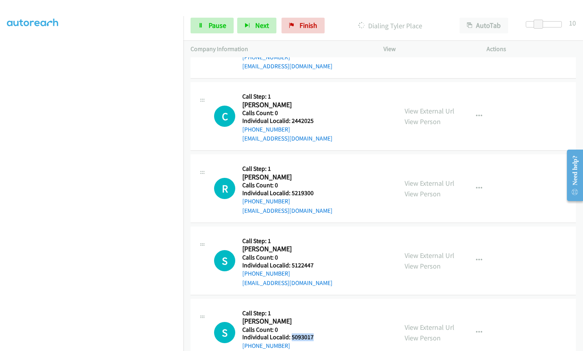
drag, startPoint x: 291, startPoint y: 307, endPoint x: 321, endPoint y: 309, distance: 30.7
click at [322, 309] on div "S Callback Scheduled Call Step: 1 Santino Linsalato America/New_York Calls Coun…" at bounding box center [302, 333] width 177 height 54
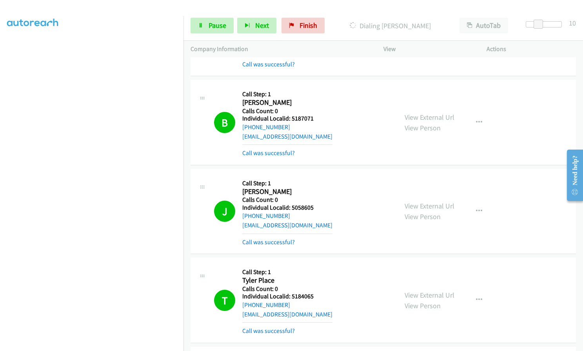
scroll to position [6160, 0]
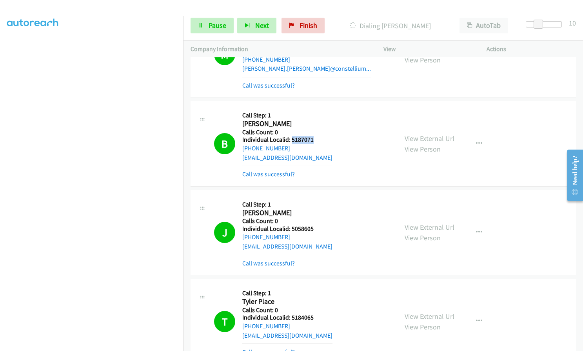
drag, startPoint x: 297, startPoint y: 113, endPoint x: 314, endPoint y: 112, distance: 16.5
click at [314, 112] on div "B Callback Scheduled Call Step: 1 Bradley Boring America/New_York Calls Count: …" at bounding box center [302, 143] width 177 height 71
drag, startPoint x: 292, startPoint y: 199, endPoint x: 318, endPoint y: 199, distance: 25.9
click at [318, 199] on div "J Callback Scheduled Call Step: 1 Jacob Lovis America/New_York Calls Count: 0 I…" at bounding box center [302, 232] width 177 height 71
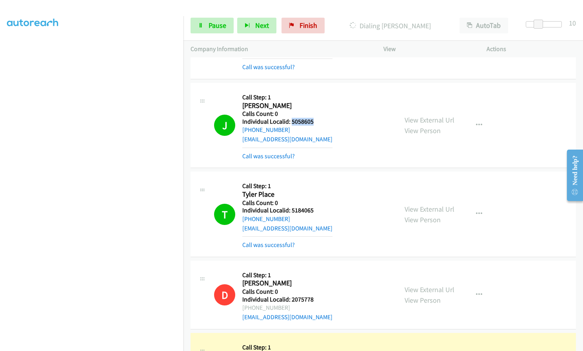
scroll to position [6287, 0]
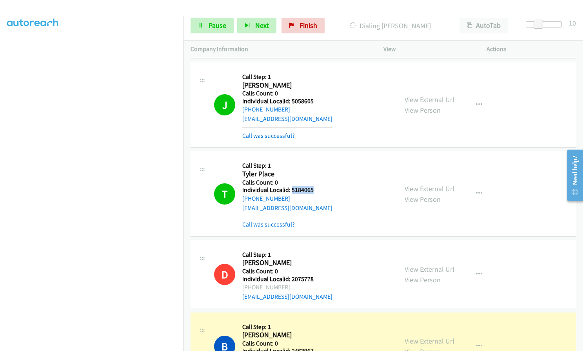
drag, startPoint x: 292, startPoint y: 160, endPoint x: 316, endPoint y: 160, distance: 24.7
click at [316, 160] on div "T Callback Scheduled Call Step: 1 Tyler Place America/New_York Calls Count: 0 I…" at bounding box center [302, 193] width 177 height 71
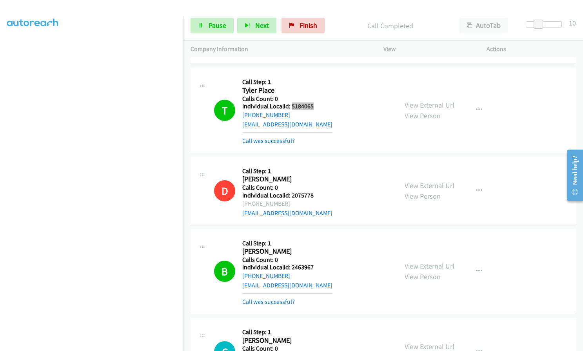
scroll to position [6375, 0]
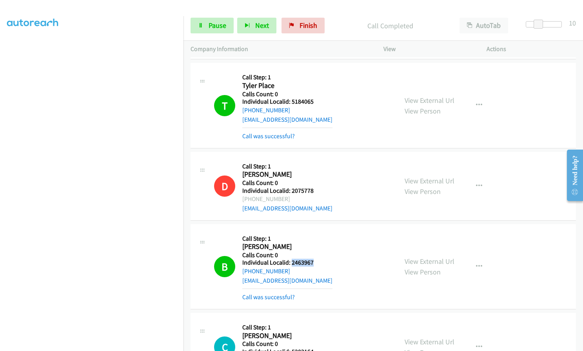
drag, startPoint x: 292, startPoint y: 234, endPoint x: 323, endPoint y: 235, distance: 31.0
click at [323, 235] on div "B Callback Scheduled Call Step: 1 Bryleigh Harris America/New_York Calls Count:…" at bounding box center [302, 266] width 177 height 71
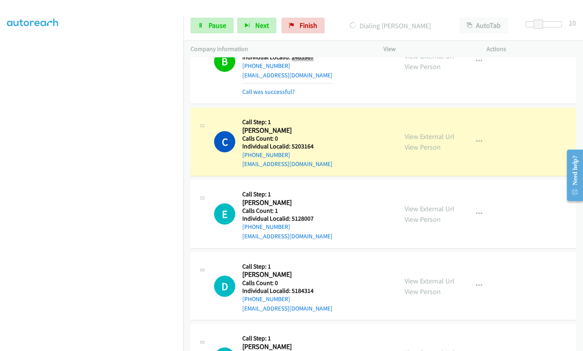
scroll to position [6581, 0]
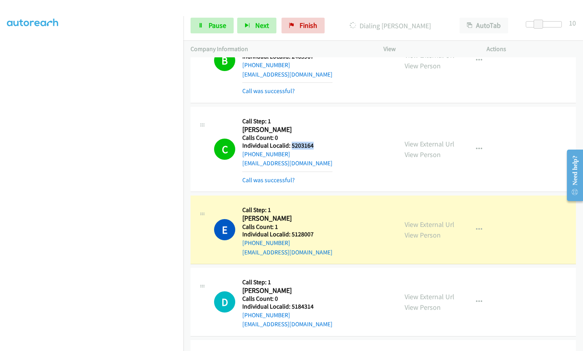
drag, startPoint x: 291, startPoint y: 116, endPoint x: 314, endPoint y: 116, distance: 23.1
click at [314, 116] on div "C Callback Scheduled Call Step: 1 Collier Martinez America/Phoenix Calls Count:…" at bounding box center [302, 149] width 177 height 71
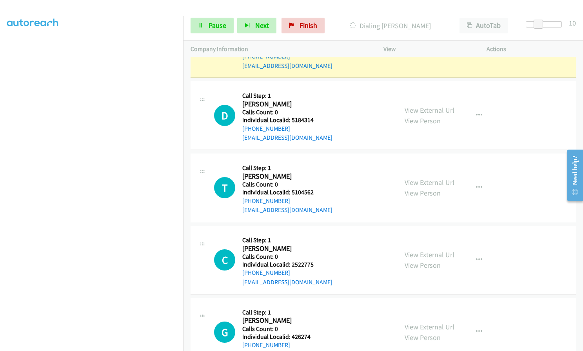
scroll to position [6785, 0]
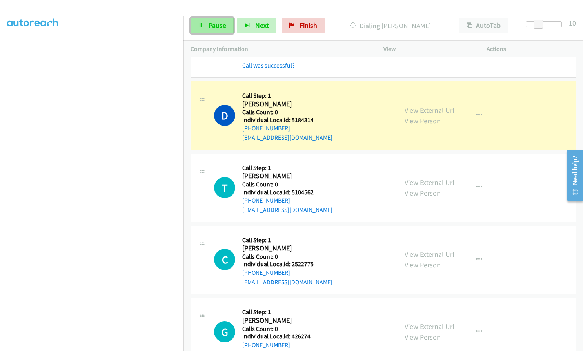
click at [230, 20] on link "Pause" at bounding box center [212, 26] width 43 height 16
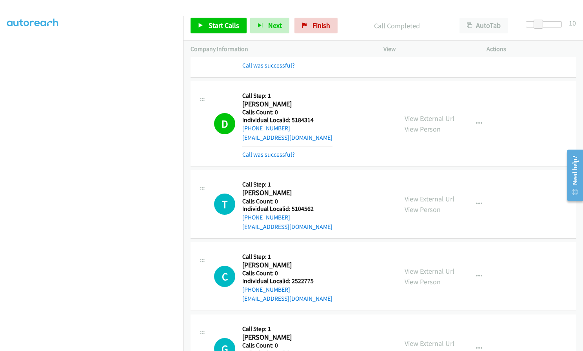
drag, startPoint x: 7, startPoint y: 182, endPoint x: 0, endPoint y: 185, distance: 7.1
click at [0, 185] on aside "Dialing Mode: Power | Switch to Preview My Lists" at bounding box center [92, 150] width 184 height 434
drag, startPoint x: 291, startPoint y: 92, endPoint x: 318, endPoint y: 93, distance: 26.7
click at [318, 93] on div "D Callback Scheduled Call Step: 1 Dylan Salyers America/New_York Calls Count: 0…" at bounding box center [302, 123] width 177 height 71
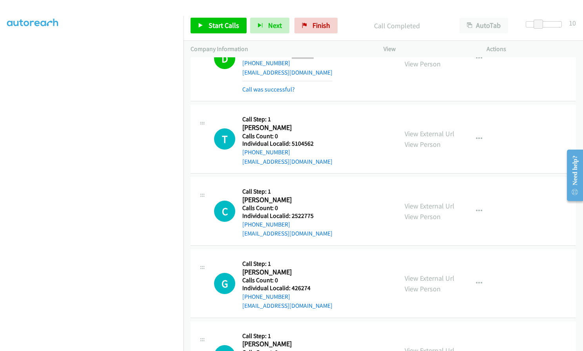
scroll to position [6863, 0]
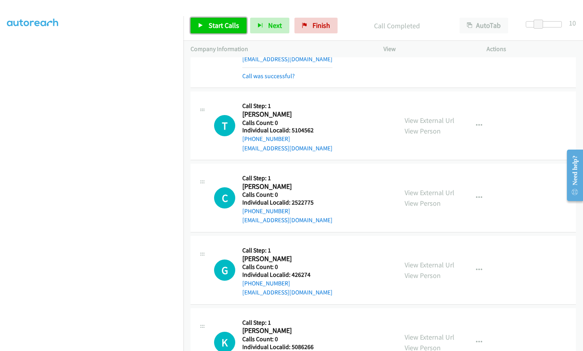
click at [216, 28] on span "Start Calls" at bounding box center [224, 25] width 31 height 9
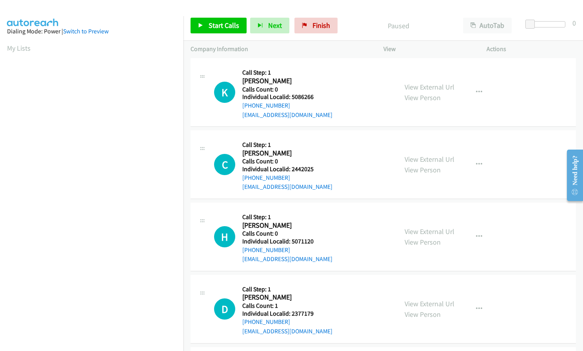
scroll to position [69, 0]
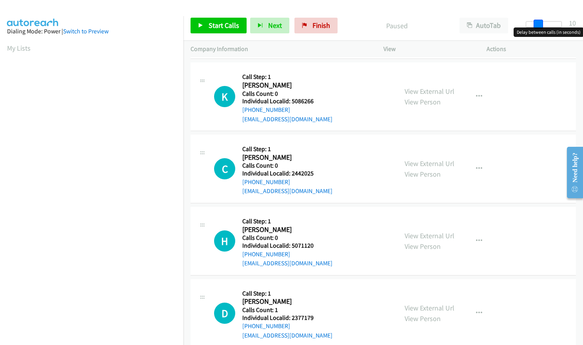
drag, startPoint x: 532, startPoint y: 23, endPoint x: 544, endPoint y: 23, distance: 11.4
click at [544, 23] on div at bounding box center [544, 24] width 36 height 6
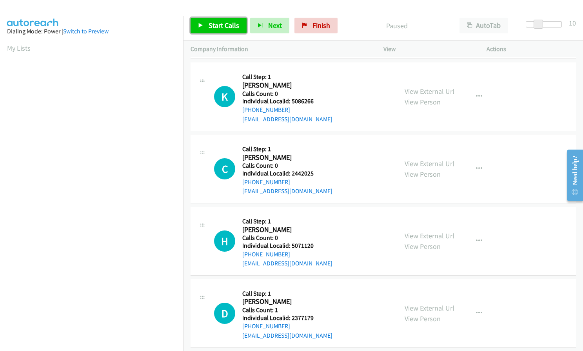
click at [222, 23] on span "Start Calls" at bounding box center [224, 25] width 31 height 9
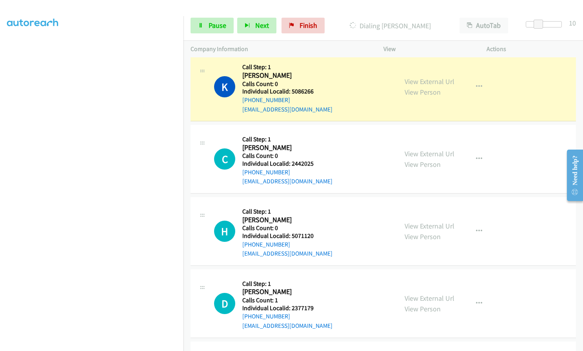
scroll to position [89, 0]
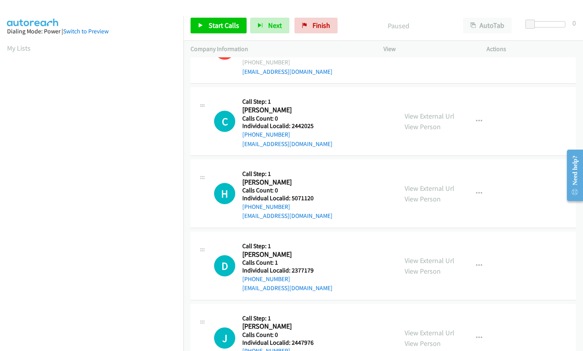
scroll to position [69, 0]
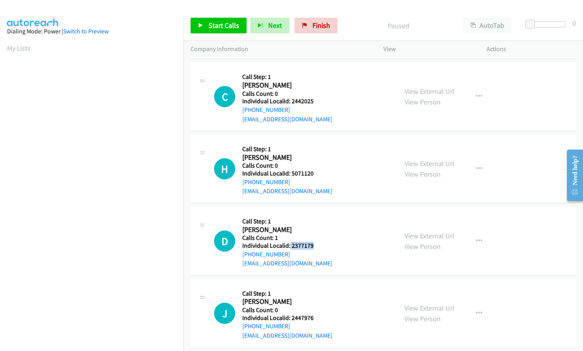
drag, startPoint x: 290, startPoint y: 244, endPoint x: 321, endPoint y: 244, distance: 31.0
click at [321, 244] on h5 "Individual Localid: 2377179" at bounding box center [287, 246] width 90 height 8
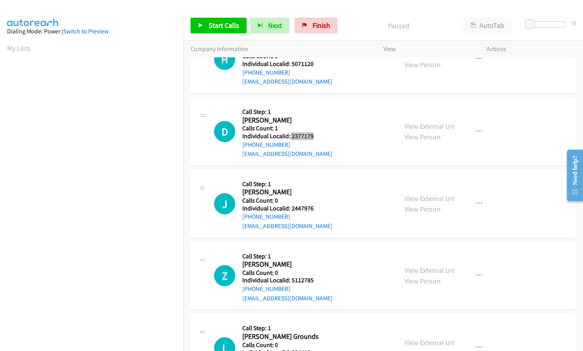
scroll to position [196, 0]
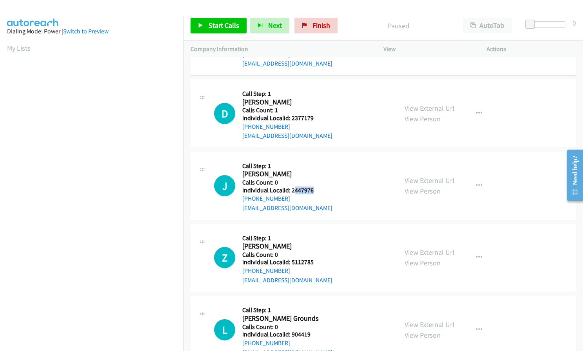
drag, startPoint x: 293, startPoint y: 190, endPoint x: 320, endPoint y: 190, distance: 27.5
click at [320, 190] on h5 "Individual Localid: 2447976" at bounding box center [287, 190] width 90 height 8
drag, startPoint x: 295, startPoint y: 178, endPoint x: 295, endPoint y: 183, distance: 5.1
click at [295, 179] on h5 "Calls Count: 0" at bounding box center [287, 183] width 90 height 8
drag, startPoint x: 292, startPoint y: 189, endPoint x: 313, endPoint y: 188, distance: 21.6
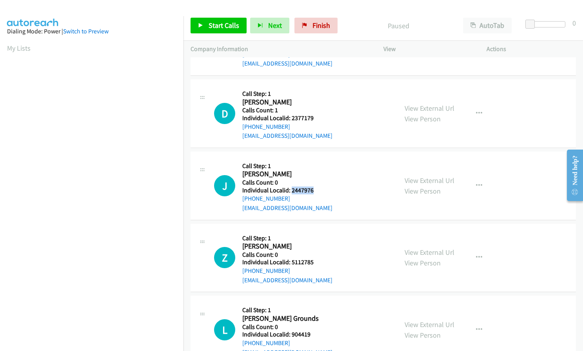
click at [313, 188] on h5 "Individual Localid: 2447976" at bounding box center [287, 190] width 90 height 8
copy h5 "2447976"
drag, startPoint x: 293, startPoint y: 264, endPoint x: 299, endPoint y: 258, distance: 8.6
click at [325, 264] on div "Z Callback Scheduled Call Step: 1 [PERSON_NAME] America/New_York Calls Count: 0…" at bounding box center [302, 258] width 177 height 54
copy h5 "5112785"
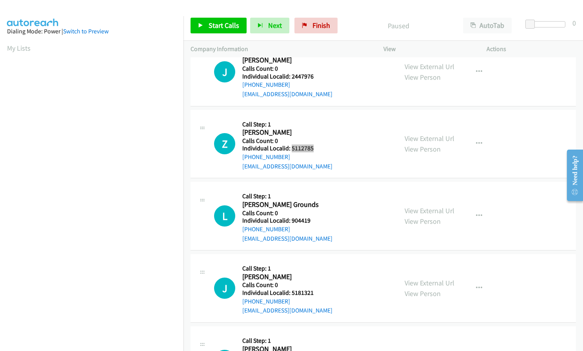
scroll to position [314, 0]
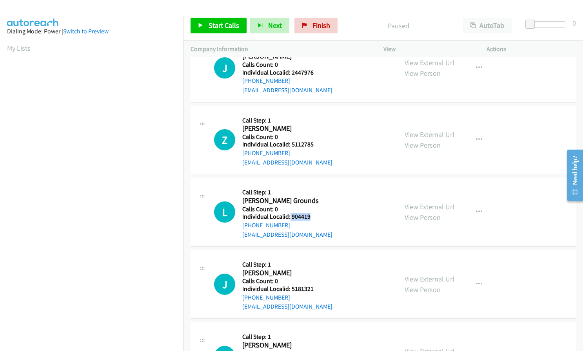
drag, startPoint x: 290, startPoint y: 216, endPoint x: 316, endPoint y: 216, distance: 26.3
click at [316, 216] on h5 "Individual Localid: 904419" at bounding box center [287, 217] width 90 height 8
copy h5 "904419"
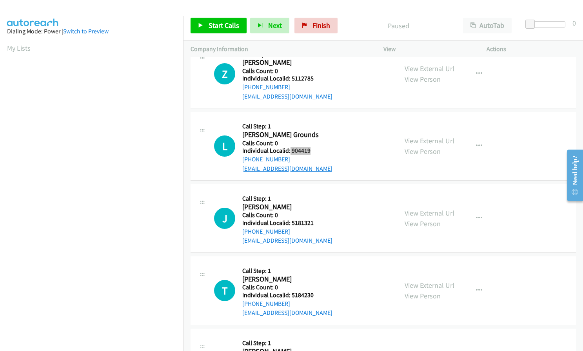
scroll to position [422, 0]
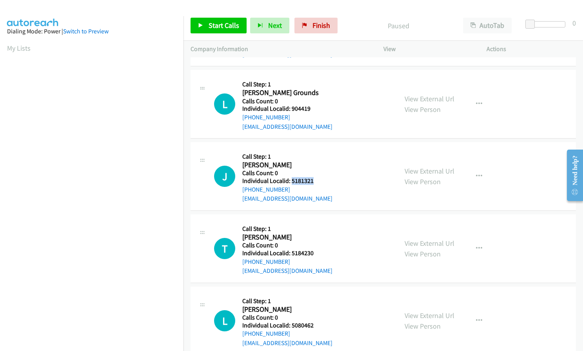
drag, startPoint x: 291, startPoint y: 180, endPoint x: 317, endPoint y: 181, distance: 26.7
click at [317, 181] on h5 "Individual Localid: 5181321" at bounding box center [287, 181] width 90 height 8
copy h5 "5181321"
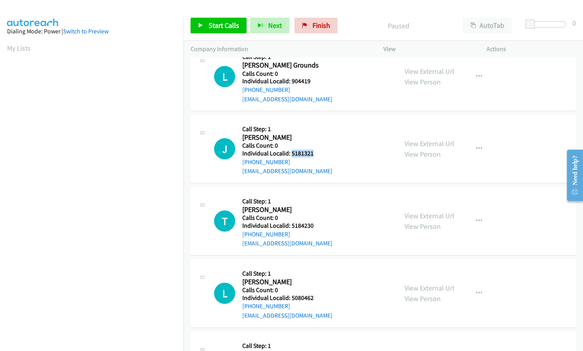
scroll to position [451, 0]
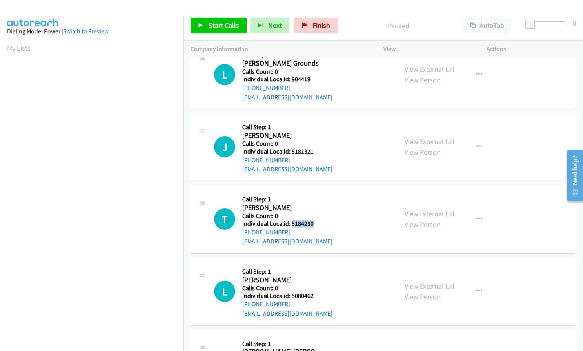
drag, startPoint x: 290, startPoint y: 233, endPoint x: 317, endPoint y: 226, distance: 27.4
click at [317, 226] on h5 "Individual Localid: 5184230" at bounding box center [287, 224] width 90 height 8
copy h5 "5184230"
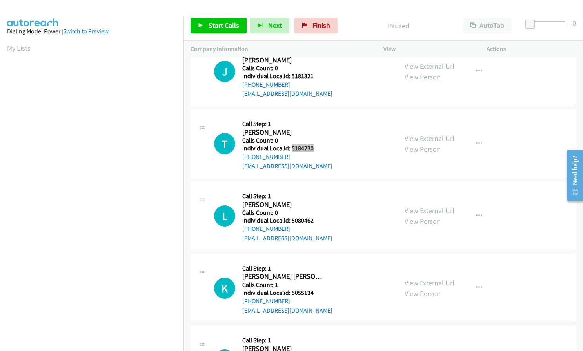
scroll to position [530, 0]
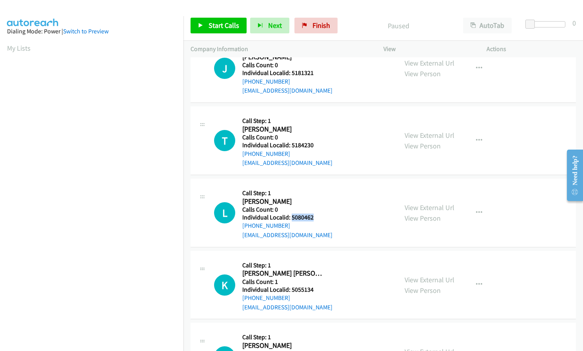
drag, startPoint x: 290, startPoint y: 216, endPoint x: 312, endPoint y: 215, distance: 22.0
click at [312, 215] on h5 "Individual Localid: 5080462" at bounding box center [287, 217] width 90 height 8
copy h5 "5080462"
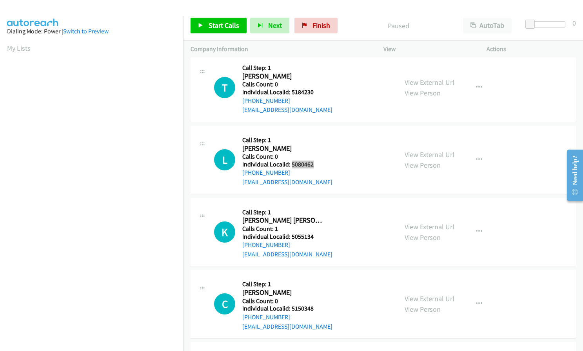
scroll to position [589, 0]
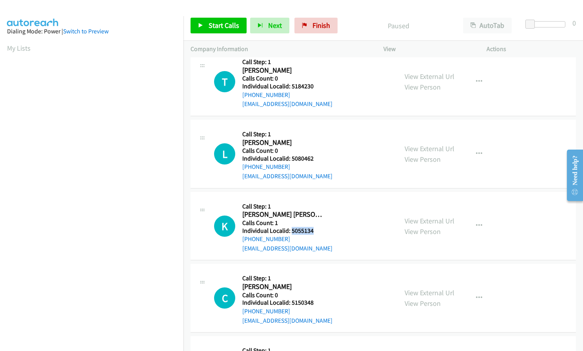
drag, startPoint x: 296, startPoint y: 228, endPoint x: 315, endPoint y: 230, distance: 18.5
click at [315, 230] on h5 "Individual Localid: 5055134" at bounding box center [287, 231] width 90 height 8
copy h5 "5055134"
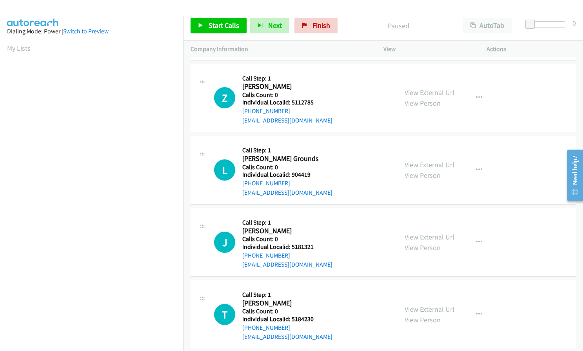
scroll to position [324, 0]
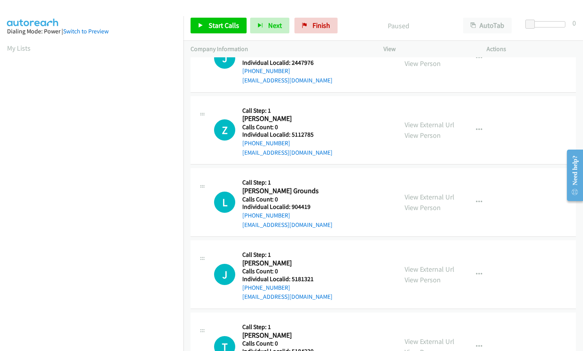
click at [478, 190] on div "View External Url View Person View External Url Email Schedule/Manage Callback …" at bounding box center [453, 202] width 111 height 54
click at [477, 197] on button "button" at bounding box center [479, 202] width 21 height 16
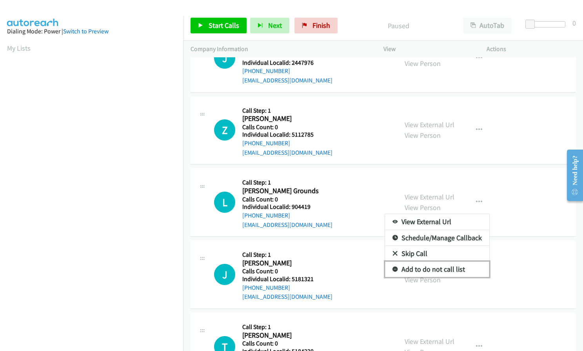
click at [393, 267] on icon at bounding box center [395, 269] width 5 height 5
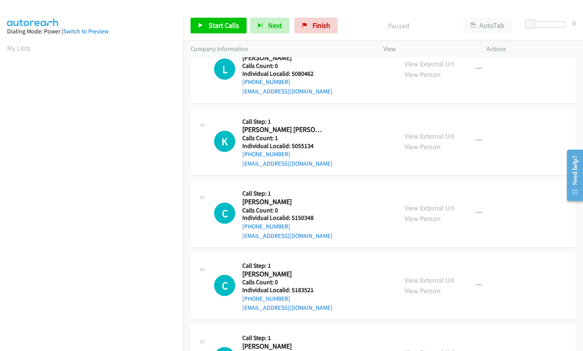
scroll to position [687, 0]
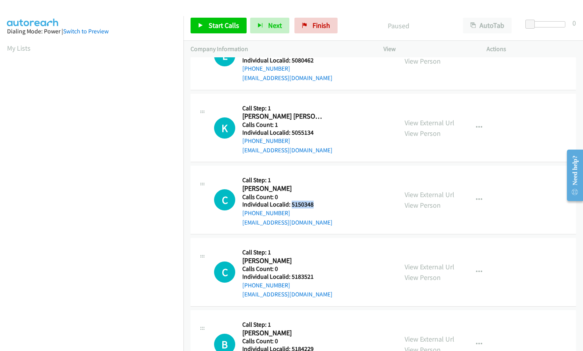
drag, startPoint x: 291, startPoint y: 204, endPoint x: 321, endPoint y: 205, distance: 30.2
click at [321, 205] on h5 "Individual Localid: 5150348" at bounding box center [287, 204] width 90 height 8
copy h5 "5150348"
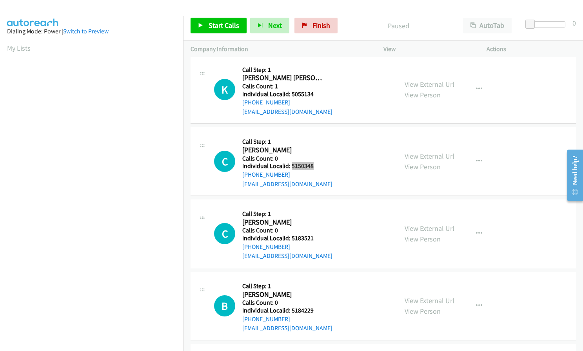
scroll to position [736, 0]
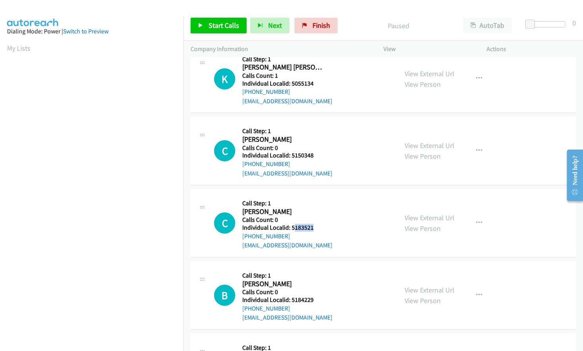
drag, startPoint x: 293, startPoint y: 227, endPoint x: 322, endPoint y: 227, distance: 29.0
click at [322, 227] on h5 "Individual Localid: 5183521" at bounding box center [287, 228] width 90 height 8
drag, startPoint x: 304, startPoint y: 226, endPoint x: 300, endPoint y: 200, distance: 26.7
click at [300, 200] on h5 "Call Step: 1" at bounding box center [287, 203] width 90 height 8
drag, startPoint x: 289, startPoint y: 227, endPoint x: 320, endPoint y: 229, distance: 30.6
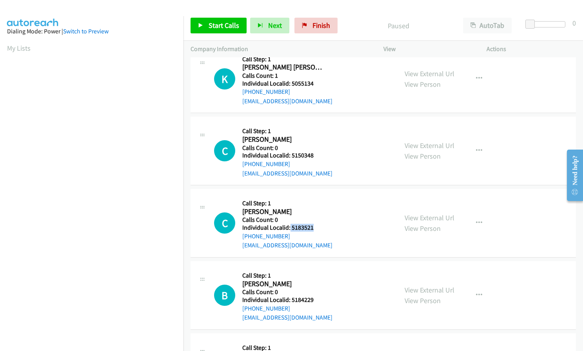
click at [320, 229] on h5 "Individual Localid: 5183521" at bounding box center [287, 228] width 90 height 8
copy h5 "5183521"
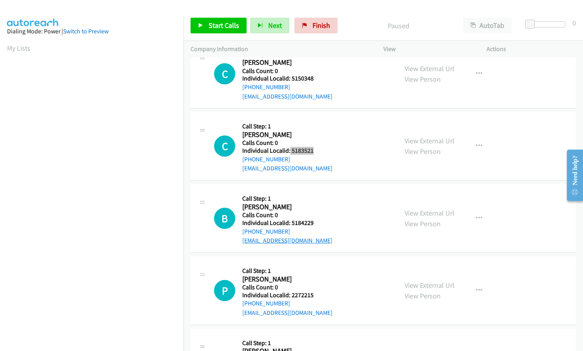
scroll to position [824, 0]
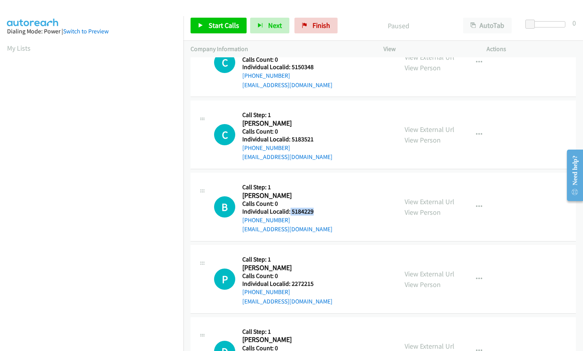
drag, startPoint x: 289, startPoint y: 212, endPoint x: 315, endPoint y: 212, distance: 25.9
click at [315, 212] on h5 "Individual Localid: 5184229" at bounding box center [287, 212] width 90 height 8
copy h5 "5184229"
drag, startPoint x: 291, startPoint y: 282, endPoint x: 321, endPoint y: 282, distance: 30.2
click at [321, 282] on h5 "Individual Localid: 2272215" at bounding box center [287, 284] width 90 height 8
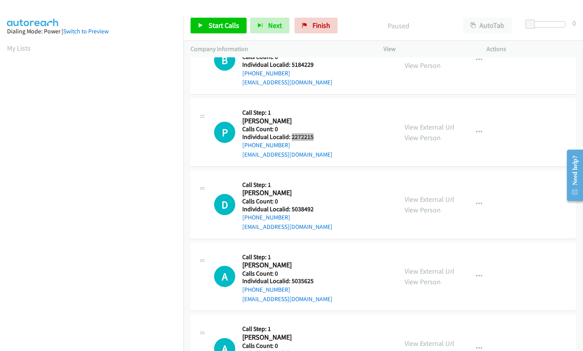
scroll to position [971, 0]
drag, startPoint x: 290, startPoint y: 206, endPoint x: 316, endPoint y: 206, distance: 25.9
click at [316, 206] on h5 "Individual Localid: 5038492" at bounding box center [287, 209] width 90 height 8
drag, startPoint x: 296, startPoint y: 204, endPoint x: 312, endPoint y: 209, distance: 16.8
click at [312, 209] on h5 "Individual Localid: 5038492" at bounding box center [287, 209] width 90 height 8
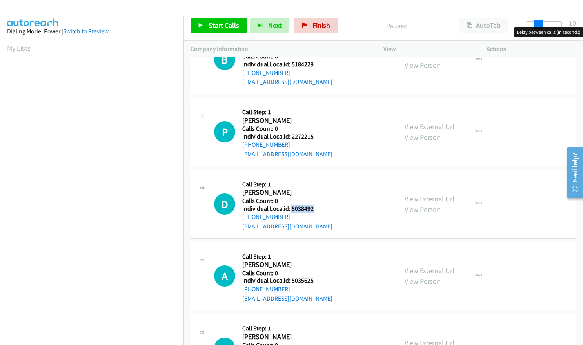
drag, startPoint x: 529, startPoint y: 26, endPoint x: 541, endPoint y: 24, distance: 12.2
click at [541, 24] on span at bounding box center [538, 24] width 9 height 9
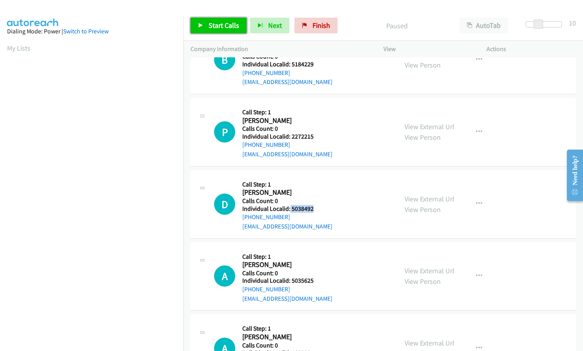
click at [202, 26] on icon at bounding box center [200, 25] width 5 height 5
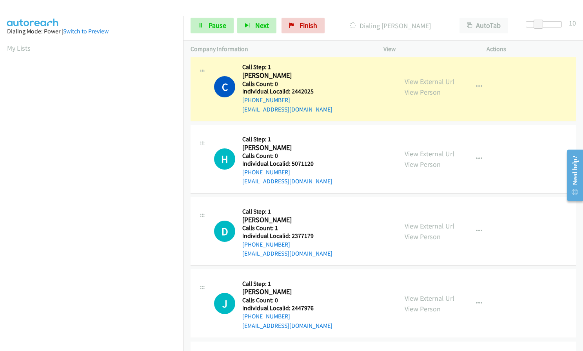
scroll to position [89, 0]
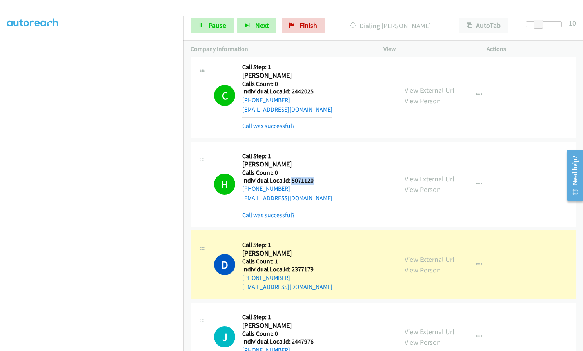
drag, startPoint x: 290, startPoint y: 180, endPoint x: 313, endPoint y: 180, distance: 23.1
click at [313, 180] on h5 "Individual Localid: 5071120" at bounding box center [287, 181] width 90 height 8
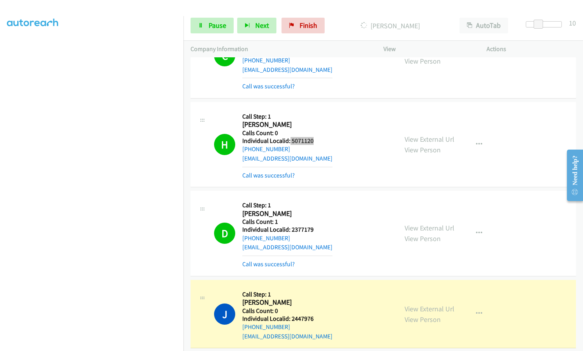
scroll to position [118, 0]
drag, startPoint x: 290, startPoint y: 228, endPoint x: 313, endPoint y: 229, distance: 22.4
click at [313, 229] on h5 "Individual Localid: 2377179" at bounding box center [287, 230] width 90 height 8
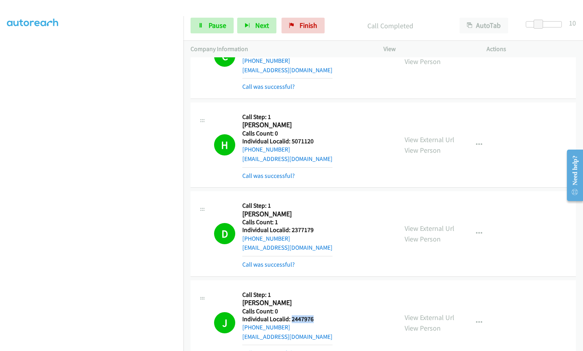
drag, startPoint x: 291, startPoint y: 319, endPoint x: 314, endPoint y: 321, distance: 23.3
click at [314, 321] on h5 "Individual Localid: 2447976" at bounding box center [287, 319] width 90 height 8
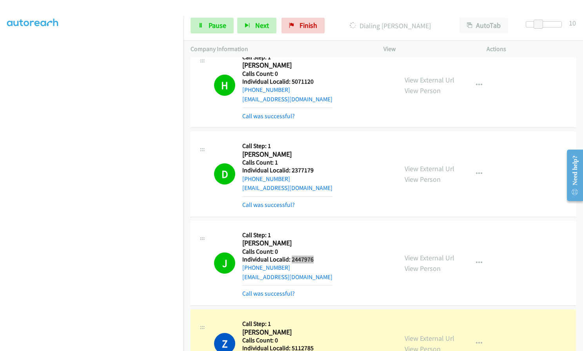
scroll to position [265, 0]
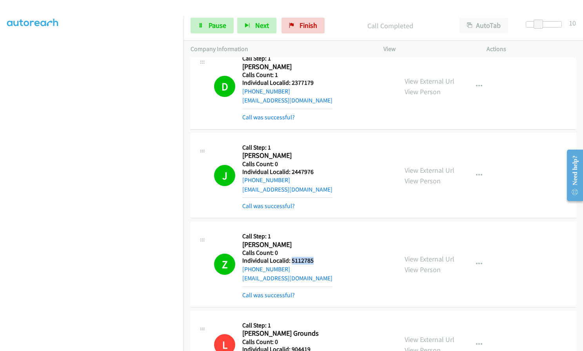
drag, startPoint x: 291, startPoint y: 260, endPoint x: 320, endPoint y: 260, distance: 28.6
click at [320, 260] on h5 "Individual Localid: 5112785" at bounding box center [287, 261] width 90 height 8
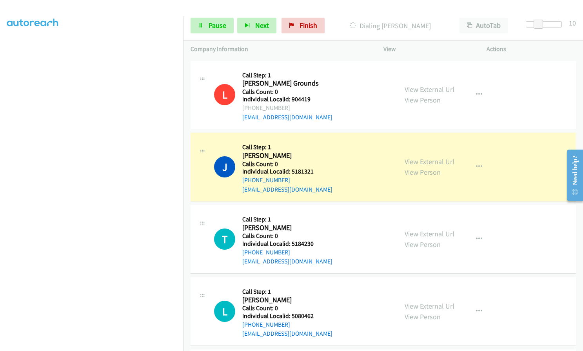
scroll to position [520, 0]
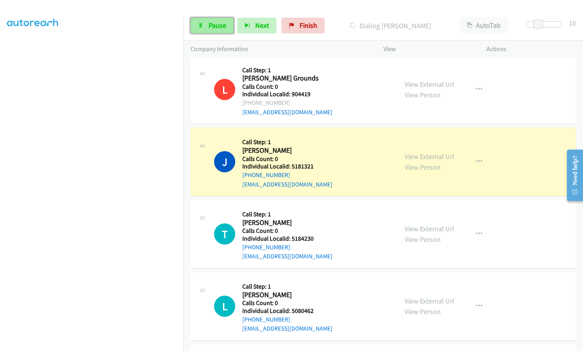
click at [211, 23] on span "Pause" at bounding box center [218, 25] width 18 height 9
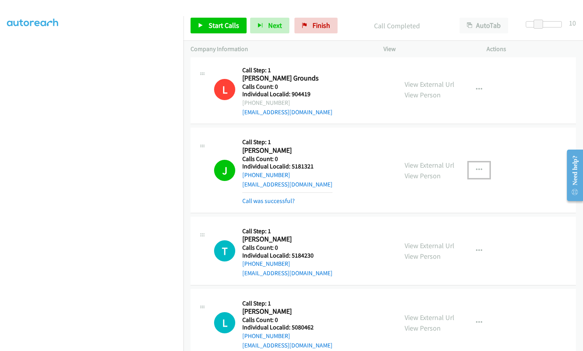
click at [481, 171] on button "button" at bounding box center [479, 170] width 21 height 16
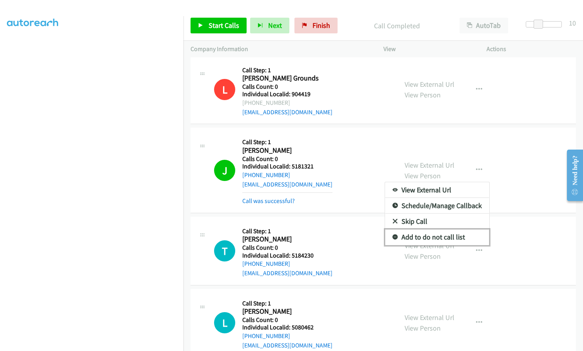
click at [393, 238] on icon at bounding box center [395, 237] width 5 height 5
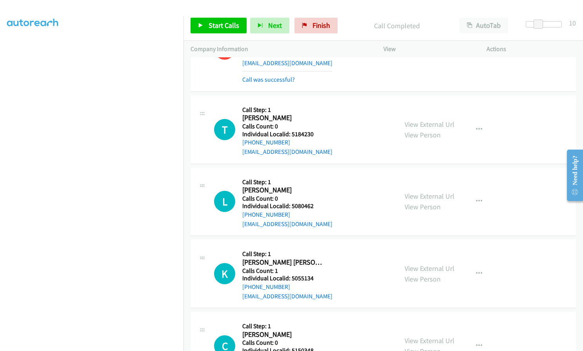
scroll to position [687, 0]
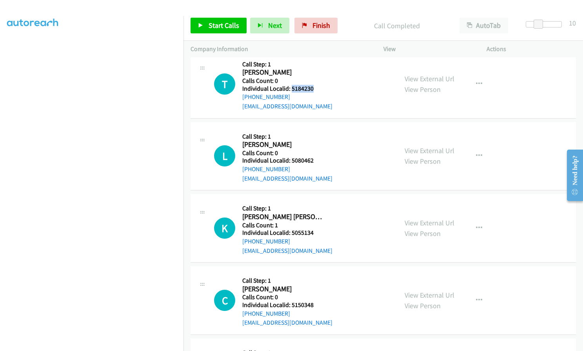
drag, startPoint x: 292, startPoint y: 87, endPoint x: 317, endPoint y: 87, distance: 25.9
click at [317, 87] on h5 "Individual Localid: 5184230" at bounding box center [287, 89] width 90 height 8
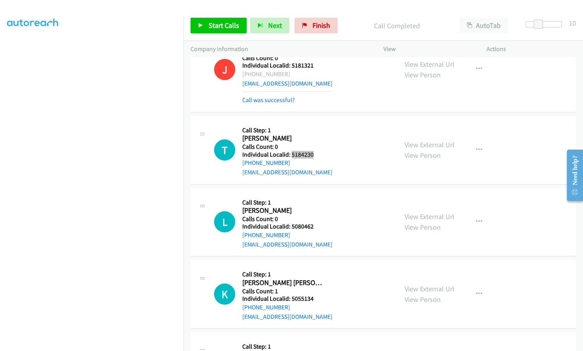
scroll to position [618, 0]
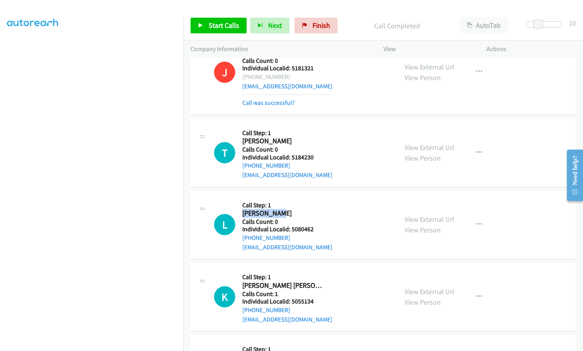
drag, startPoint x: 242, startPoint y: 212, endPoint x: 265, endPoint y: 211, distance: 23.6
click at [284, 214] on div "L Callback Scheduled Call Step: 1 [PERSON_NAME] America/New_York Calls Count: 0…" at bounding box center [302, 225] width 177 height 54
drag, startPoint x: 291, startPoint y: 230, endPoint x: 316, endPoint y: 230, distance: 24.7
click at [316, 230] on h5 "Individual Localid: 5080462" at bounding box center [287, 229] width 90 height 8
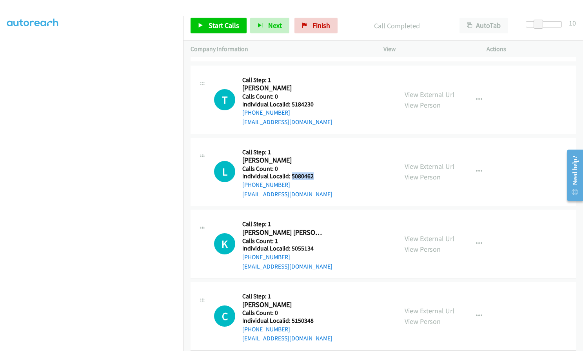
scroll to position [677, 0]
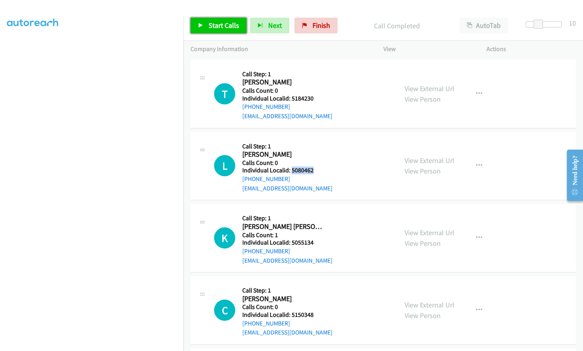
click at [202, 21] on link "Start Calls" at bounding box center [219, 26] width 56 height 16
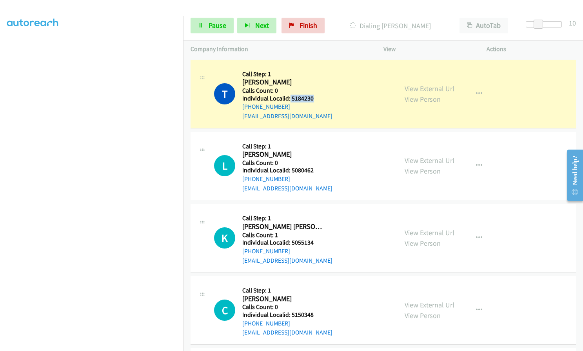
drag, startPoint x: 290, startPoint y: 98, endPoint x: 317, endPoint y: 98, distance: 27.5
click at [317, 98] on h5 "Individual Localid: 5184230" at bounding box center [287, 99] width 90 height 8
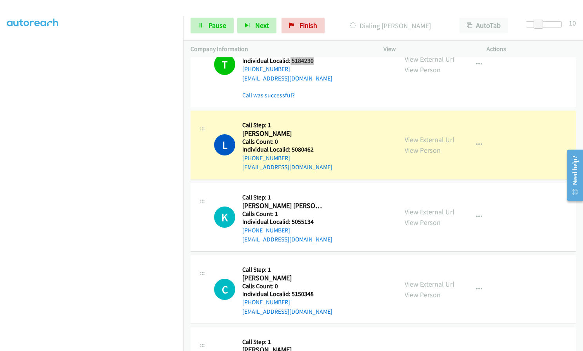
scroll to position [716, 0]
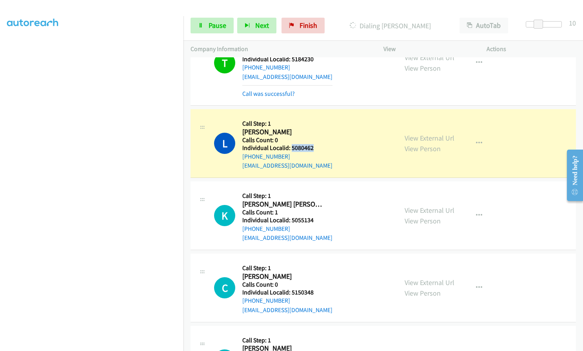
drag, startPoint x: 291, startPoint y: 147, endPoint x: 316, endPoint y: 147, distance: 25.1
click at [316, 147] on h5 "Individual Localid: 5080462" at bounding box center [287, 148] width 90 height 8
click at [211, 24] on span "Pause" at bounding box center [218, 25] width 18 height 9
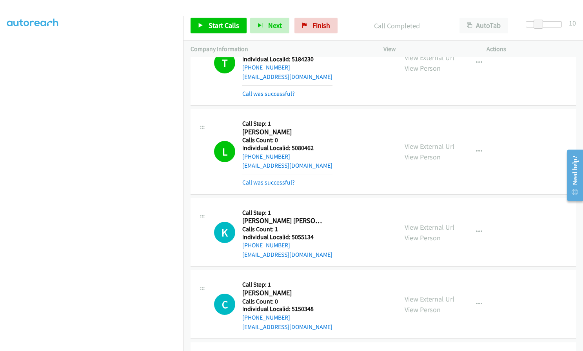
click at [356, 155] on div "L Callback Scheduled Call Step: 1 [PERSON_NAME] America/New_York Calls Count: 0…" at bounding box center [302, 151] width 177 height 71
click at [227, 22] on span "Start Calls" at bounding box center [224, 25] width 31 height 9
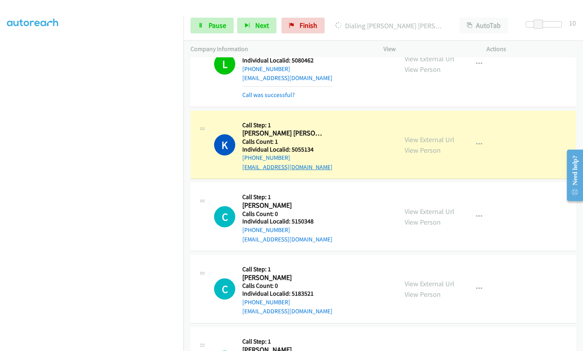
scroll to position [844, 0]
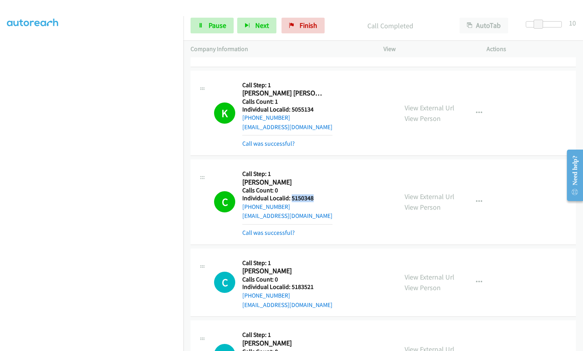
drag, startPoint x: 291, startPoint y: 197, endPoint x: 319, endPoint y: 199, distance: 28.3
click at [319, 199] on h5 "Individual Localid: 5150348" at bounding box center [287, 198] width 90 height 8
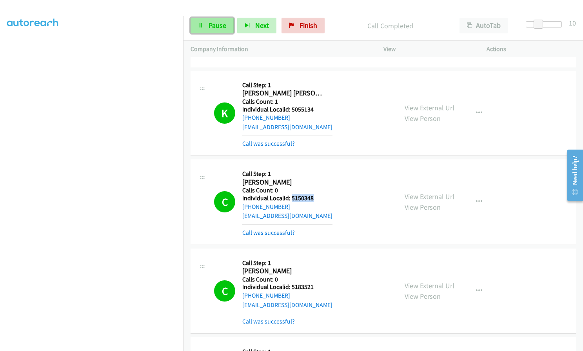
click at [210, 24] on span "Pause" at bounding box center [218, 25] width 18 height 9
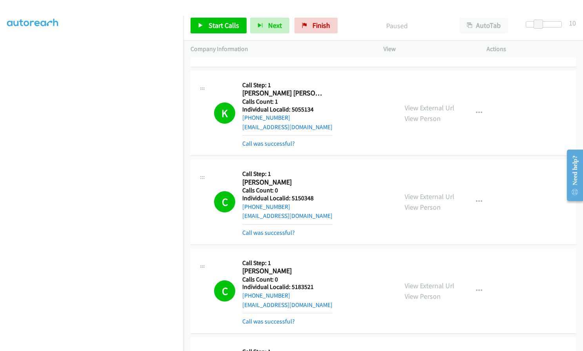
drag, startPoint x: 13, startPoint y: 132, endPoint x: 7, endPoint y: 189, distance: 58.0
click at [7, 189] on aside "Dialing Mode: Power | Switch to Preview My Lists" at bounding box center [92, 150] width 184 height 434
drag, startPoint x: 292, startPoint y: 288, endPoint x: 318, endPoint y: 287, distance: 26.7
click at [318, 287] on h5 "Individual Localid: 5183521" at bounding box center [287, 287] width 90 height 8
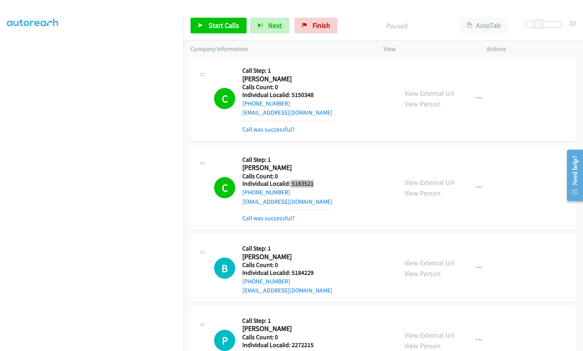
scroll to position [971, 0]
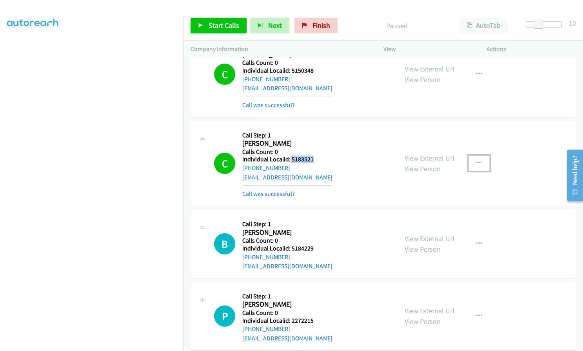
click at [477, 159] on button "button" at bounding box center [479, 163] width 21 height 16
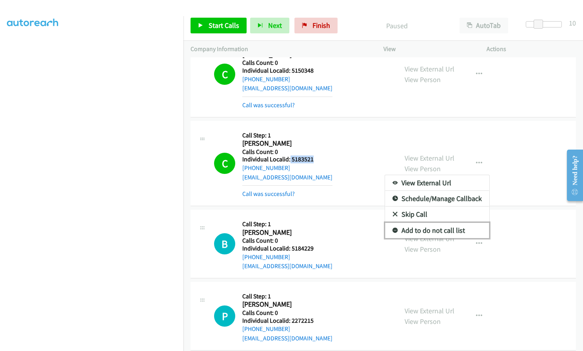
click at [393, 229] on icon at bounding box center [395, 230] width 5 height 5
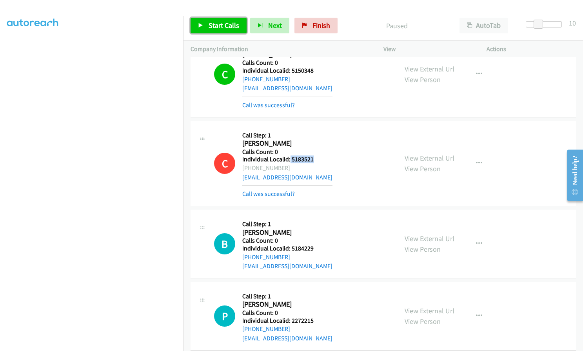
click at [220, 21] on span "Start Calls" at bounding box center [224, 25] width 31 height 9
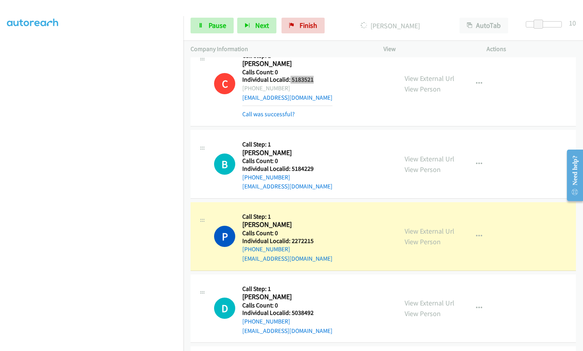
scroll to position [1059, 0]
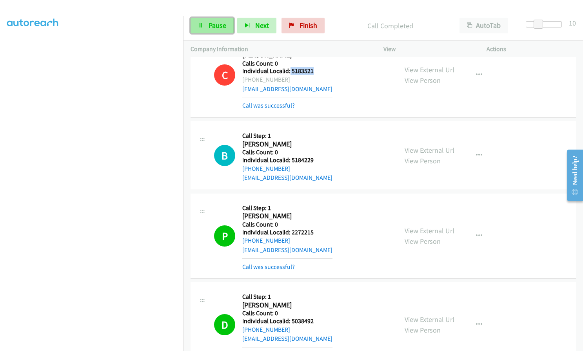
click at [217, 18] on link "Pause" at bounding box center [212, 26] width 43 height 16
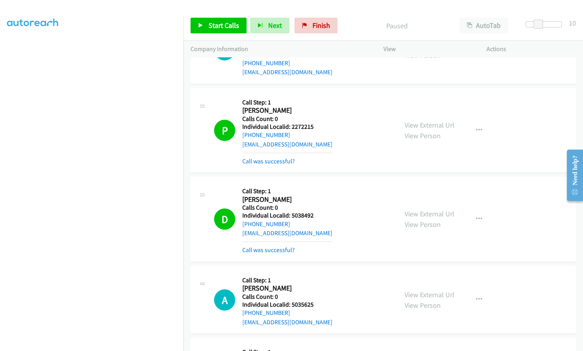
scroll to position [1197, 0]
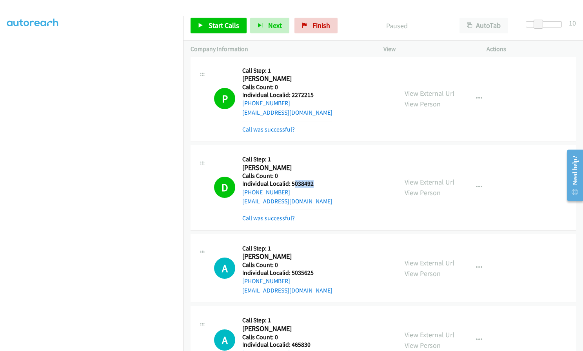
drag, startPoint x: 293, startPoint y: 182, endPoint x: 314, endPoint y: 182, distance: 21.6
click at [314, 182] on h5 "Individual Localid: 5038492" at bounding box center [287, 184] width 90 height 8
click at [302, 165] on h2 "[PERSON_NAME]" at bounding box center [282, 167] width 80 height 9
drag, startPoint x: 292, startPoint y: 183, endPoint x: 312, endPoint y: 183, distance: 20.4
click at [312, 183] on h5 "Individual Localid: 5038492" at bounding box center [287, 184] width 90 height 8
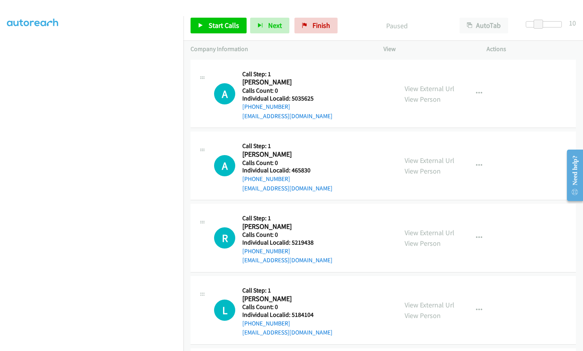
scroll to position [1373, 0]
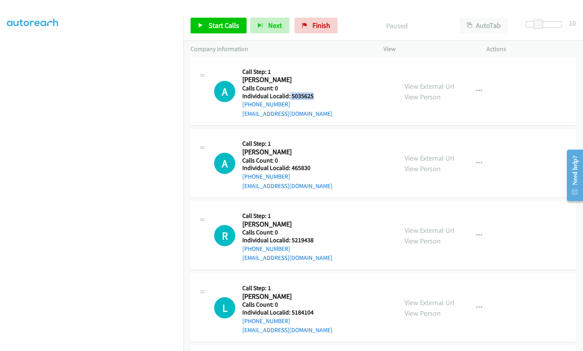
drag, startPoint x: 289, startPoint y: 94, endPoint x: 325, endPoint y: 98, distance: 36.3
click at [326, 98] on div "A Callback Scheduled Call Step: 1 [PERSON_NAME] America/New_York Calls Count: 0…" at bounding box center [302, 91] width 177 height 54
drag, startPoint x: 290, startPoint y: 165, endPoint x: 313, endPoint y: 165, distance: 22.8
click at [313, 165] on h5 "Individual Localid: 465830" at bounding box center [287, 168] width 90 height 8
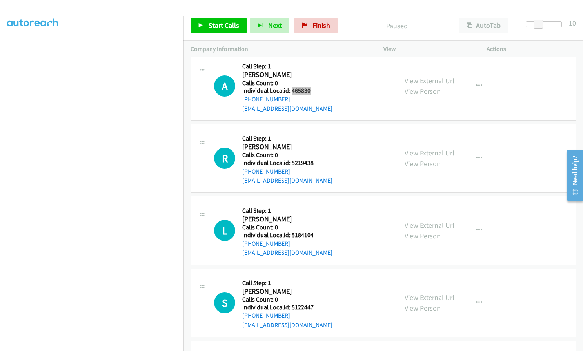
scroll to position [1452, 0]
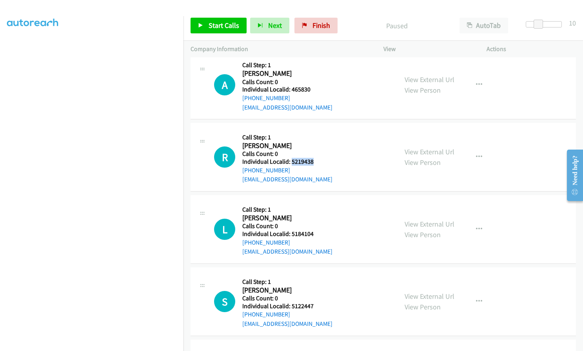
drag, startPoint x: 291, startPoint y: 160, endPoint x: 313, endPoint y: 160, distance: 22.4
click at [313, 160] on h5 "Individual Localid: 5219438" at bounding box center [287, 162] width 90 height 8
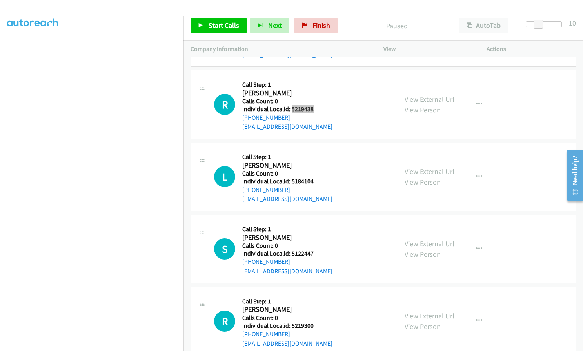
scroll to position [1510, 0]
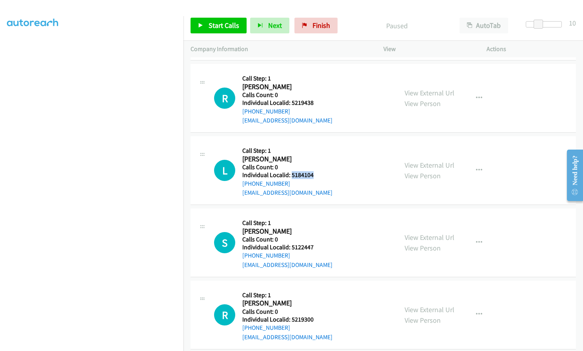
drag, startPoint x: 291, startPoint y: 174, endPoint x: 315, endPoint y: 174, distance: 23.5
click at [315, 174] on h5 "Individual Localid: 5184104" at bounding box center [287, 175] width 90 height 8
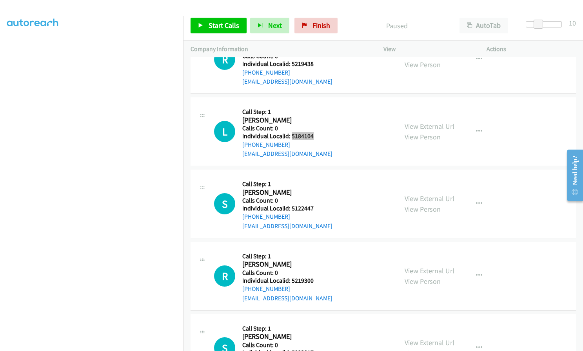
scroll to position [1560, 0]
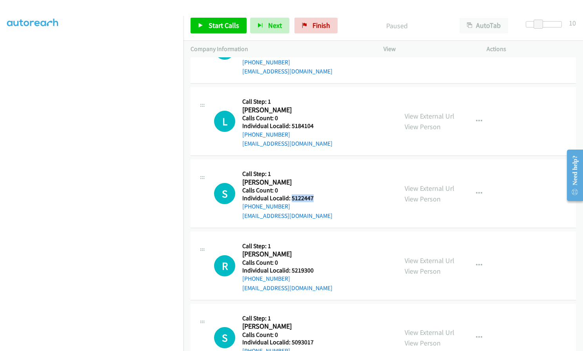
drag, startPoint x: 291, startPoint y: 195, endPoint x: 315, endPoint y: 196, distance: 24.8
click at [315, 196] on h5 "Individual Localid: 5122447" at bounding box center [287, 198] width 90 height 8
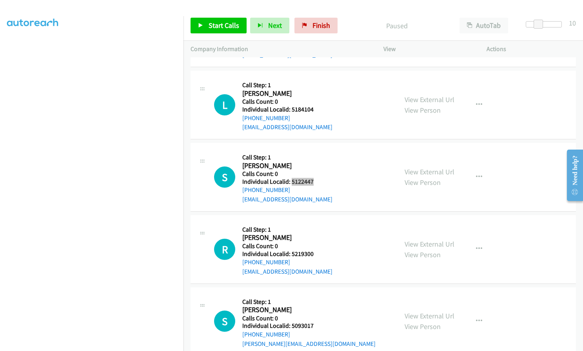
scroll to position [1609, 0]
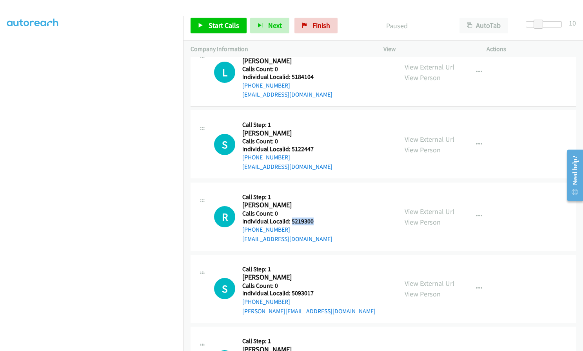
drag, startPoint x: 291, startPoint y: 218, endPoint x: 317, endPoint y: 221, distance: 26.8
click at [317, 221] on h5 "Individual Localid: 5219300" at bounding box center [287, 221] width 90 height 8
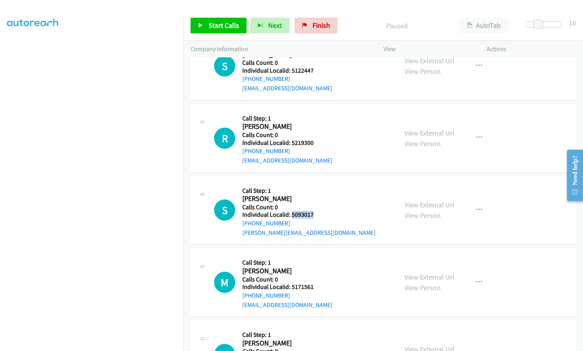
drag, startPoint x: 291, startPoint y: 215, endPoint x: 319, endPoint y: 215, distance: 28.2
click at [319, 215] on h5 "Individual Localid: 5093017" at bounding box center [308, 215] width 133 height 8
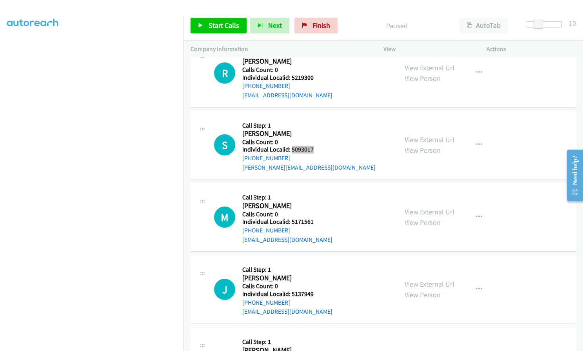
scroll to position [1756, 0]
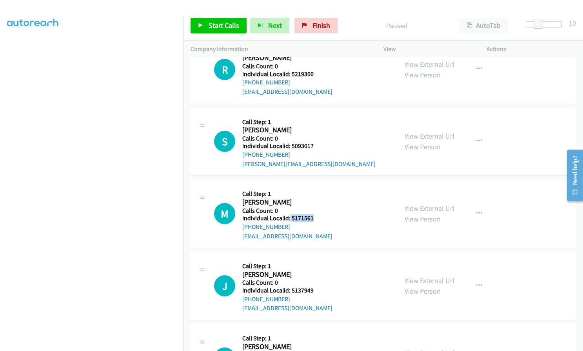
drag, startPoint x: 290, startPoint y: 219, endPoint x: 315, endPoint y: 219, distance: 25.5
click at [315, 219] on h5 "Individual Localid: 5171561" at bounding box center [287, 218] width 90 height 8
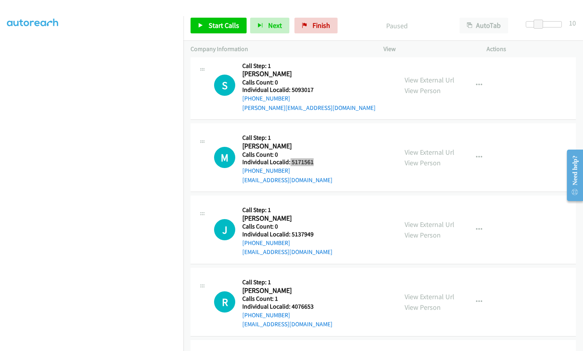
scroll to position [1834, 0]
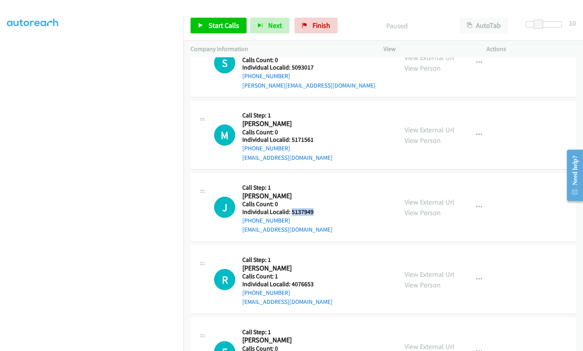
drag, startPoint x: 292, startPoint y: 210, endPoint x: 312, endPoint y: 211, distance: 19.6
click at [312, 211] on h5 "Individual Localid: 5137949" at bounding box center [287, 212] width 90 height 8
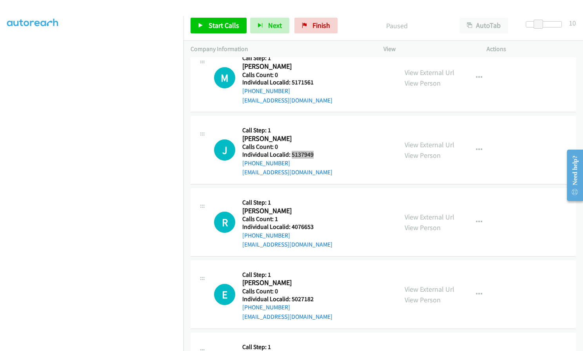
scroll to position [1893, 0]
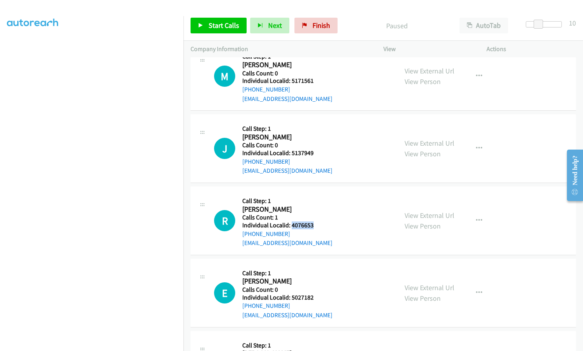
drag, startPoint x: 292, startPoint y: 222, endPoint x: 319, endPoint y: 222, distance: 27.1
click at [319, 222] on h5 "Individual Localid: 4076653" at bounding box center [287, 225] width 90 height 8
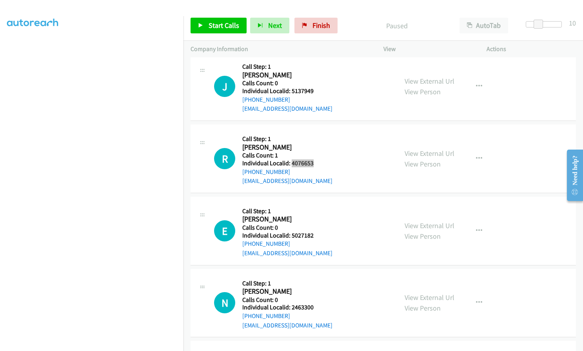
scroll to position [1962, 0]
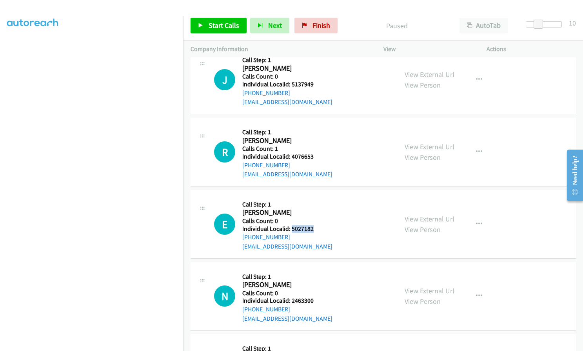
drag, startPoint x: 291, startPoint y: 228, endPoint x: 317, endPoint y: 230, distance: 26.4
click at [317, 230] on h5 "Individual Localid: 5027182" at bounding box center [287, 229] width 90 height 8
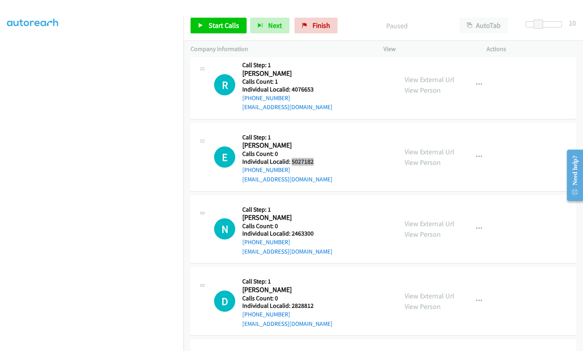
scroll to position [2030, 0]
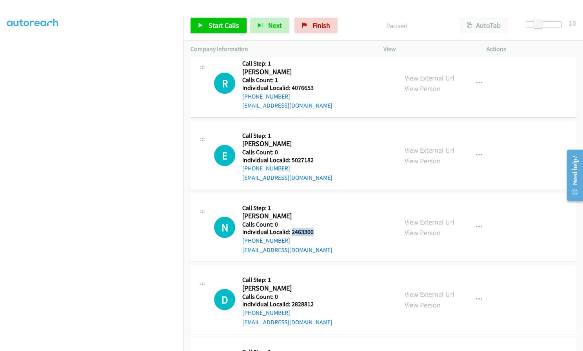
drag, startPoint x: 291, startPoint y: 231, endPoint x: 315, endPoint y: 233, distance: 24.0
click at [315, 233] on h5 "Individual Localid: 2463300" at bounding box center [287, 232] width 90 height 8
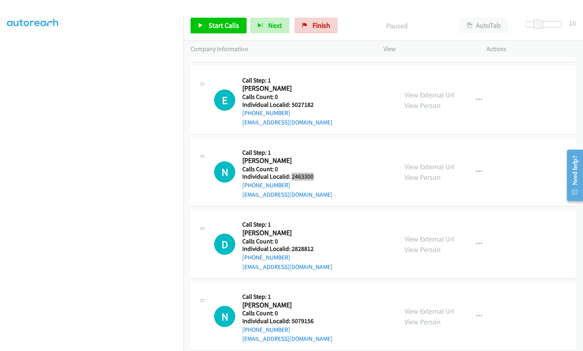
scroll to position [2089, 0]
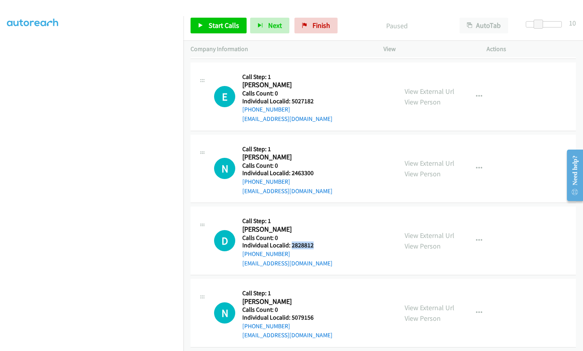
drag, startPoint x: 290, startPoint y: 244, endPoint x: 313, endPoint y: 244, distance: 23.2
click at [313, 244] on h5 "Individual Localid: 2828812" at bounding box center [287, 245] width 90 height 8
click at [306, 260] on div "[EMAIL_ADDRESS][DOMAIN_NAME]" at bounding box center [287, 263] width 90 height 9
drag, startPoint x: 291, startPoint y: 246, endPoint x: 306, endPoint y: 244, distance: 15.8
click at [315, 248] on h5 "Individual Localid: 2828812" at bounding box center [287, 245] width 90 height 8
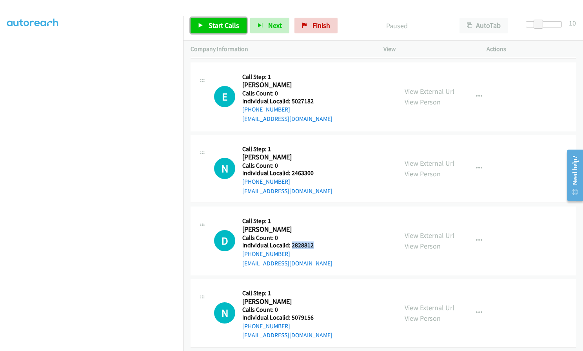
click at [209, 26] on span "Start Calls" at bounding box center [224, 25] width 31 height 9
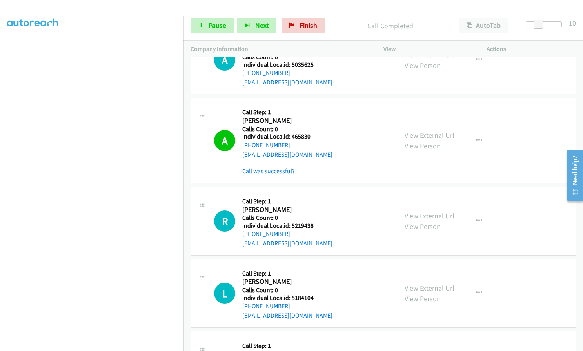
scroll to position [1412, 0]
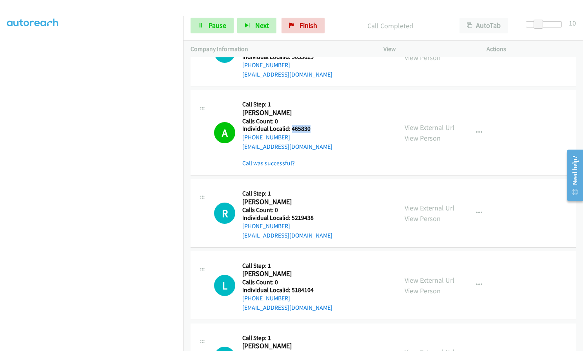
drag, startPoint x: 292, startPoint y: 130, endPoint x: 314, endPoint y: 129, distance: 22.8
click at [314, 129] on h5 "Individual Localid: 465830" at bounding box center [287, 129] width 90 height 8
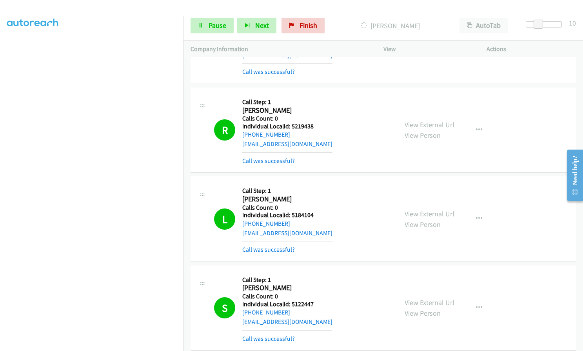
scroll to position [1510, 0]
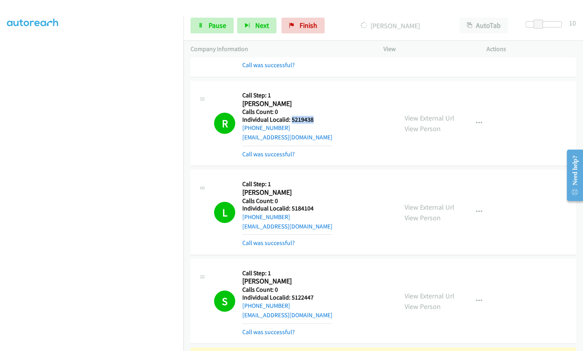
drag, startPoint x: 290, startPoint y: 120, endPoint x: 319, endPoint y: 119, distance: 28.6
click at [319, 119] on h5 "Individual Localid: 5219438" at bounding box center [287, 120] width 90 height 8
drag, startPoint x: 291, startPoint y: 210, endPoint x: 320, endPoint y: 209, distance: 29.0
click at [320, 209] on h5 "Individual Localid: 5184104" at bounding box center [287, 208] width 90 height 8
drag, startPoint x: 290, startPoint y: 296, endPoint x: 319, endPoint y: 296, distance: 28.6
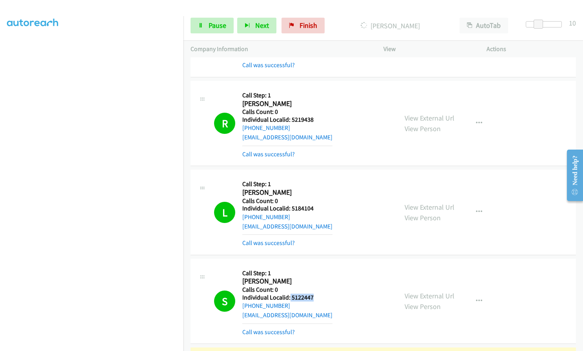
click at [319, 296] on h5 "Individual Localid: 5122447" at bounding box center [287, 297] width 90 height 8
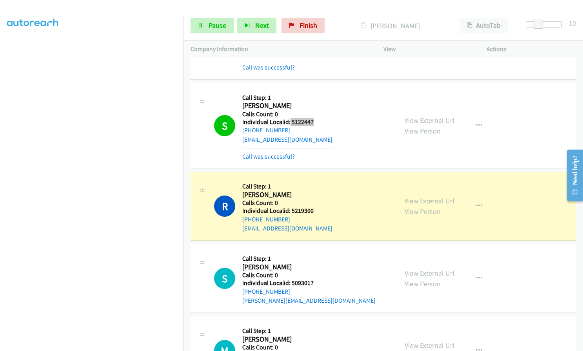
scroll to position [1687, 0]
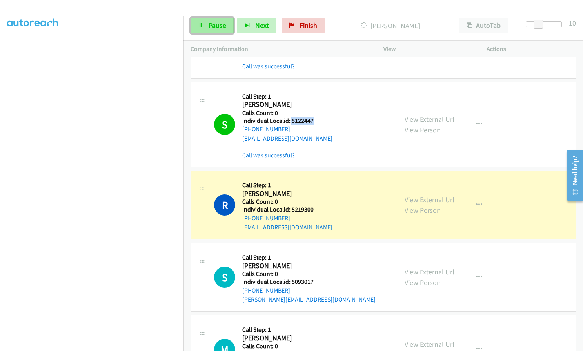
click at [207, 22] on link "Pause" at bounding box center [212, 26] width 43 height 16
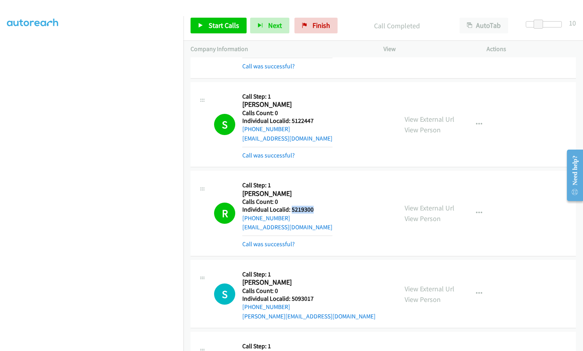
drag, startPoint x: 292, startPoint y: 211, endPoint x: 316, endPoint y: 208, distance: 24.4
click at [316, 208] on h5 "Individual Localid: 5219300" at bounding box center [287, 210] width 90 height 8
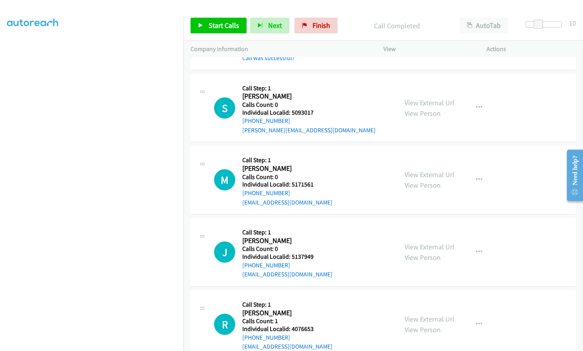
scroll to position [1873, 0]
click at [215, 29] on span "Start Calls" at bounding box center [224, 25] width 31 height 9
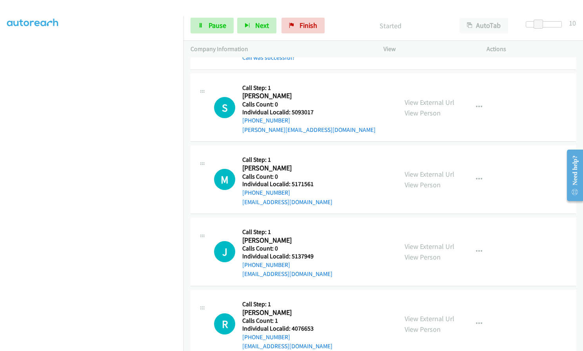
scroll to position [1883, 0]
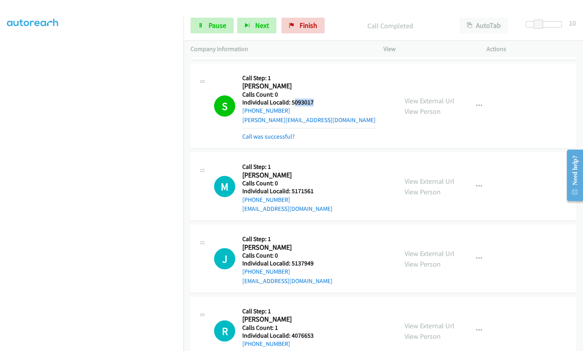
drag, startPoint x: 293, startPoint y: 102, endPoint x: 314, endPoint y: 102, distance: 21.2
click at [314, 102] on h5 "Individual Localid: 5093017" at bounding box center [308, 102] width 133 height 8
click at [309, 89] on h2 "[PERSON_NAME]" at bounding box center [282, 86] width 80 height 9
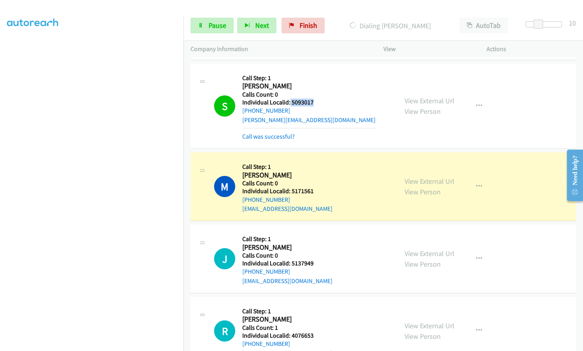
drag, startPoint x: 290, startPoint y: 101, endPoint x: 317, endPoint y: 102, distance: 27.1
click at [317, 102] on h5 "Individual Localid: 5093017" at bounding box center [308, 102] width 133 height 8
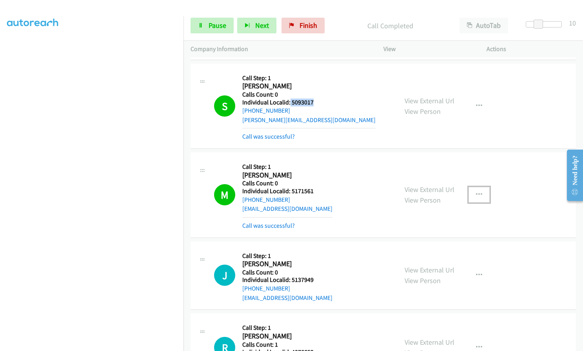
click at [476, 194] on icon "button" at bounding box center [479, 194] width 6 height 6
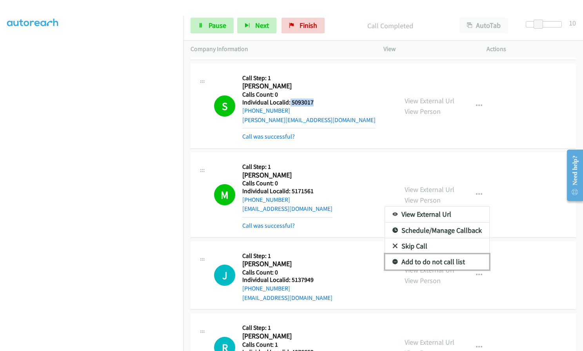
click at [393, 260] on icon at bounding box center [395, 261] width 5 height 5
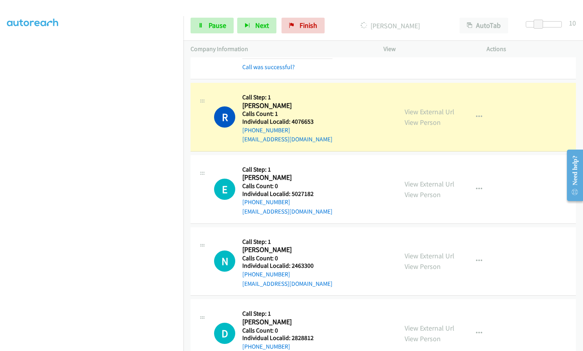
scroll to position [2138, 0]
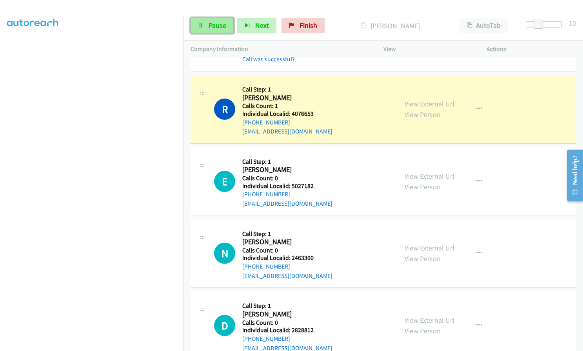
click at [214, 24] on span "Pause" at bounding box center [218, 25] width 18 height 9
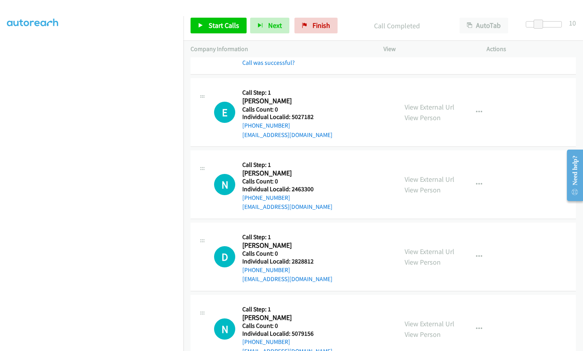
scroll to position [2227, 0]
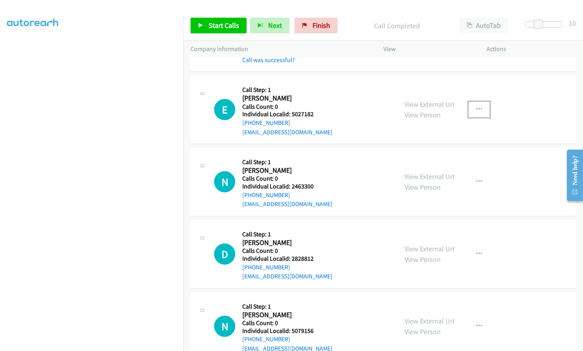
click at [474, 105] on button "button" at bounding box center [479, 110] width 21 height 16
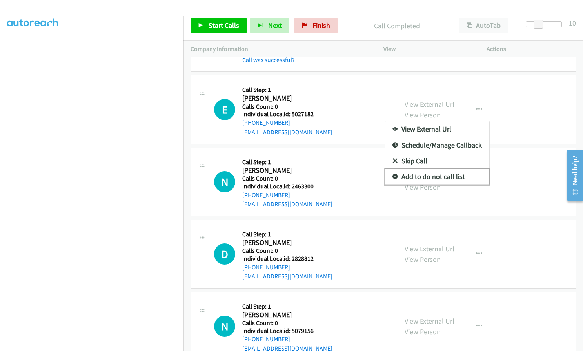
click at [394, 175] on icon at bounding box center [395, 176] width 5 height 5
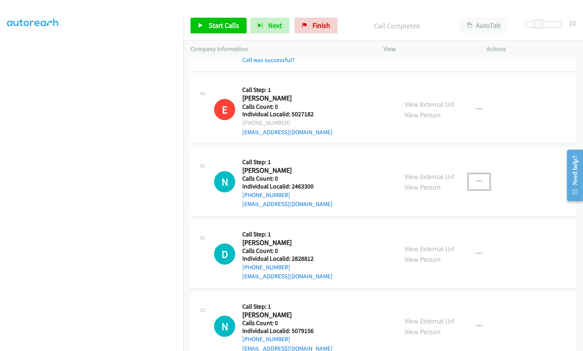
click at [476, 184] on icon "button" at bounding box center [479, 182] width 6 height 6
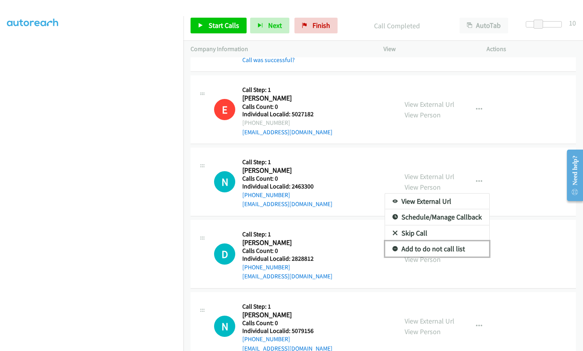
click at [394, 245] on link "Add to do not call list" at bounding box center [437, 249] width 104 height 16
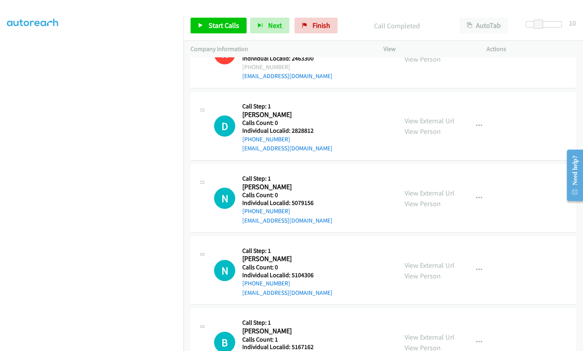
scroll to position [2383, 0]
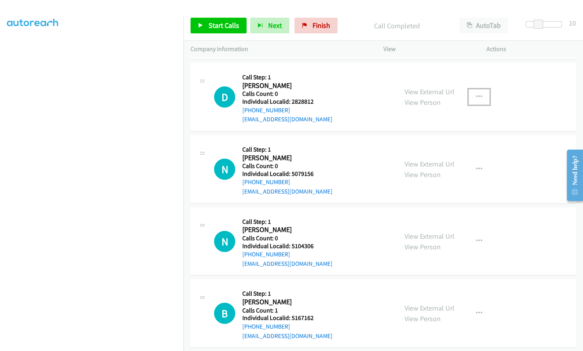
click at [478, 97] on icon "button" at bounding box center [479, 97] width 6 height 6
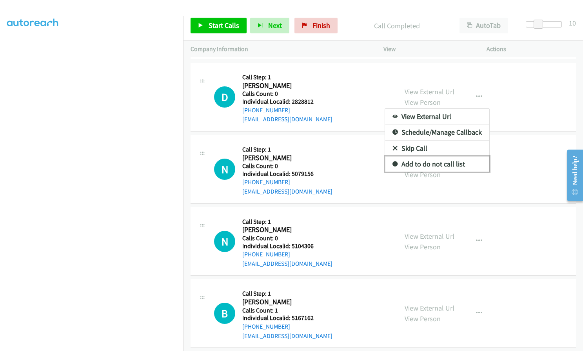
click at [393, 163] on icon at bounding box center [395, 164] width 5 height 5
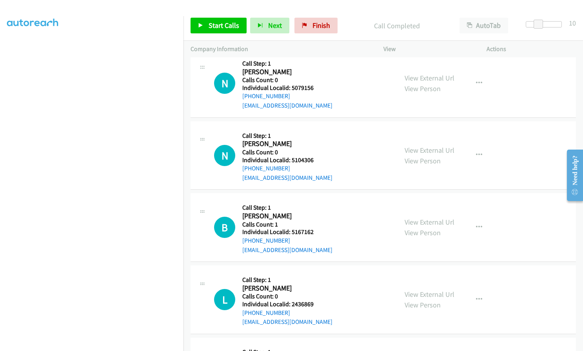
scroll to position [2472, 0]
